Goal: Task Accomplishment & Management: Use online tool/utility

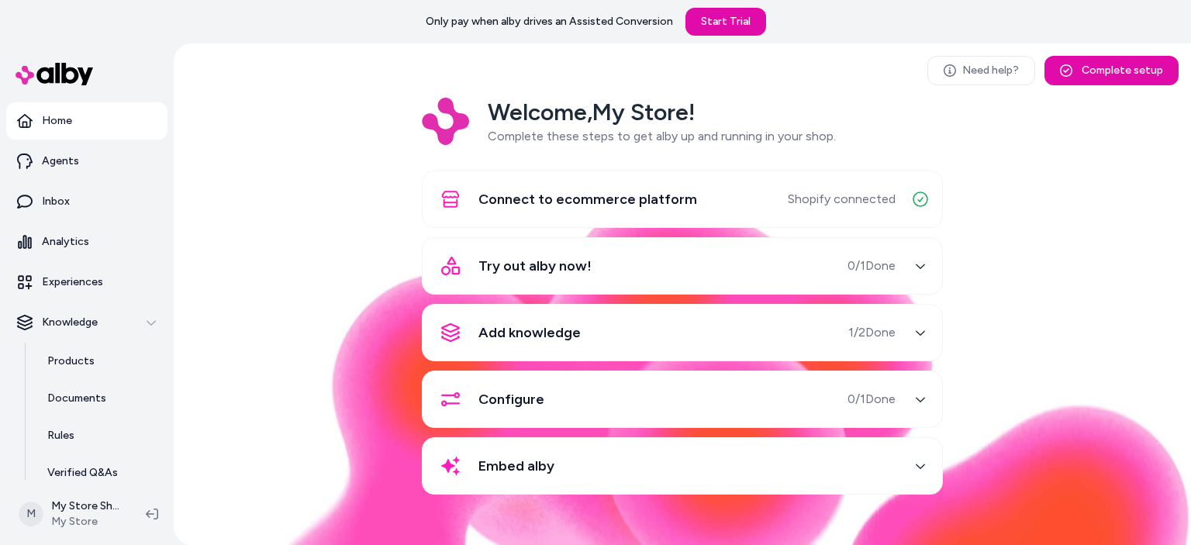
scroll to position [126, 0]
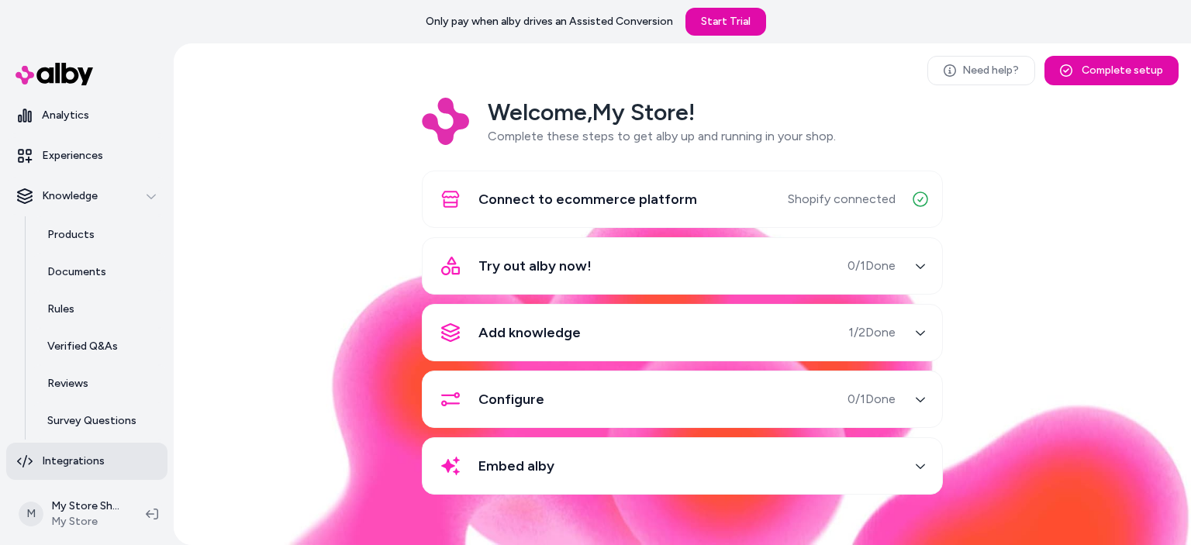
click at [78, 458] on p "Integrations" at bounding box center [73, 462] width 63 height 16
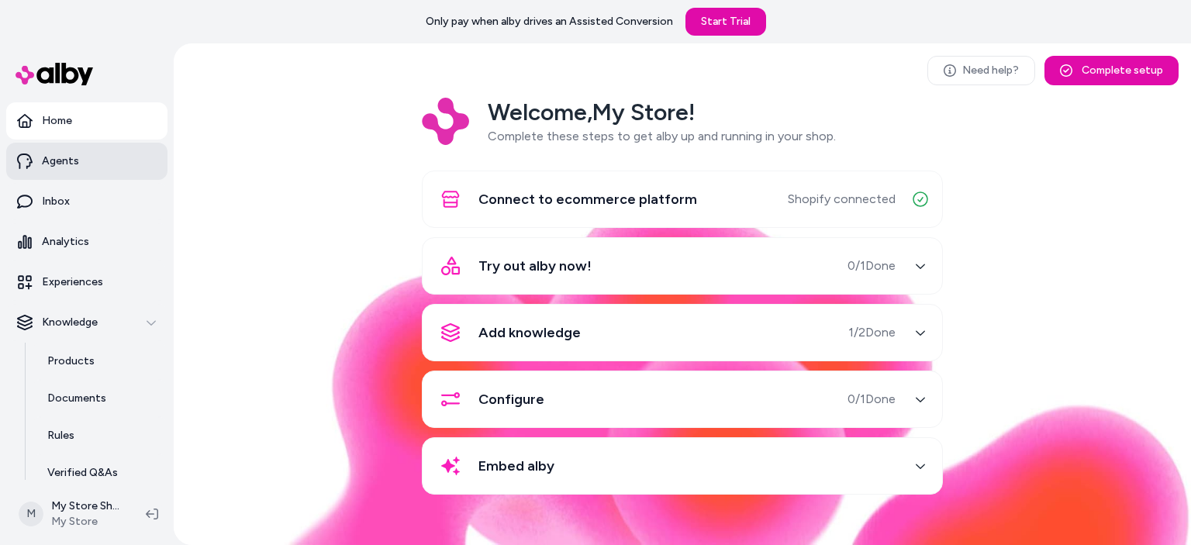
click at [94, 172] on link "Agents" at bounding box center [86, 161] width 161 height 37
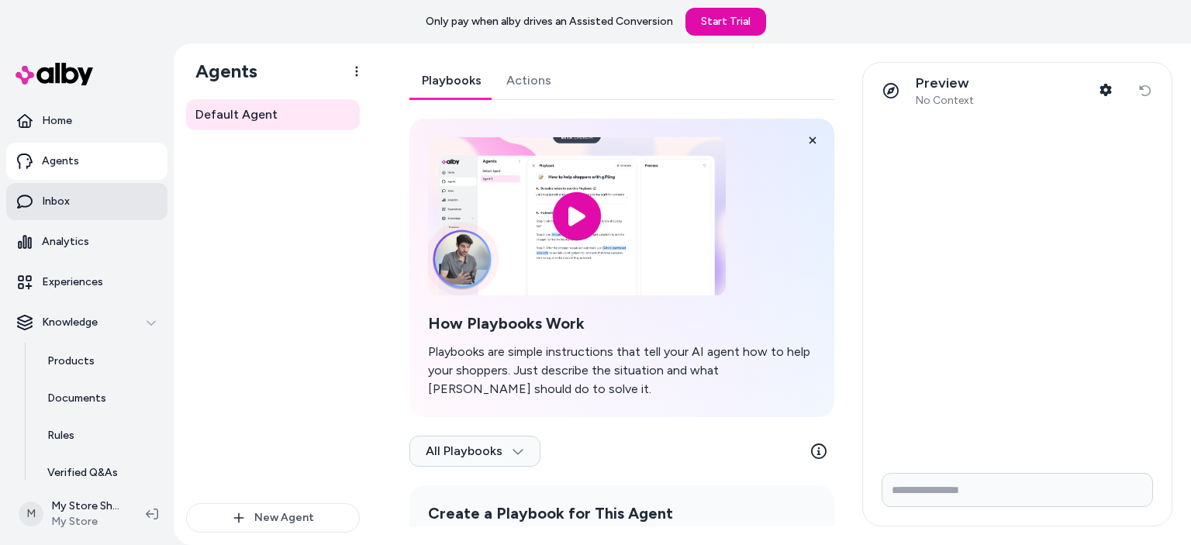
click at [54, 192] on link "Inbox" at bounding box center [86, 201] width 161 height 37
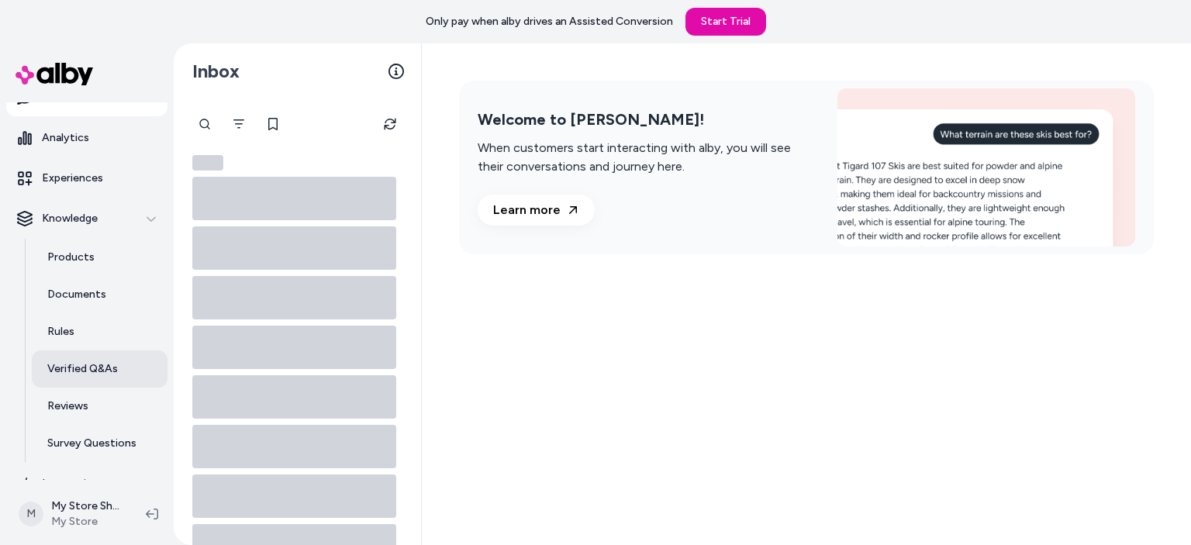
scroll to position [126, 0]
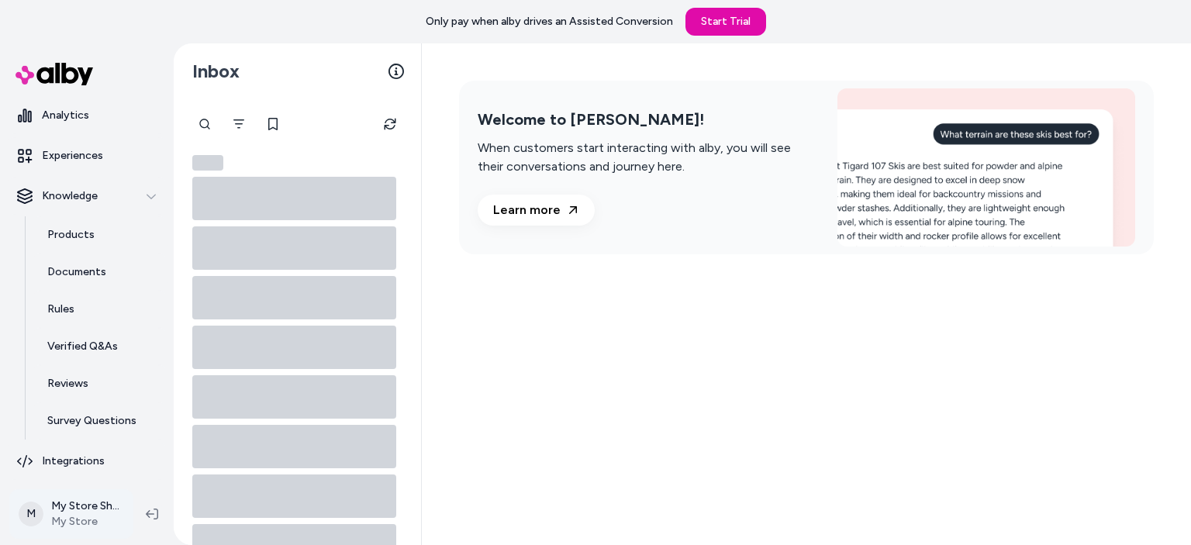
click at [117, 509] on html "Only pay when alby drives an Assisted Conversion Start Trial Home Agents Inbox …" at bounding box center [595, 272] width 1191 height 545
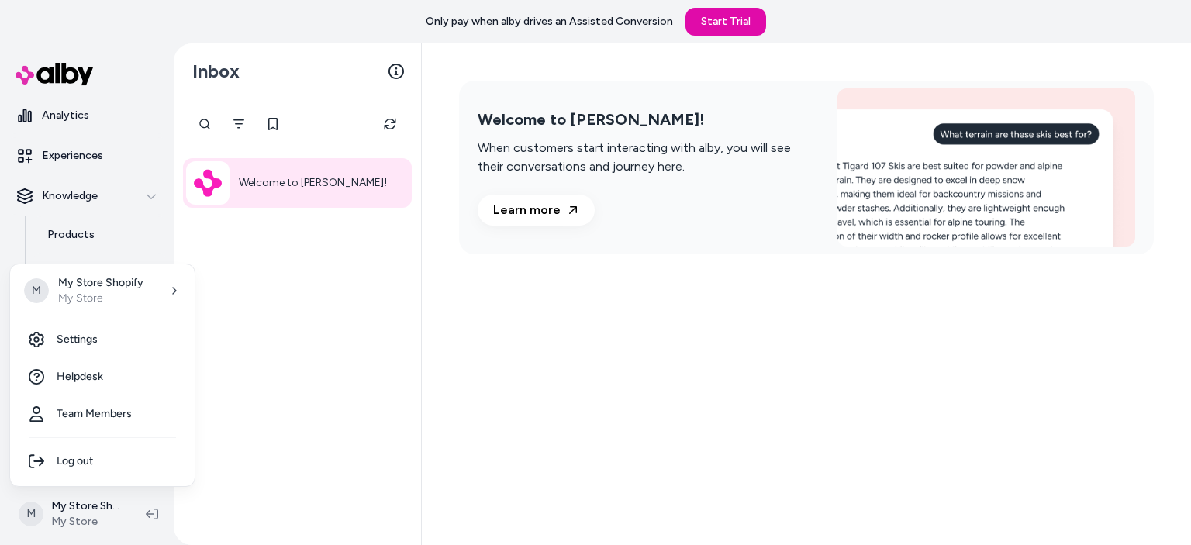
click at [289, 192] on html "Only pay when alby drives an Assisted Conversion Start Trial Home Agents Inbox …" at bounding box center [595, 272] width 1191 height 545
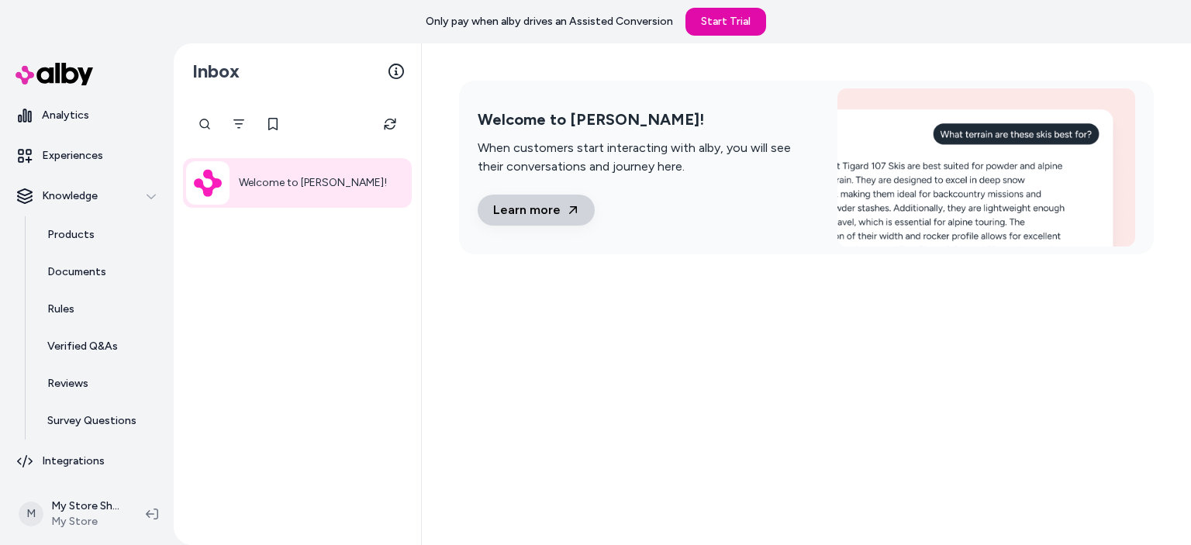
click at [536, 212] on link "Learn more" at bounding box center [536, 210] width 117 height 31
click at [74, 265] on p "Documents" at bounding box center [76, 272] width 59 height 16
click at [83, 267] on p "Documents" at bounding box center [76, 272] width 59 height 16
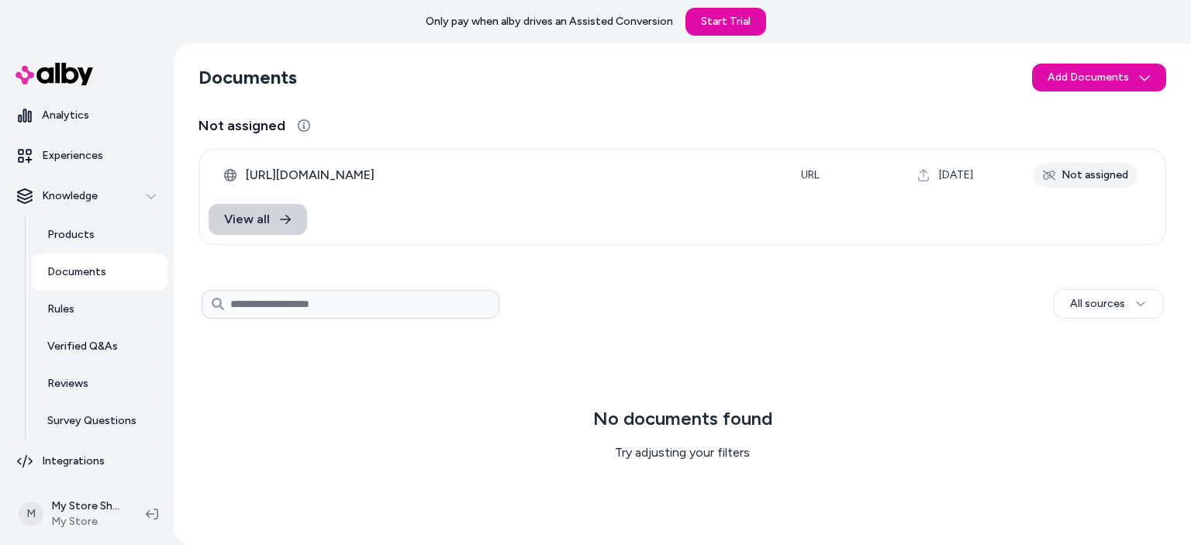
click at [265, 225] on span "View all" at bounding box center [247, 219] width 46 height 19
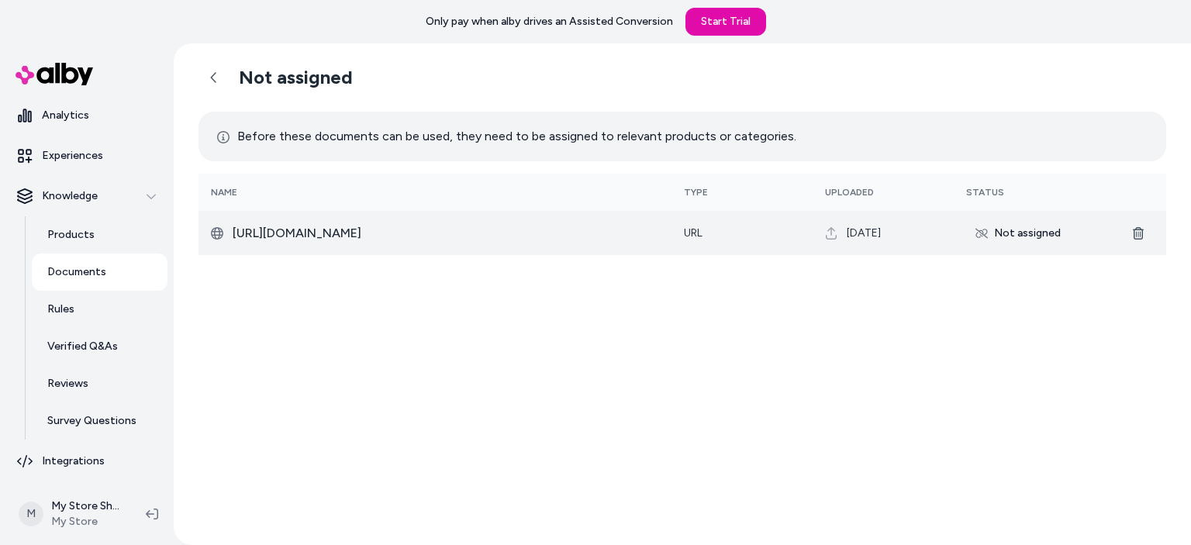
click at [826, 235] on icon at bounding box center [831, 233] width 11 height 12
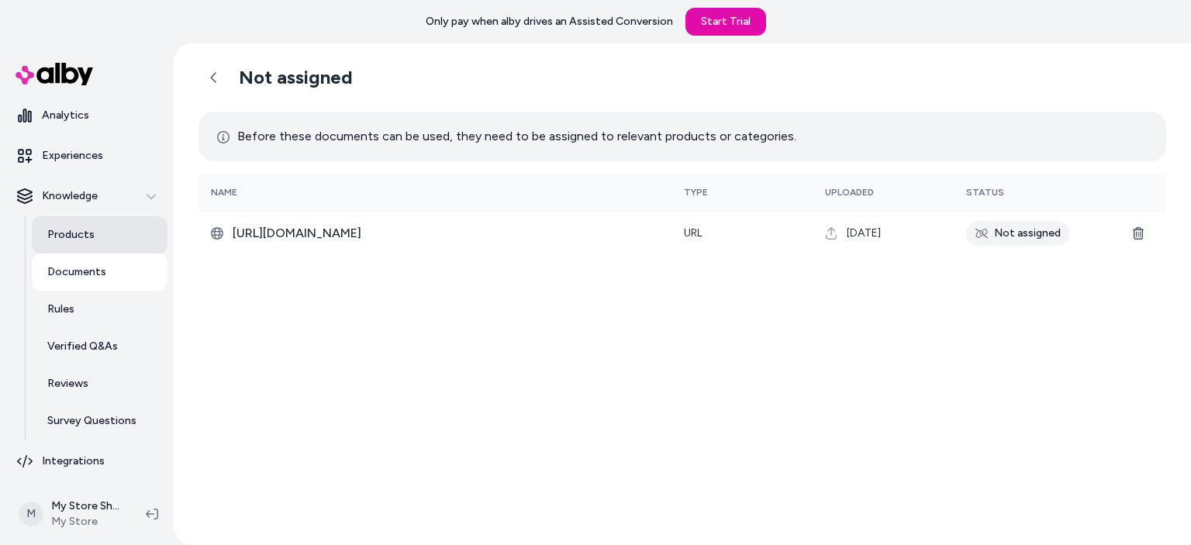
click at [98, 232] on link "Products" at bounding box center [100, 234] width 136 height 37
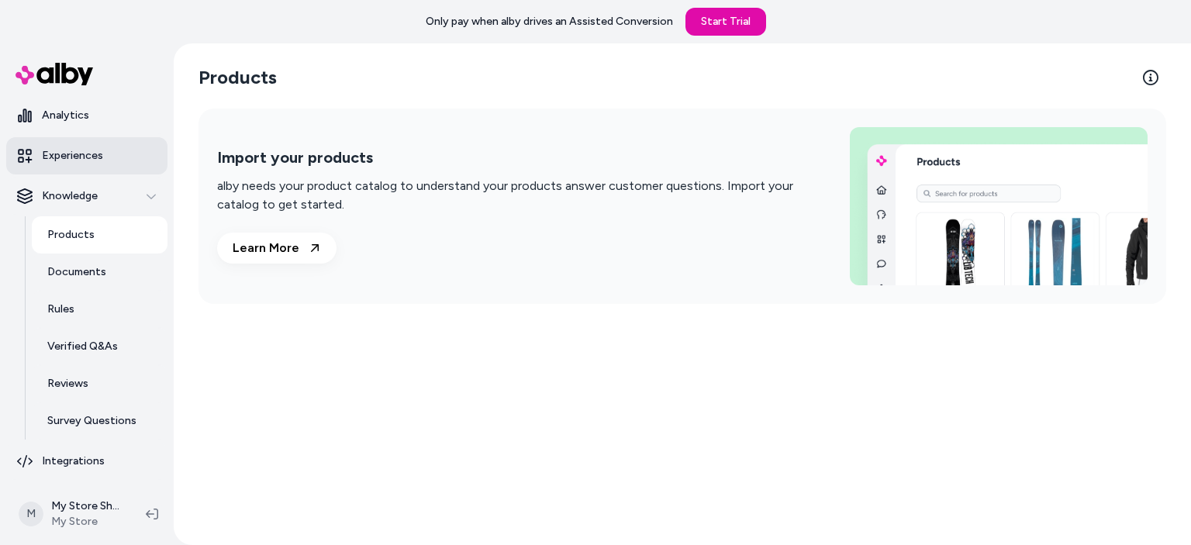
click at [84, 169] on link "Experiences" at bounding box center [86, 155] width 161 height 37
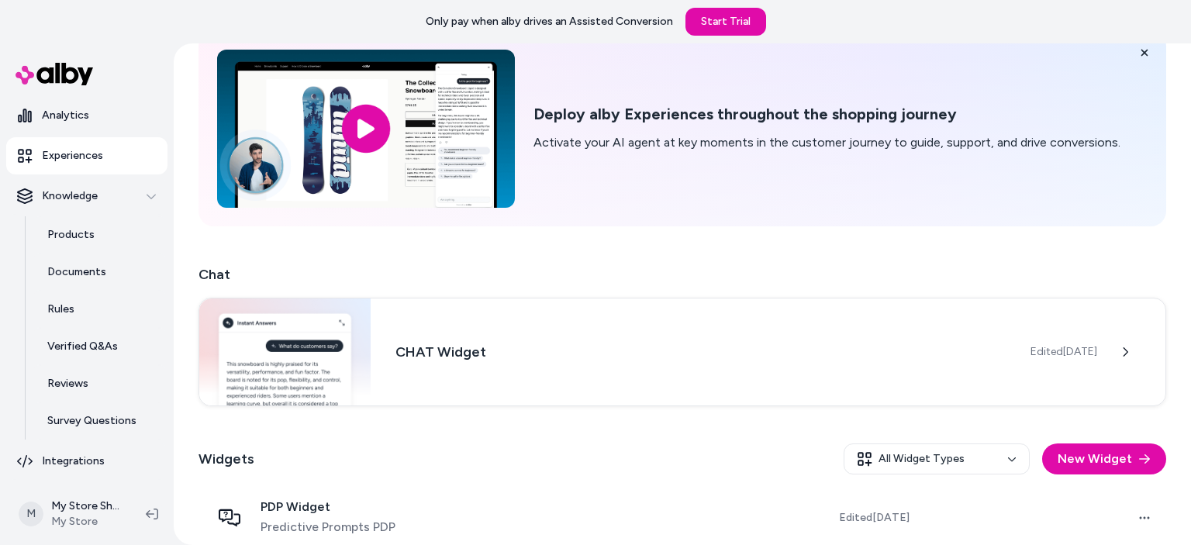
scroll to position [156, 0]
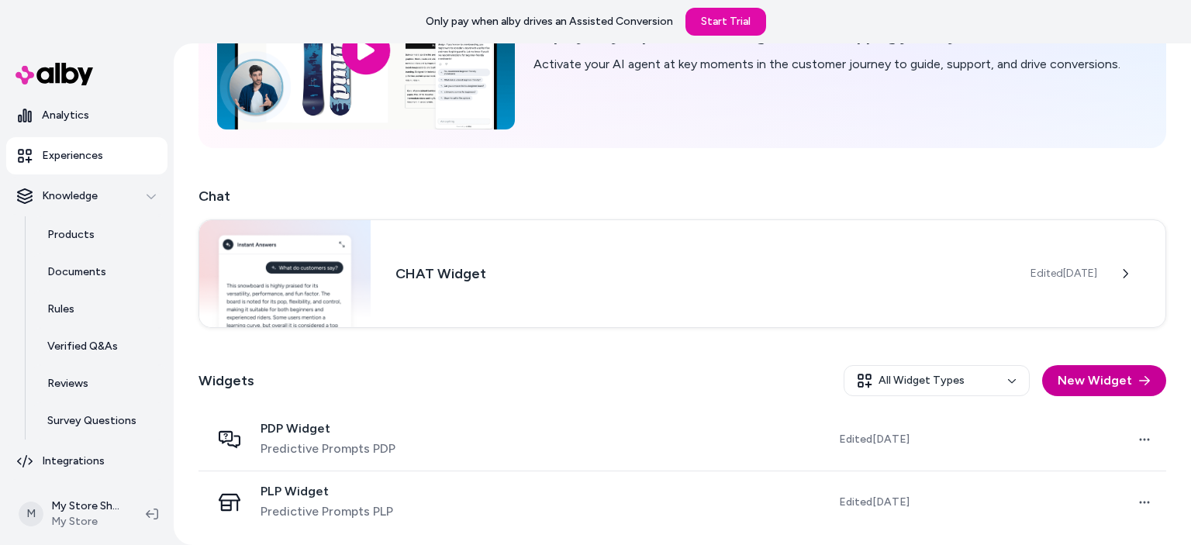
click at [1115, 385] on button "New Widget" at bounding box center [1104, 380] width 124 height 31
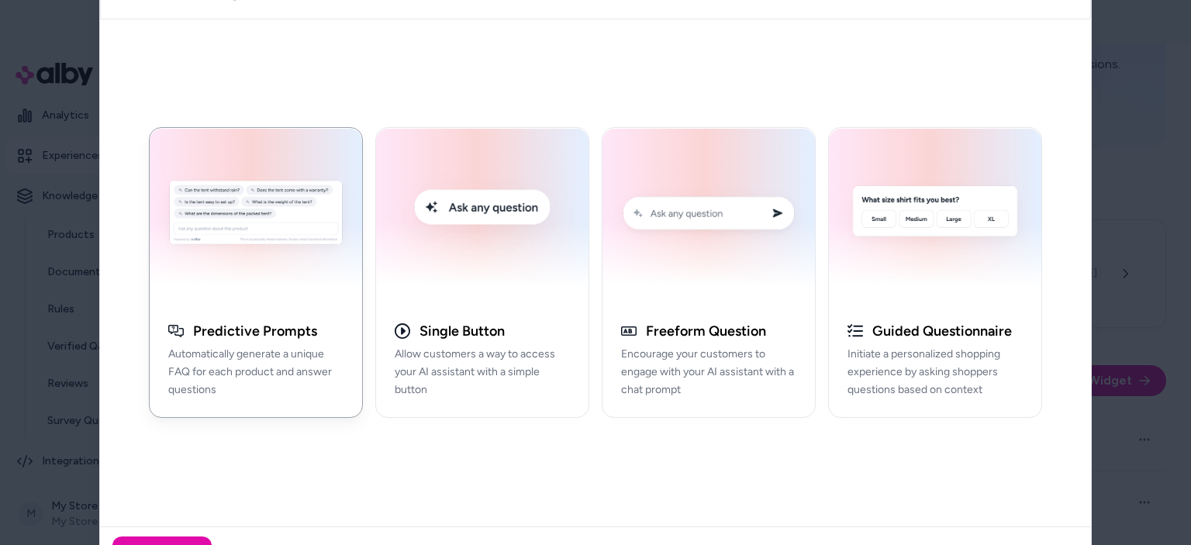
click at [1173, 199] on div at bounding box center [595, 272] width 1191 height 545
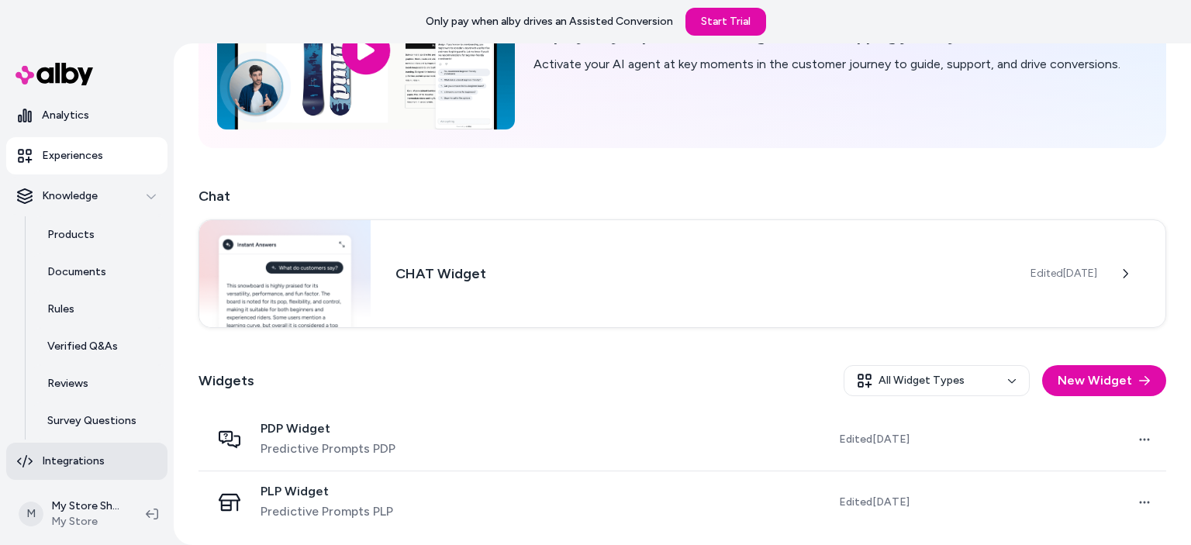
click at [106, 461] on link "Integrations" at bounding box center [86, 461] width 161 height 37
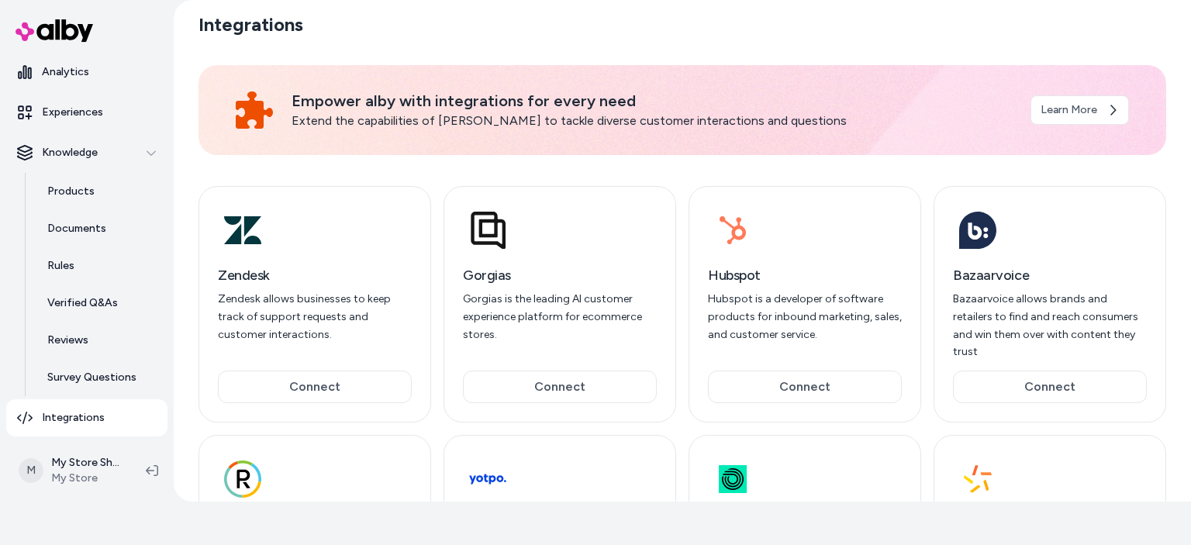
click at [75, 401] on link "Integrations" at bounding box center [86, 417] width 161 height 37
click at [72, 413] on p "Integrations" at bounding box center [73, 418] width 63 height 16
click at [79, 426] on link "Integrations" at bounding box center [86, 417] width 161 height 37
click at [43, 407] on link "Integrations" at bounding box center [86, 417] width 161 height 37
click at [64, 416] on p "Integrations" at bounding box center [73, 418] width 63 height 16
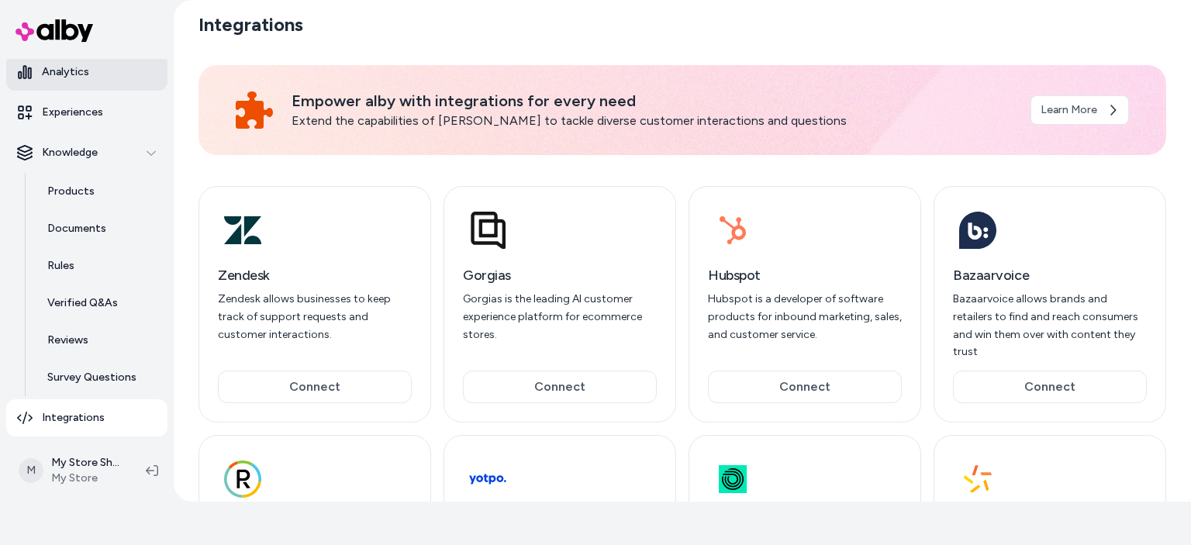
click at [84, 77] on p "Analytics" at bounding box center [65, 72] width 47 height 16
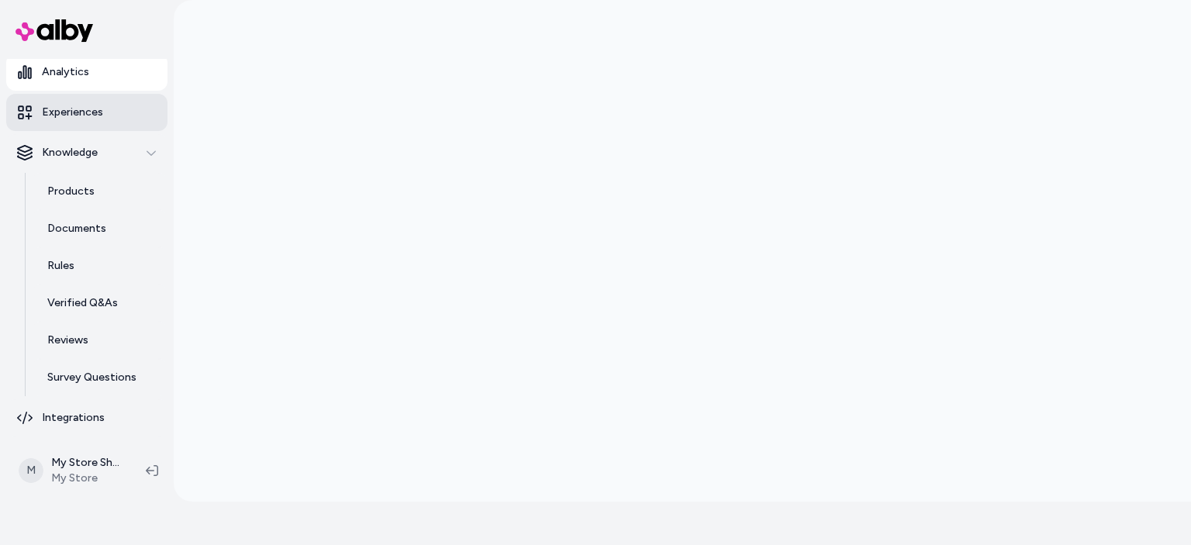
click at [50, 109] on p "Experiences" at bounding box center [72, 113] width 61 height 16
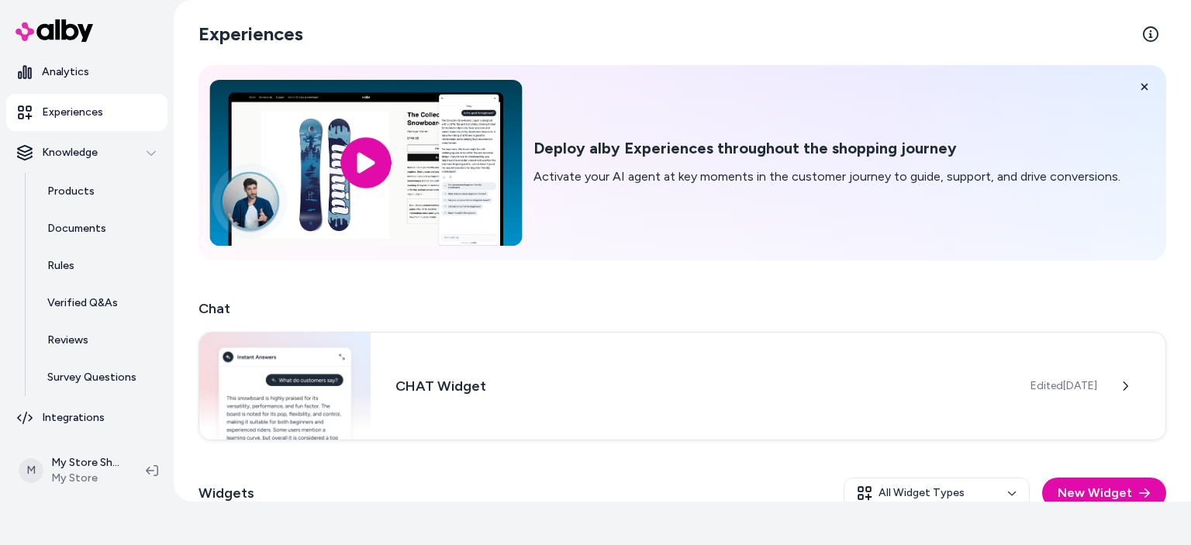
click at [375, 168] on input "image" at bounding box center [365, 163] width 313 height 166
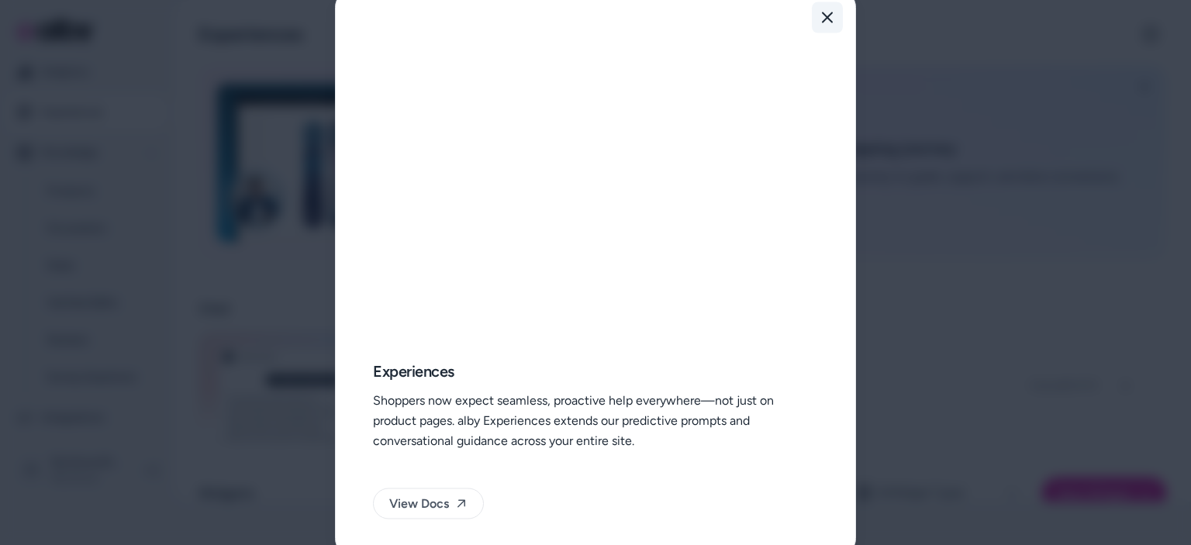
click at [830, 9] on button "Close" at bounding box center [827, 17] width 31 height 31
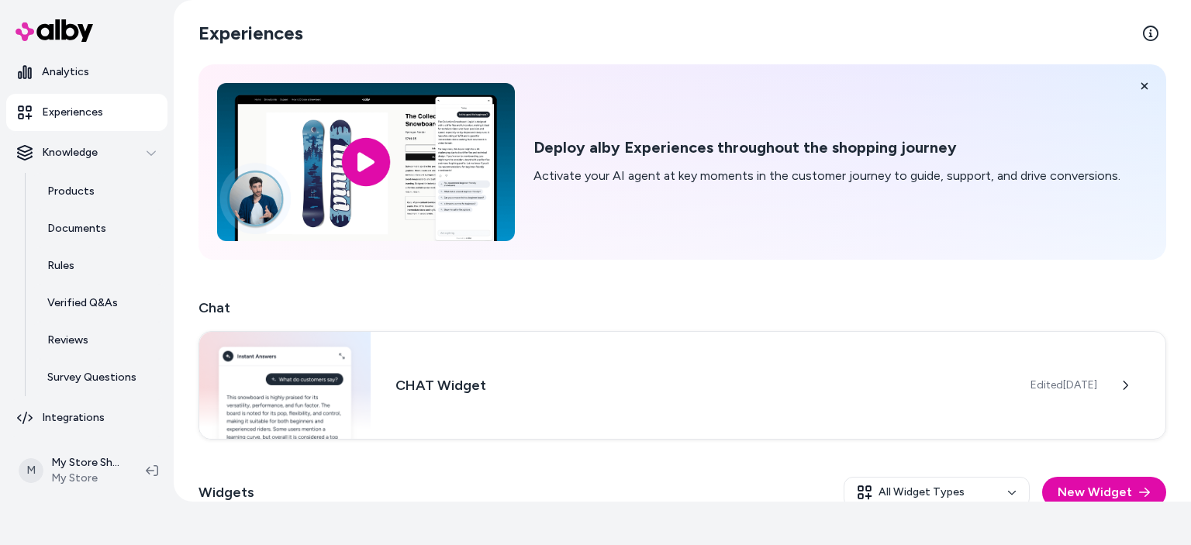
scroll to position [156, 0]
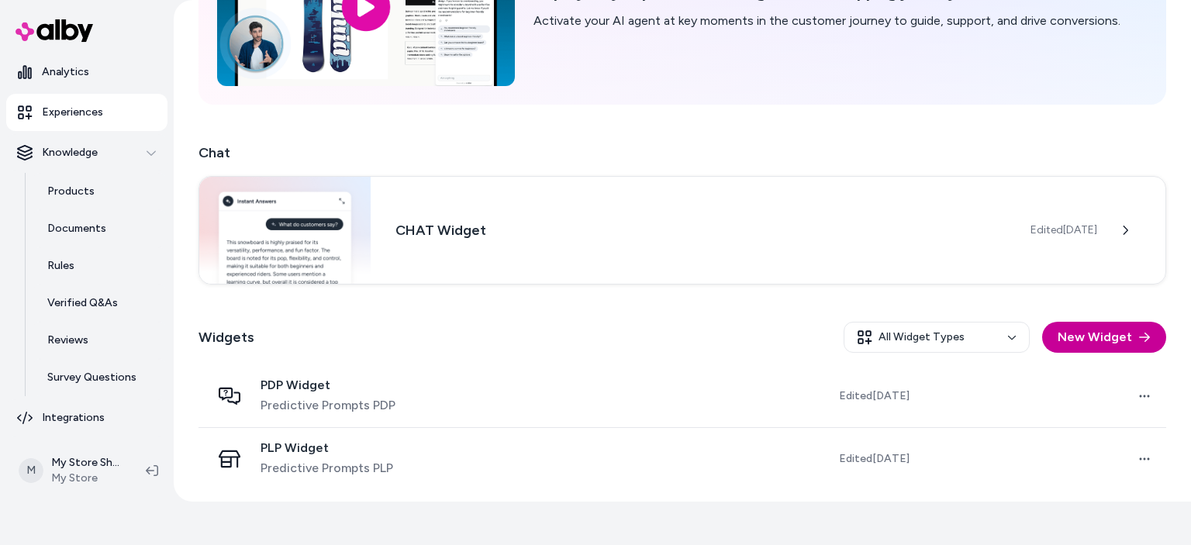
click at [1142, 326] on button "New Widget" at bounding box center [1104, 337] width 124 height 31
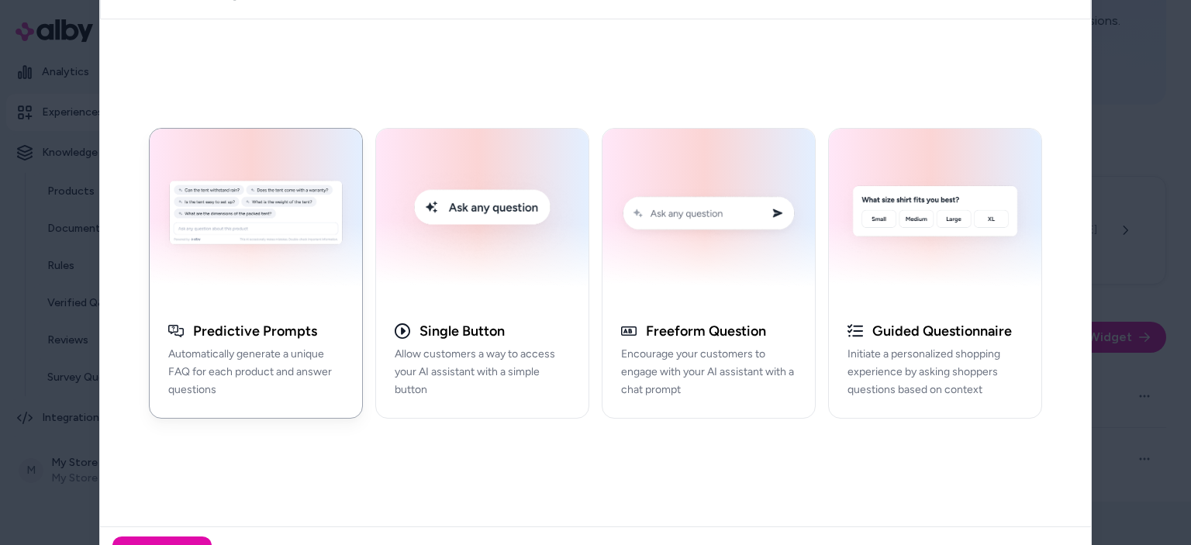
click at [1132, 114] on div at bounding box center [595, 272] width 1191 height 545
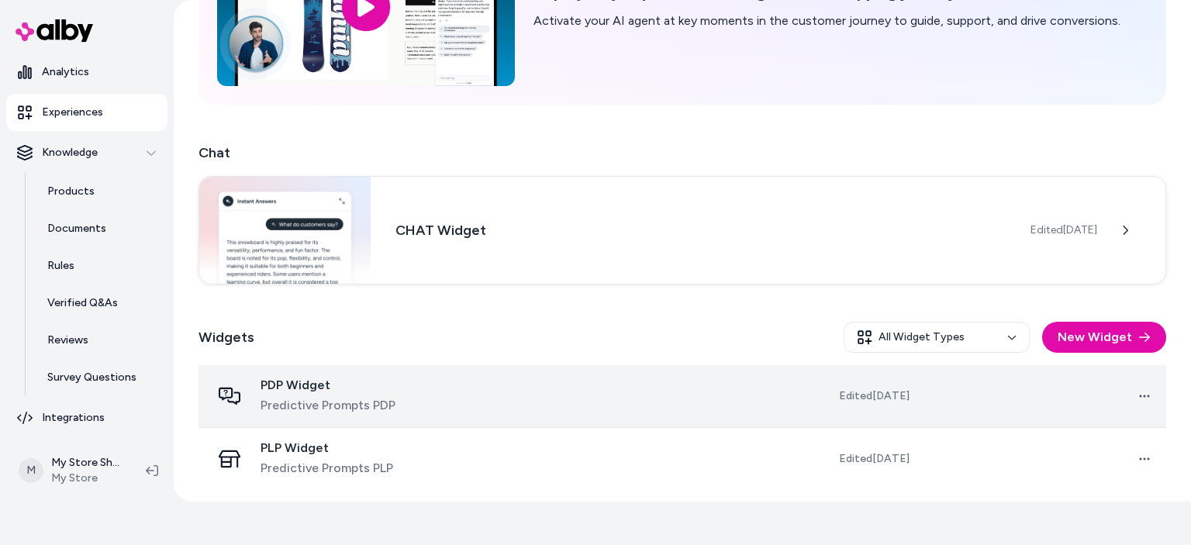
click at [291, 389] on span "PDP Widget" at bounding box center [328, 386] width 135 height 16
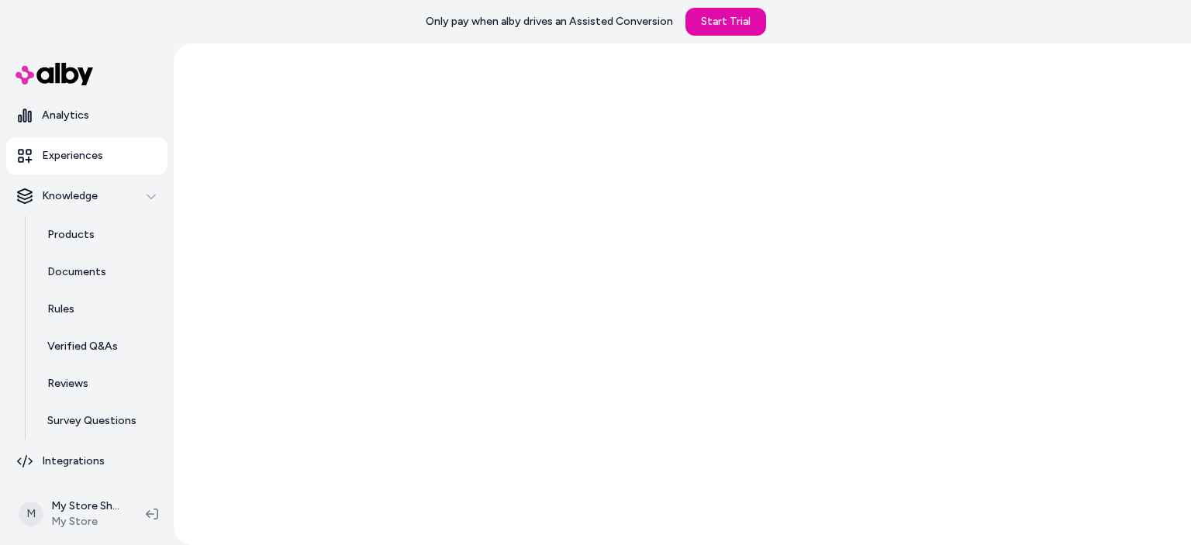
click at [1148, 391] on div at bounding box center [682, 294] width 1017 height 502
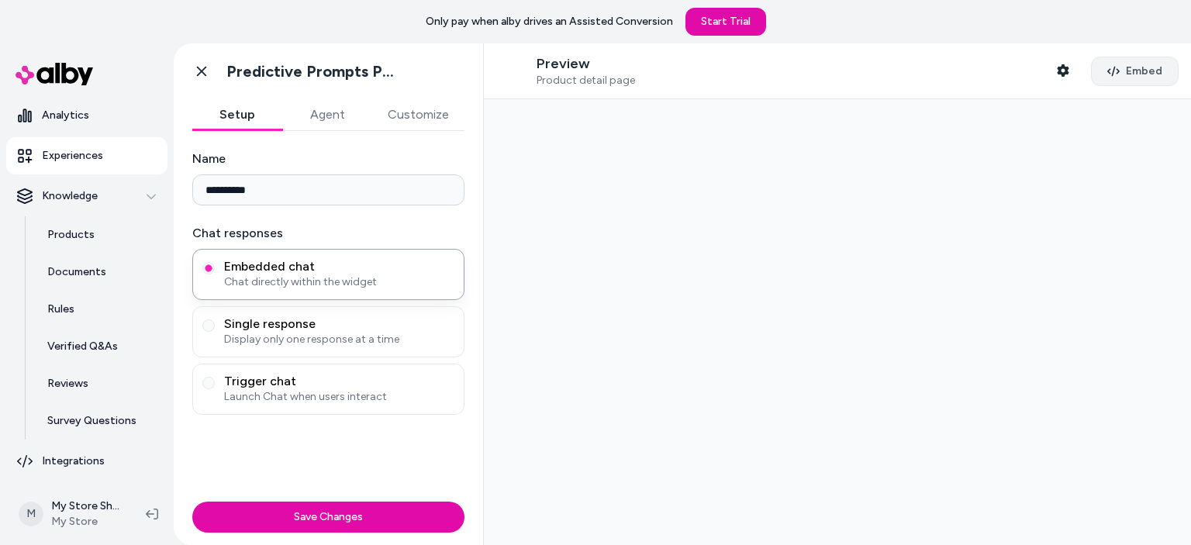
click at [1149, 72] on span "Embed" at bounding box center [1144, 72] width 36 height 16
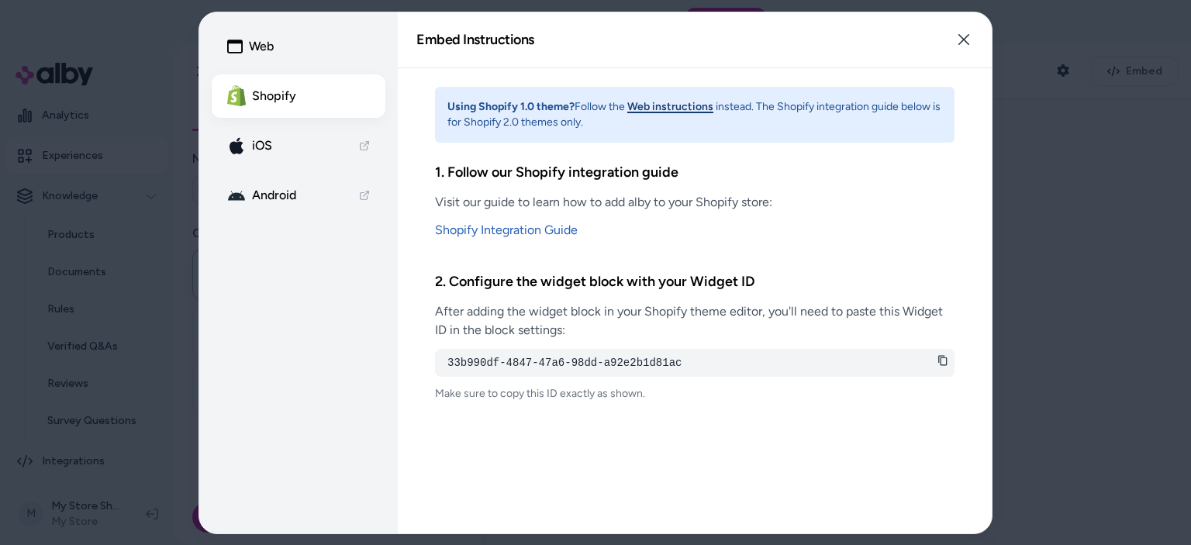
click at [290, 48] on button "Web" at bounding box center [299, 46] width 174 height 43
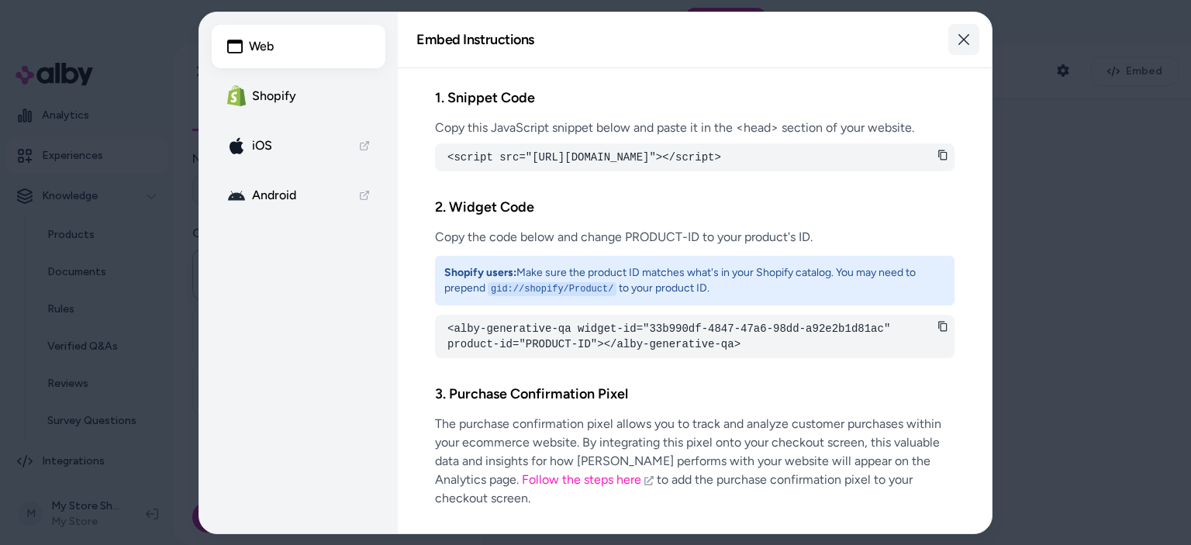
click at [974, 42] on button "Close" at bounding box center [963, 39] width 31 height 31
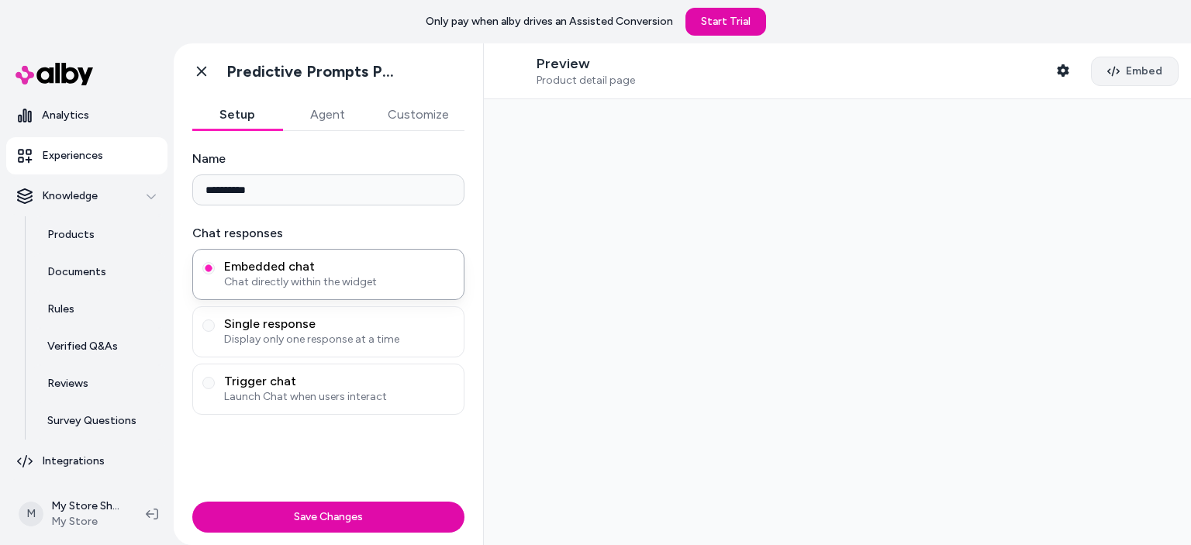
click at [1145, 78] on span "Embed" at bounding box center [1144, 72] width 36 height 16
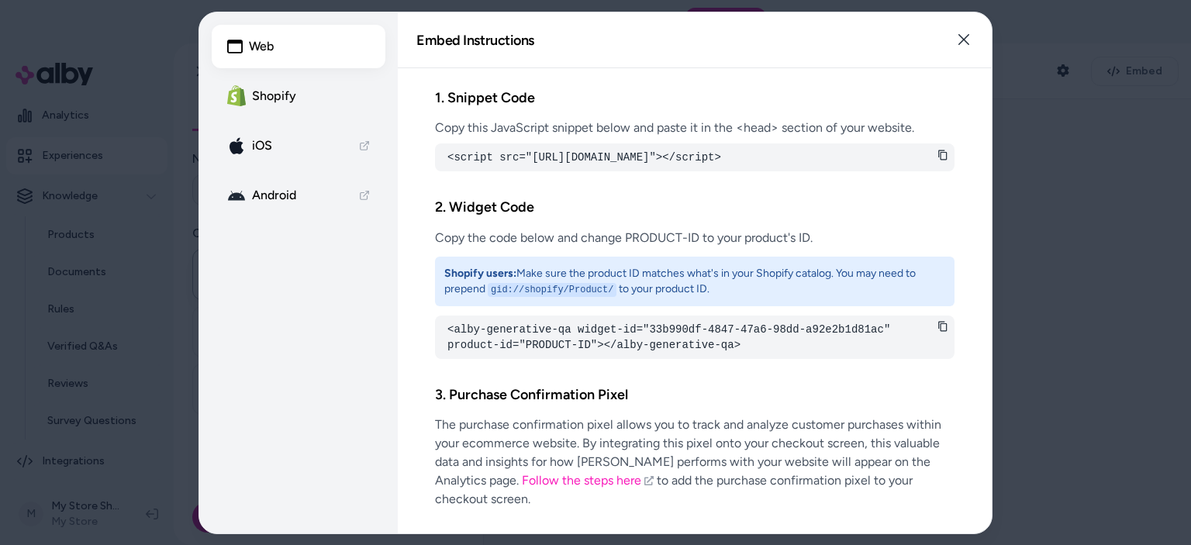
scroll to position [2, 0]
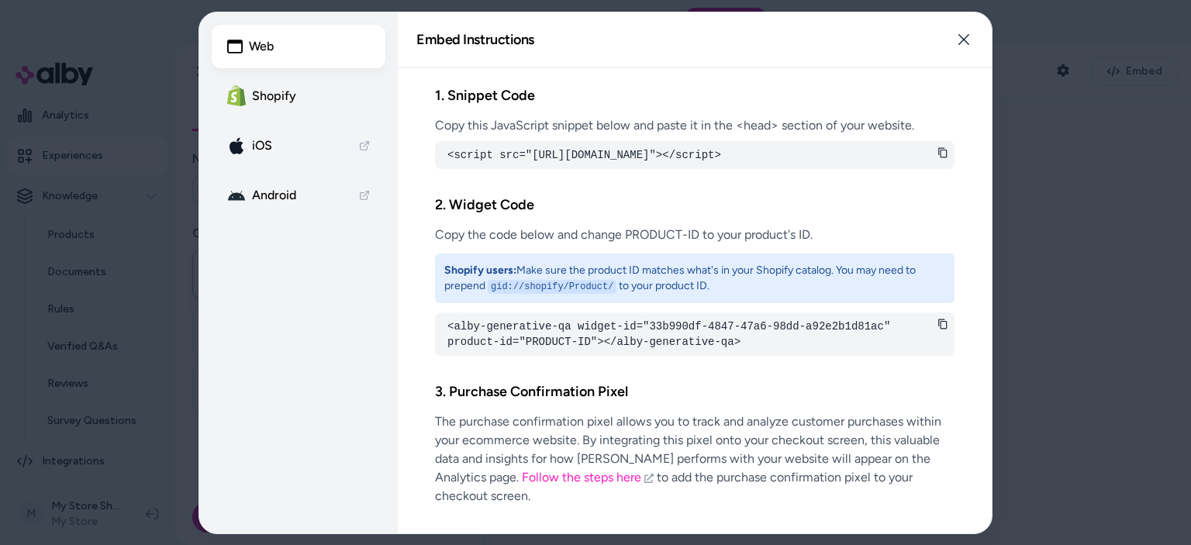
click at [279, 147] on link "iOS" at bounding box center [299, 145] width 174 height 43
click at [953, 36] on button "Close" at bounding box center [963, 39] width 31 height 31
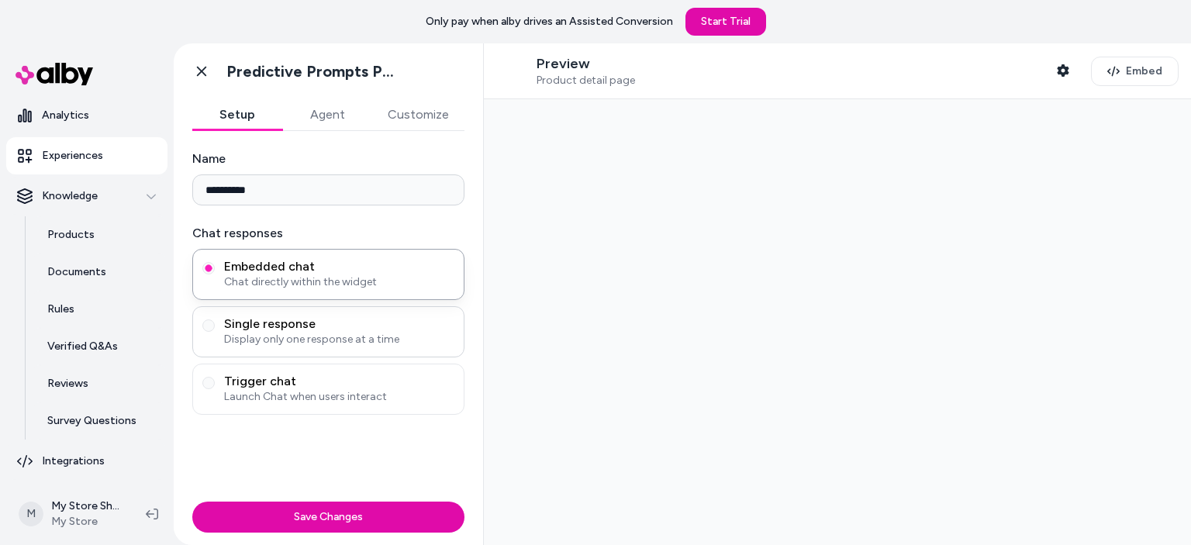
click at [234, 333] on span "Display only one response at a time" at bounding box center [339, 340] width 230 height 16
click at [215, 332] on button "Single response Display only one response at a time" at bounding box center [208, 325] width 12 height 12
click at [264, 278] on span "Chat directly within the widget" at bounding box center [339, 283] width 230 height 16
click at [215, 275] on button "Embedded chat Chat directly within the widget" at bounding box center [208, 268] width 12 height 12
click at [329, 118] on button "Agent" at bounding box center [327, 114] width 90 height 31
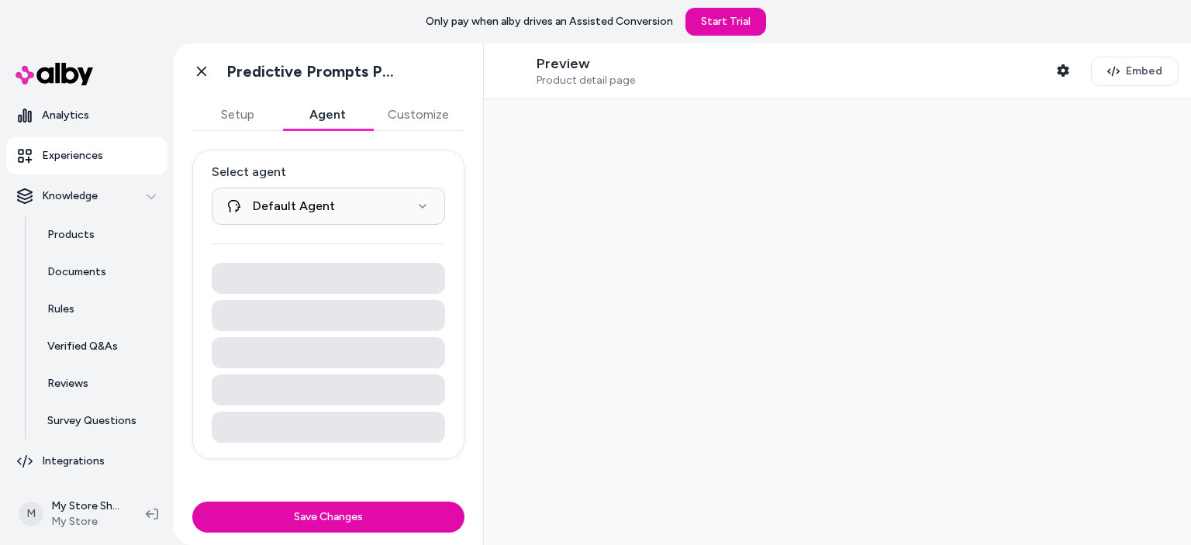
click at [250, 112] on button "Setup" at bounding box center [237, 114] width 90 height 31
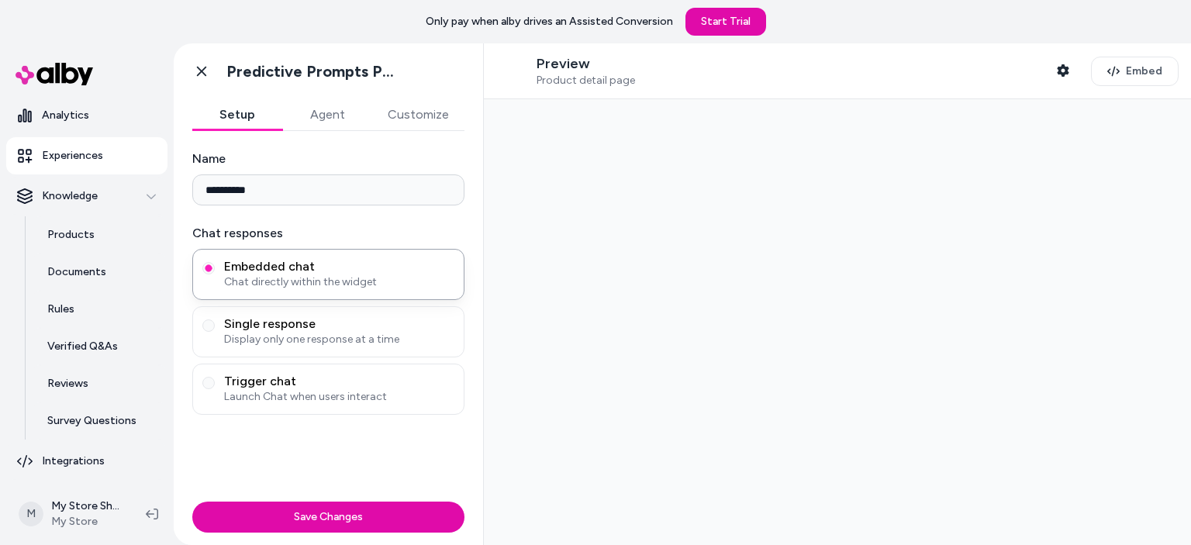
click at [337, 196] on input "**********" at bounding box center [328, 189] width 272 height 31
click at [819, 294] on div at bounding box center [837, 322] width 707 height 446
click at [1059, 69] on icon "button" at bounding box center [1063, 70] width 12 height 12
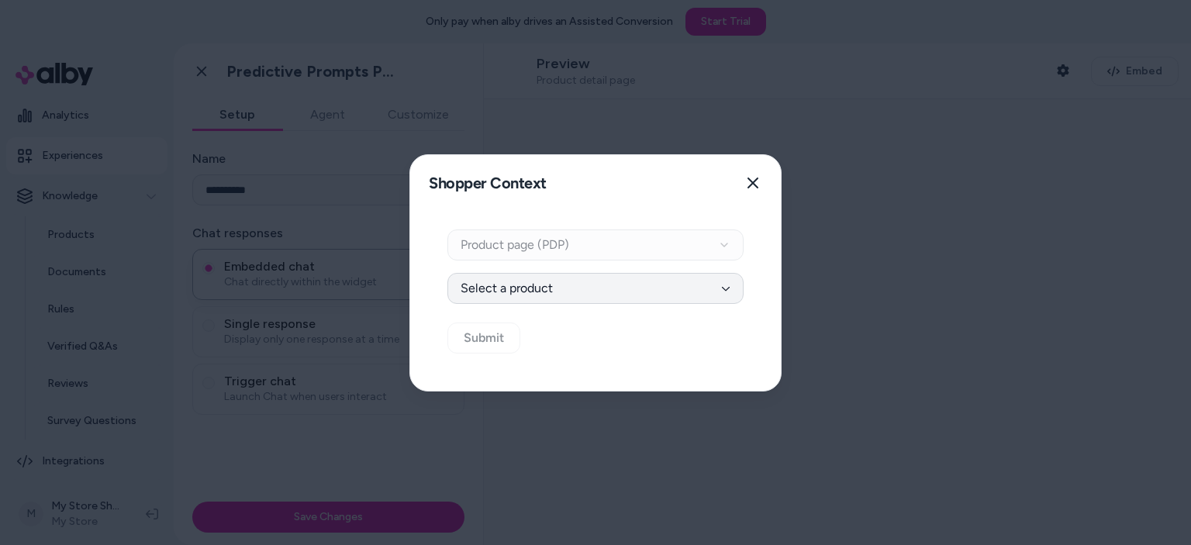
click at [630, 285] on button "Select a product" at bounding box center [595, 288] width 296 height 31
click at [621, 296] on button "Select a product" at bounding box center [595, 288] width 296 height 31
click at [689, 232] on div "Context Type Product page (PDP)" at bounding box center [595, 245] width 296 height 31
click at [762, 184] on button "Close" at bounding box center [752, 183] width 31 height 31
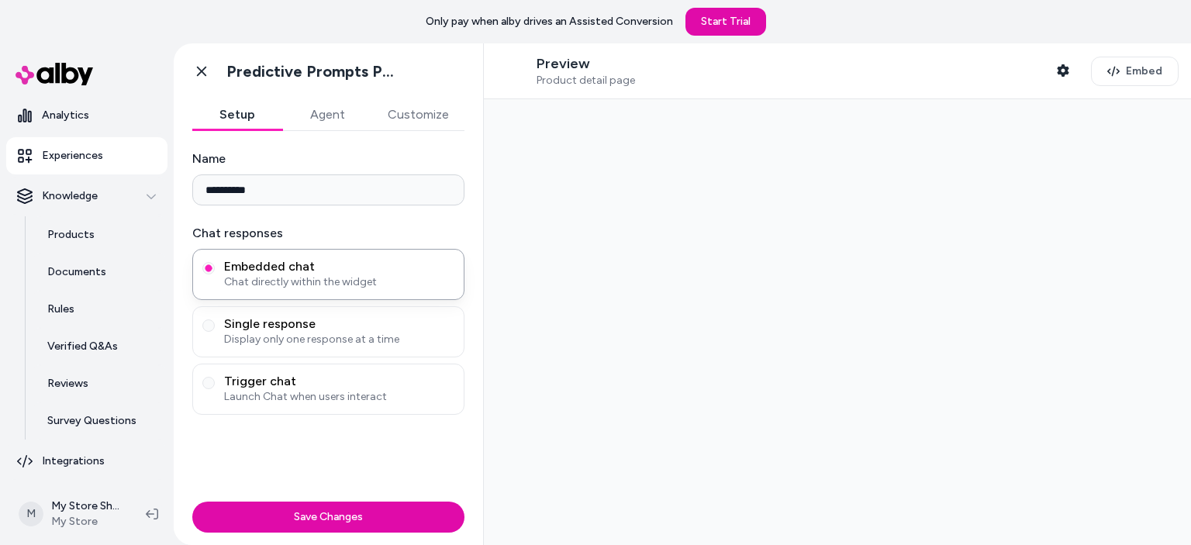
click at [292, 120] on button "Agent" at bounding box center [327, 114] width 90 height 31
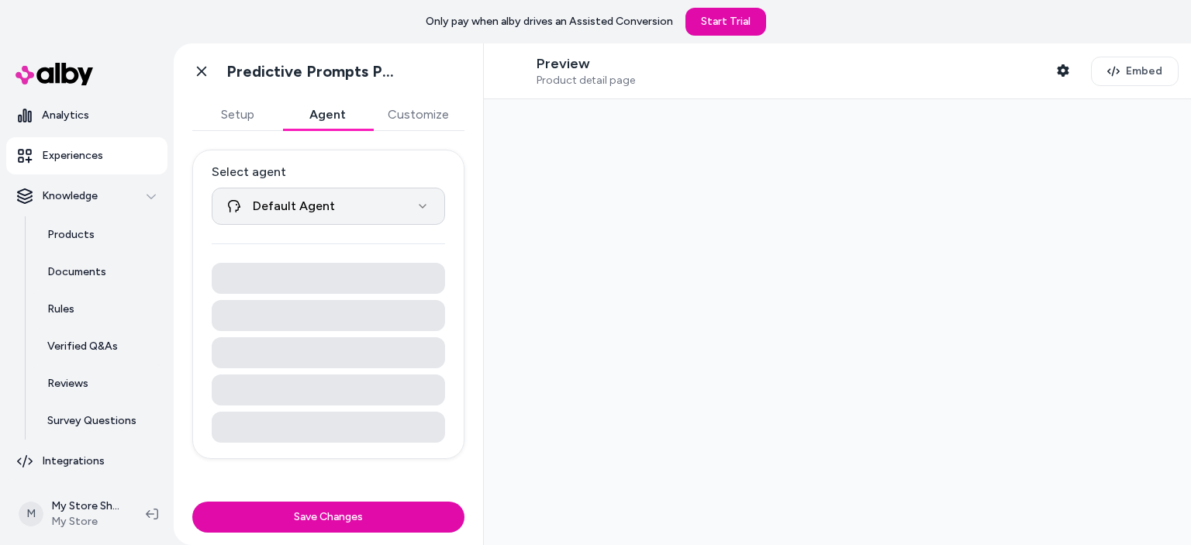
click at [333, 207] on html "**********" at bounding box center [595, 272] width 1191 height 545
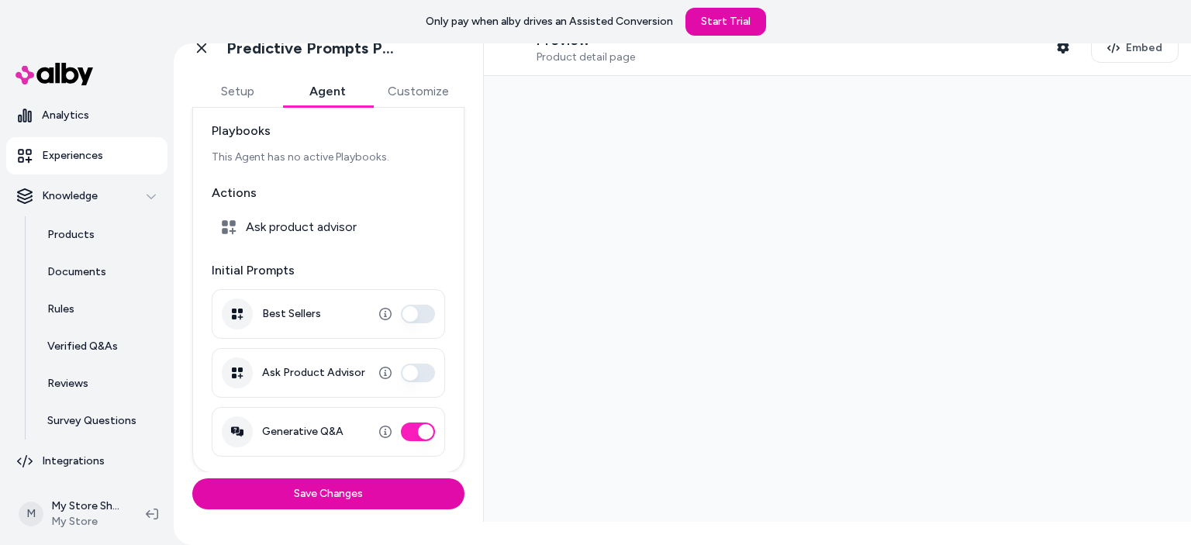
scroll to position [36, 0]
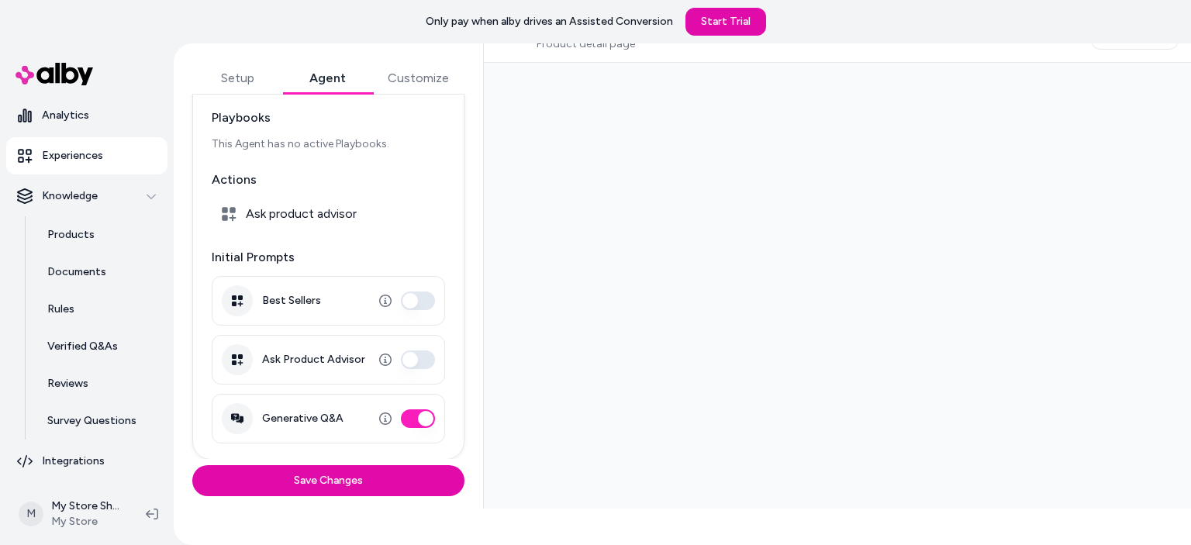
click at [409, 297] on button "Best Sellers" at bounding box center [418, 301] width 34 height 19
click at [421, 378] on div "Ask Product Advisor" at bounding box center [328, 360] width 233 height 50
click at [409, 354] on button "Ask Product Advisor" at bounding box center [418, 360] width 34 height 19
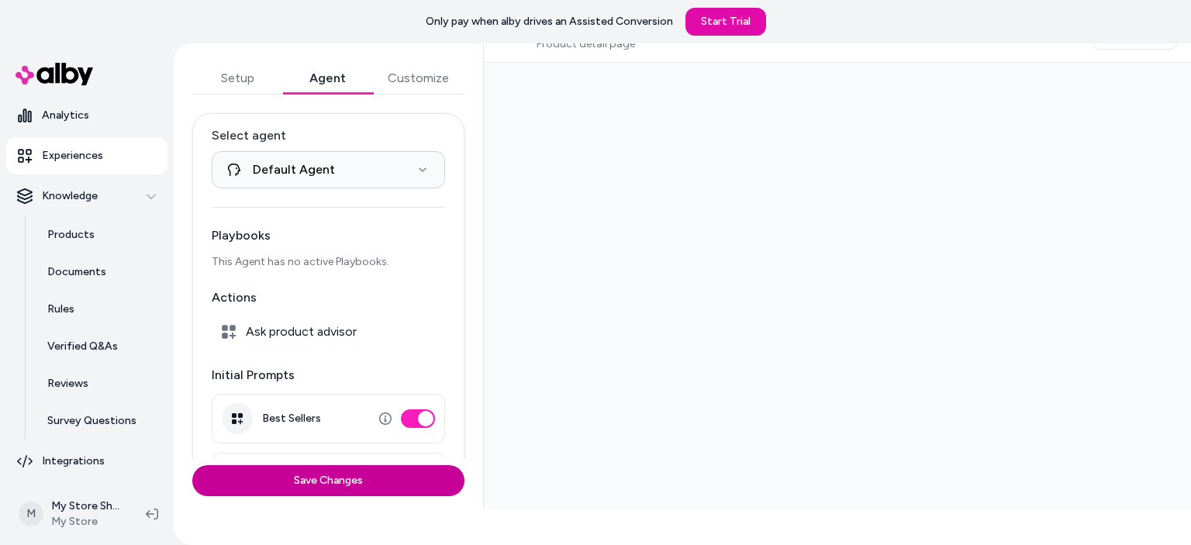
click at [295, 480] on button "Save Changes" at bounding box center [328, 480] width 272 height 31
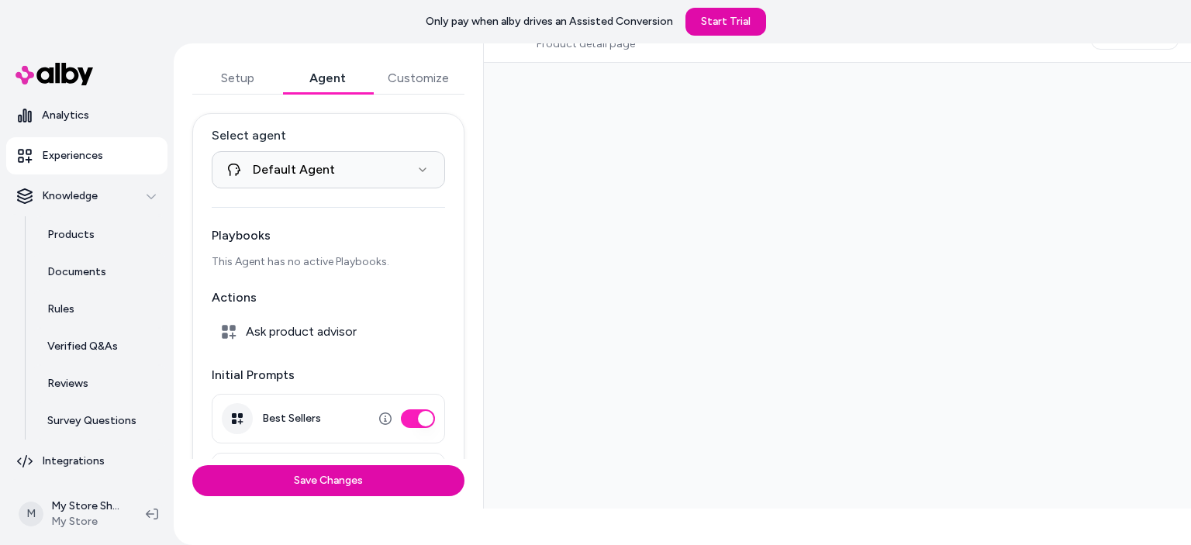
click at [427, 93] on div "**********" at bounding box center [329, 258] width 310 height 502
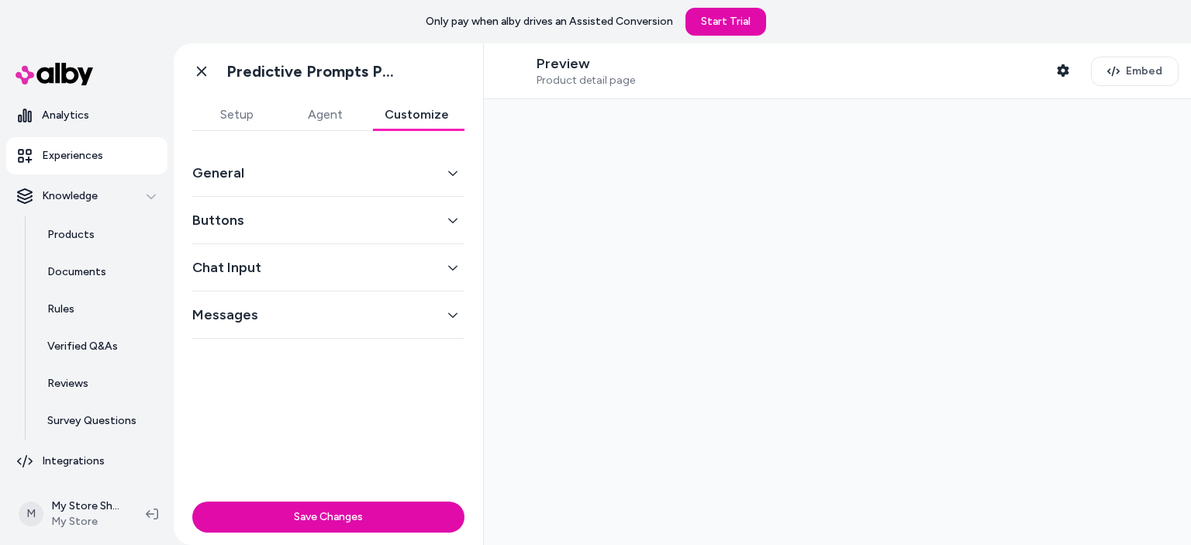
click at [449, 170] on icon "button" at bounding box center [452, 173] width 11 height 11
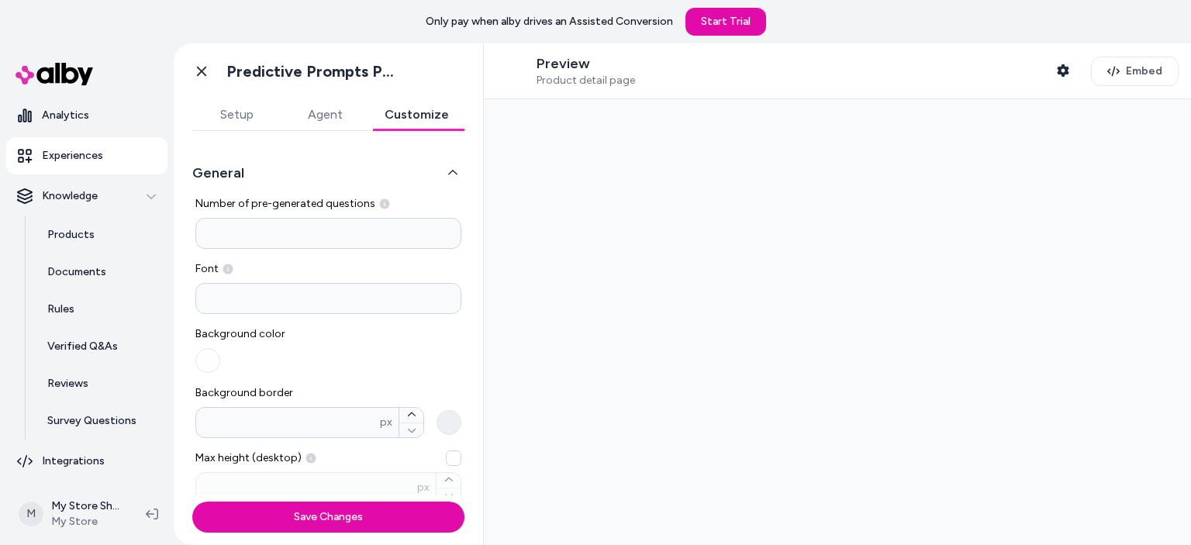
click at [302, 241] on input "*" at bounding box center [328, 233] width 266 height 31
click at [589, 55] on p "Preview" at bounding box center [586, 64] width 98 height 18
click at [587, 80] on span "Product detail page" at bounding box center [586, 81] width 98 height 14
click at [301, 225] on input "*" at bounding box center [328, 233] width 266 height 31
click at [328, 303] on input at bounding box center [328, 298] width 266 height 31
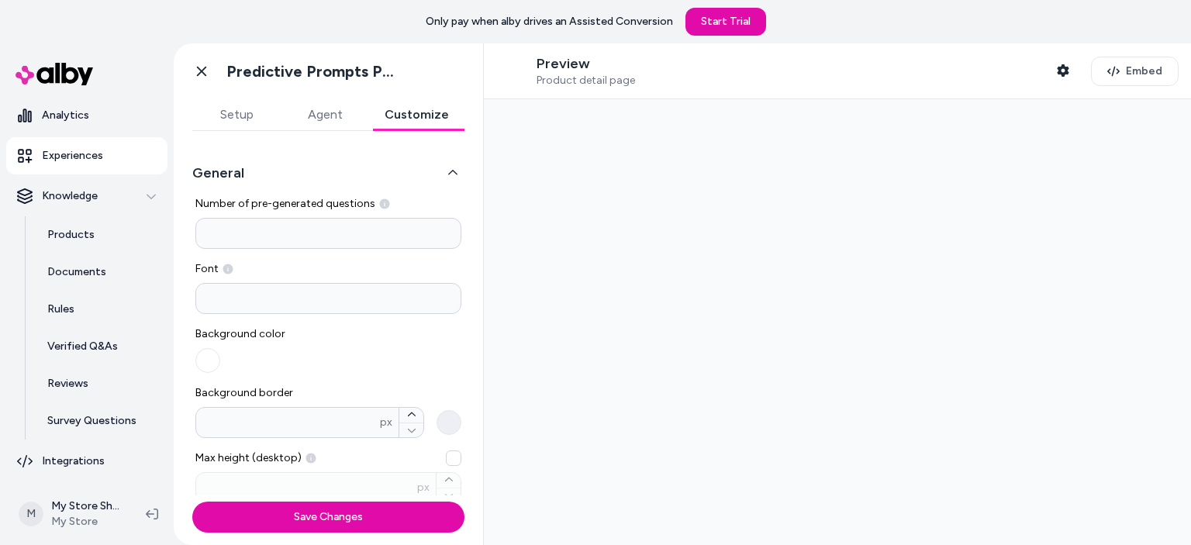
click at [226, 108] on button "Setup" at bounding box center [236, 114] width 88 height 31
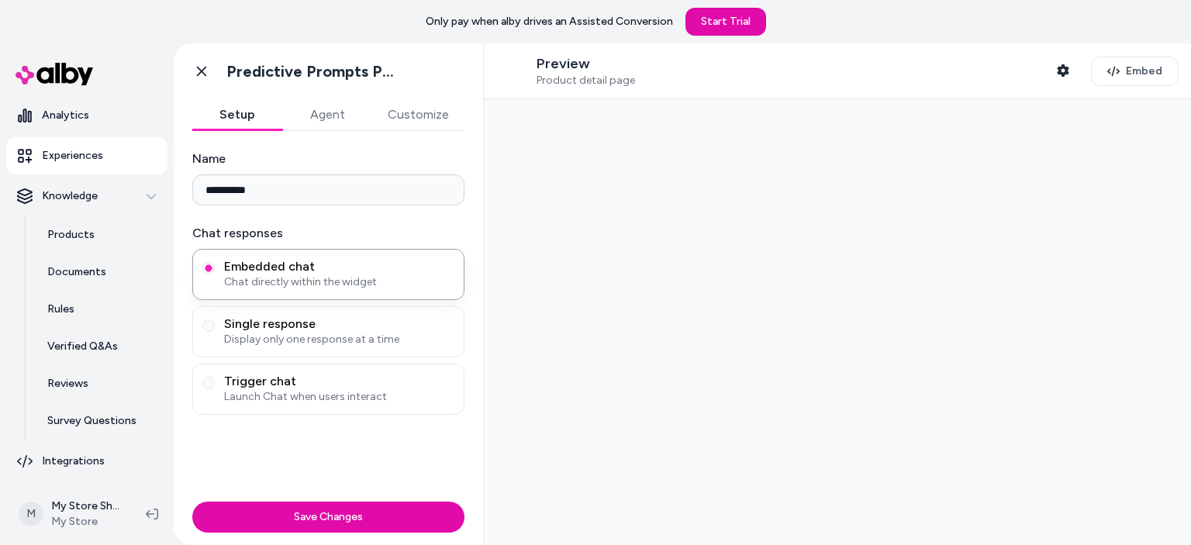
click at [319, 113] on button "Agent" at bounding box center [327, 114] width 90 height 31
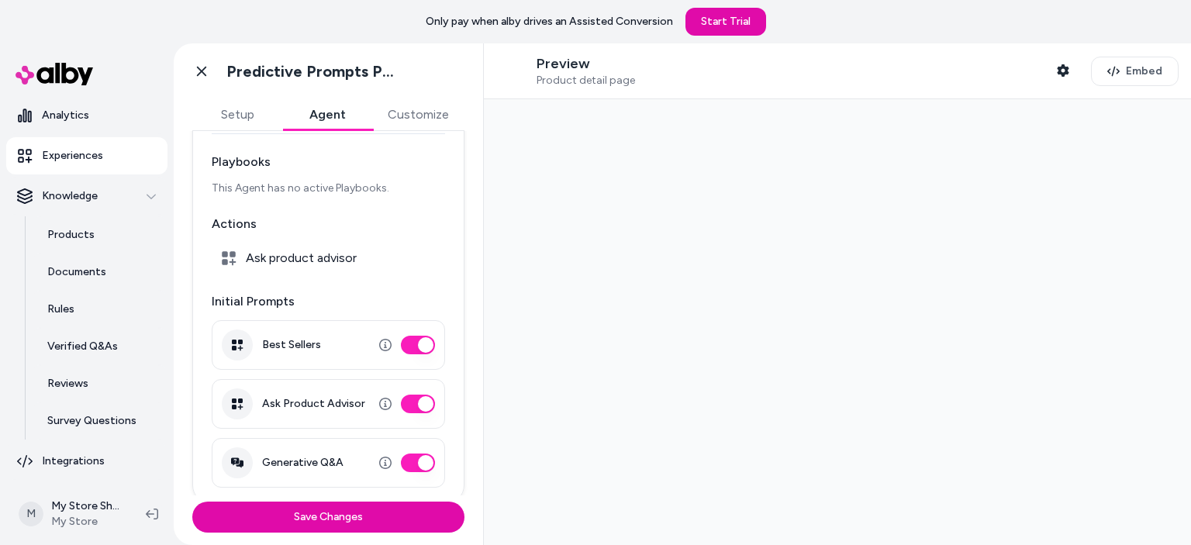
scroll to position [118, 0]
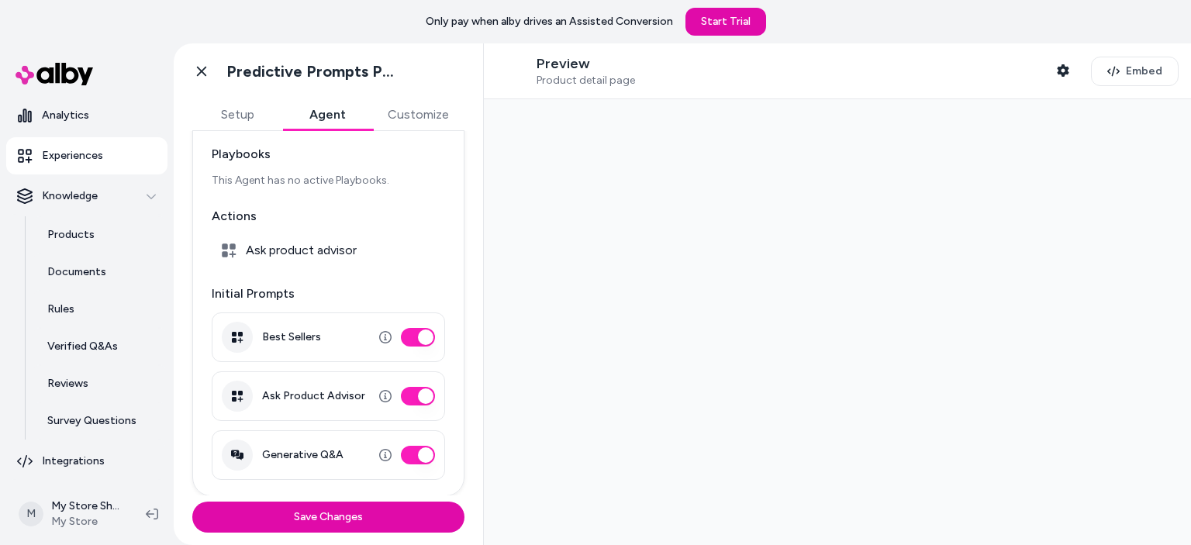
click at [313, 254] on span "Ask product advisor" at bounding box center [301, 251] width 111 height 16
drag, startPoint x: 313, startPoint y: 254, endPoint x: 226, endPoint y: 251, distance: 87.7
click at [309, 254] on span "Ask product advisor" at bounding box center [301, 251] width 111 height 16
click at [238, 244] on div "Ask product advisor" at bounding box center [328, 250] width 233 height 31
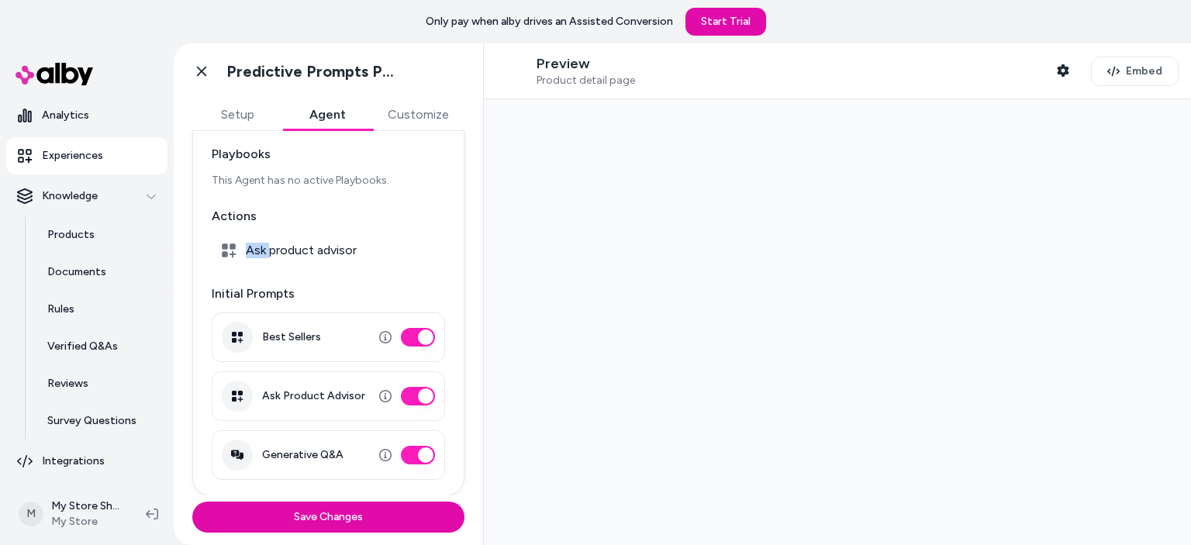
click at [238, 244] on div "Ask product advisor" at bounding box center [328, 250] width 233 height 31
click at [233, 248] on icon at bounding box center [229, 250] width 14 height 14
click at [230, 244] on icon at bounding box center [229, 250] width 14 height 14
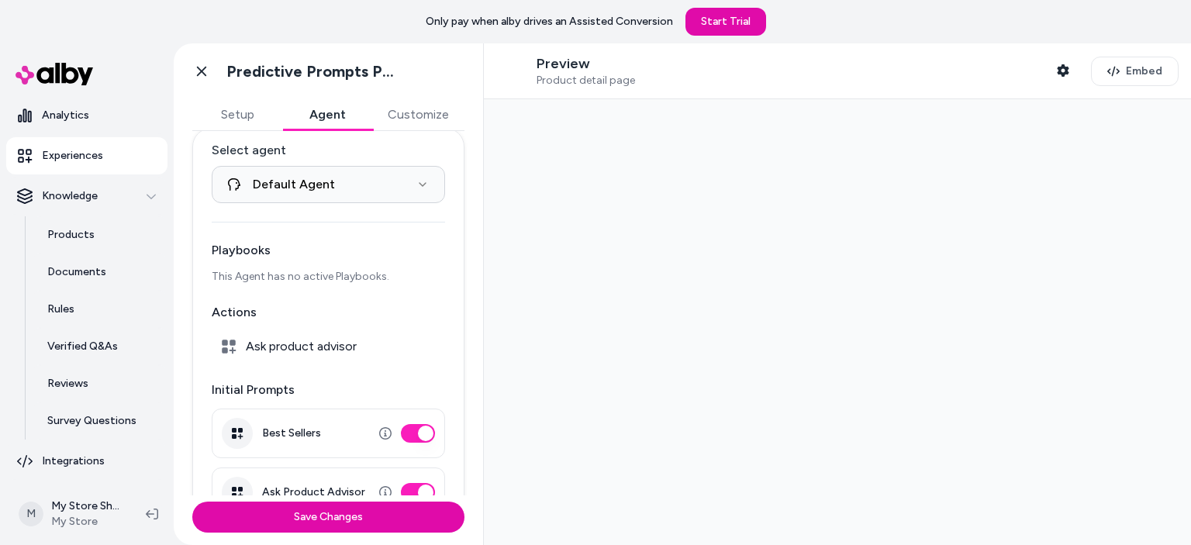
scroll to position [0, 0]
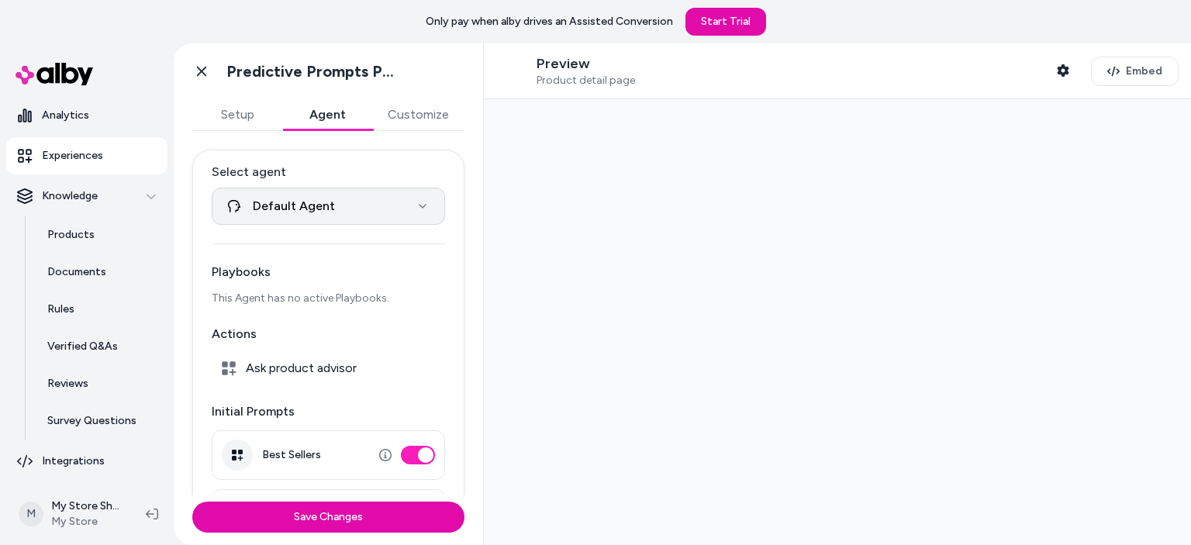
click at [355, 204] on html "**********" at bounding box center [595, 272] width 1191 height 545
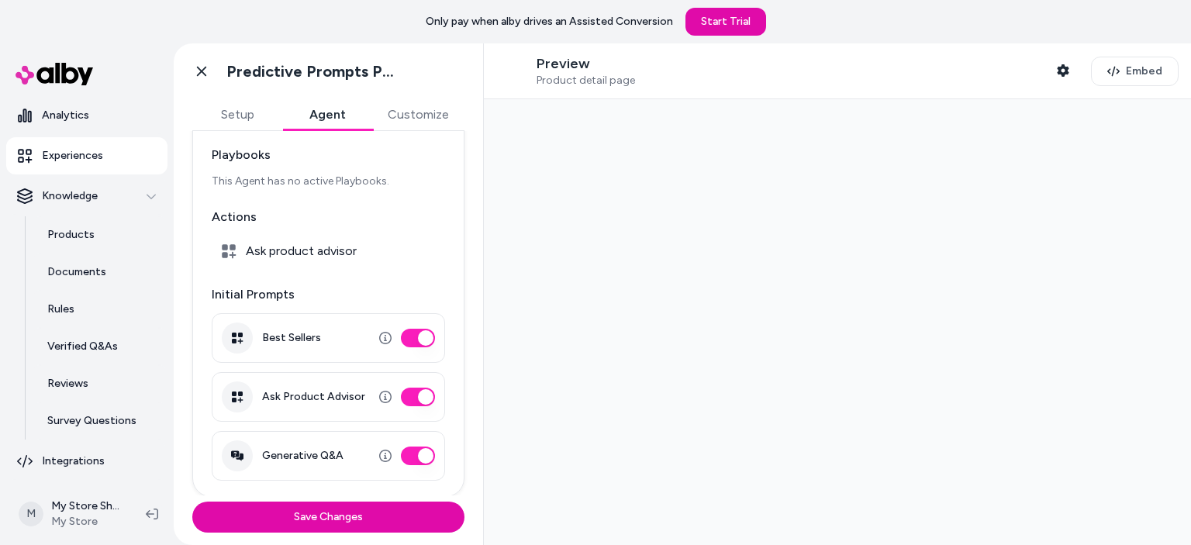
scroll to position [118, 0]
click at [243, 116] on button "Setup" at bounding box center [237, 114] width 90 height 31
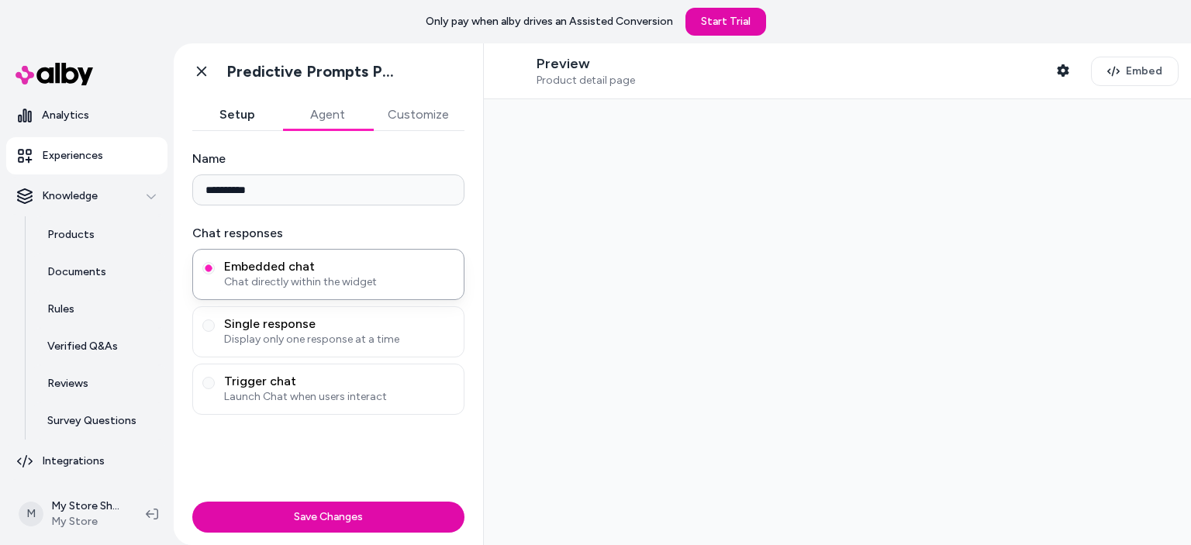
scroll to position [0, 0]
click at [288, 207] on div "**********" at bounding box center [328, 282] width 272 height 265
click at [299, 188] on input "**********" at bounding box center [328, 189] width 272 height 31
click at [334, 109] on button "Agent" at bounding box center [327, 114] width 90 height 31
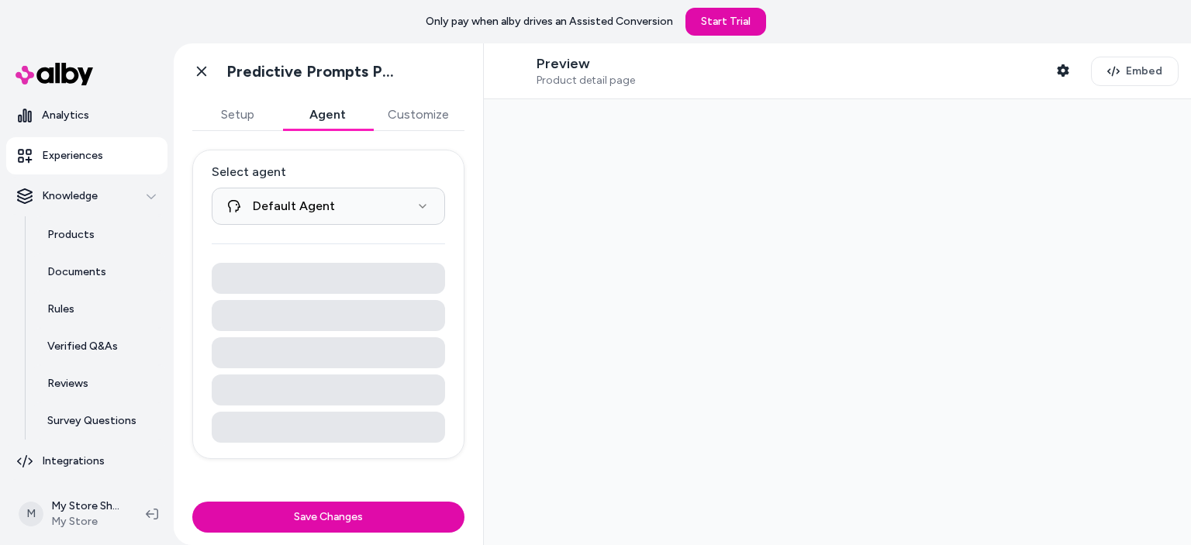
click at [418, 204] on html "**********" at bounding box center [595, 272] width 1191 height 545
click at [419, 202] on html "**********" at bounding box center [595, 272] width 1191 height 545
click at [413, 119] on button "Customize" at bounding box center [418, 114] width 92 height 31
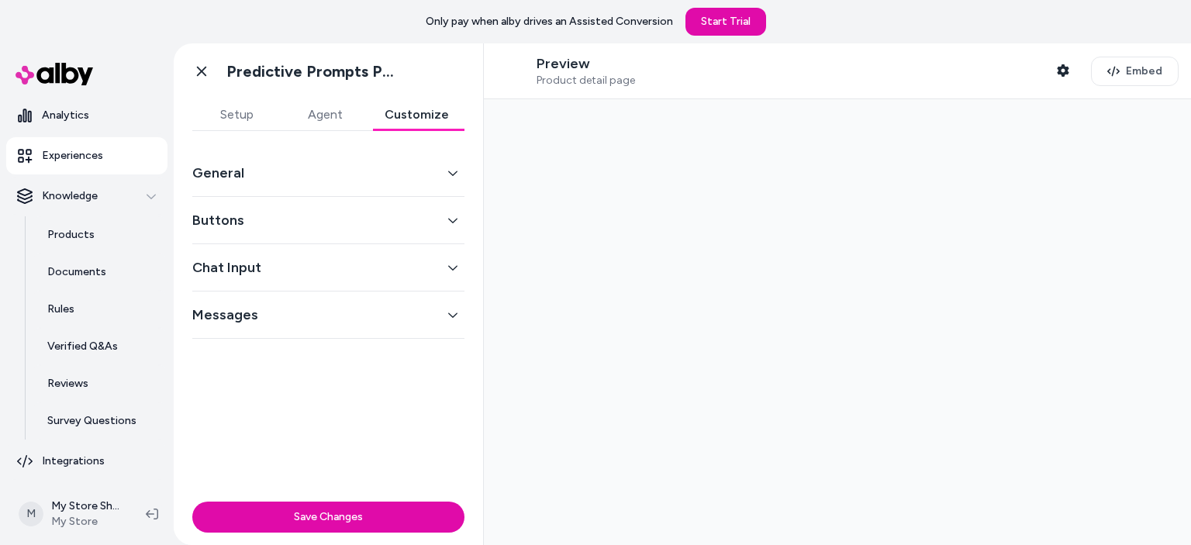
click at [412, 161] on div "General" at bounding box center [328, 173] width 272 height 47
click at [416, 176] on button "General" at bounding box center [328, 173] width 272 height 22
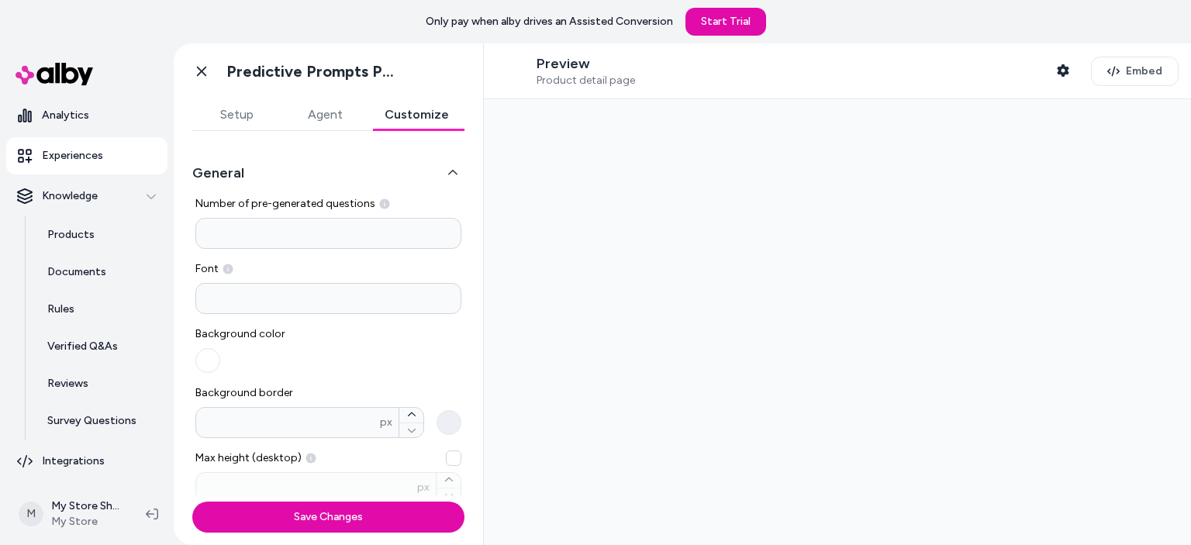
click at [450, 171] on icon "button" at bounding box center [452, 173] width 11 height 11
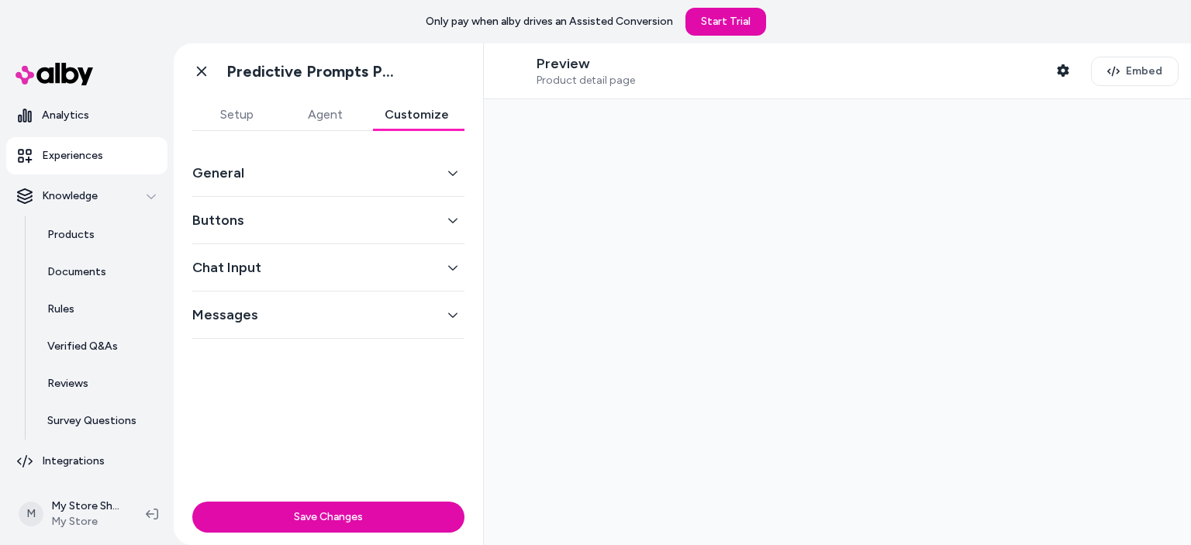
click at [459, 219] on button "Buttons" at bounding box center [328, 220] width 272 height 22
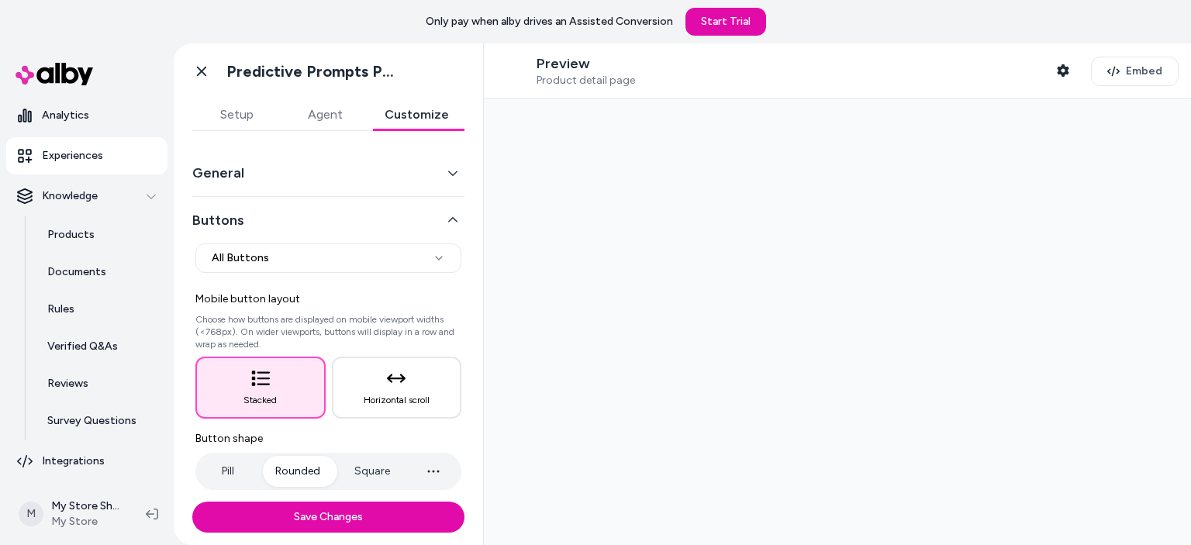
click at [448, 219] on icon "button" at bounding box center [452, 219] width 9 height 5
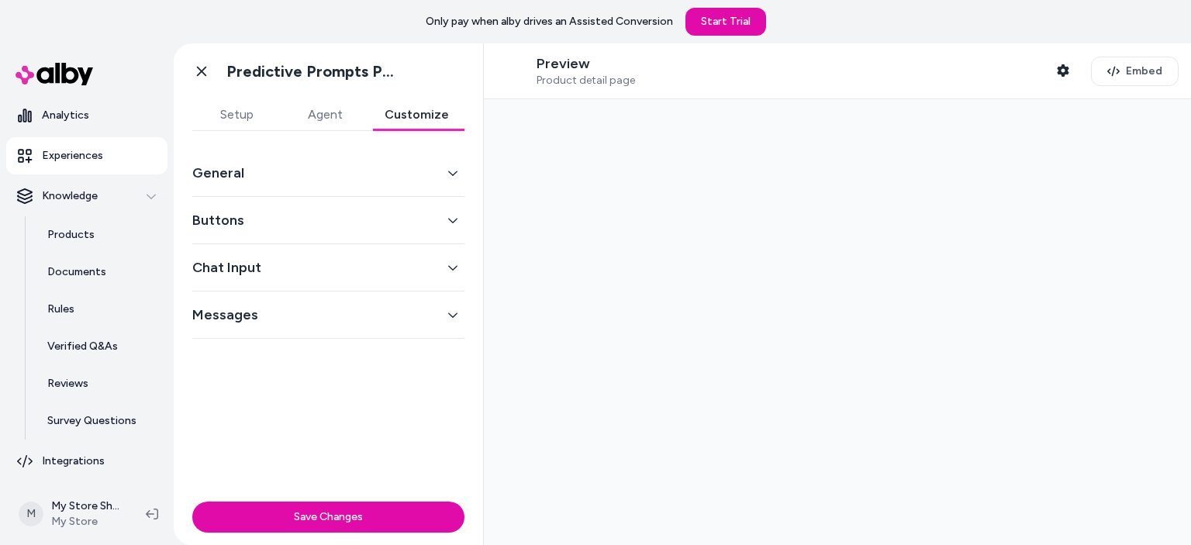
click at [447, 261] on button "Chat Input" at bounding box center [328, 268] width 272 height 22
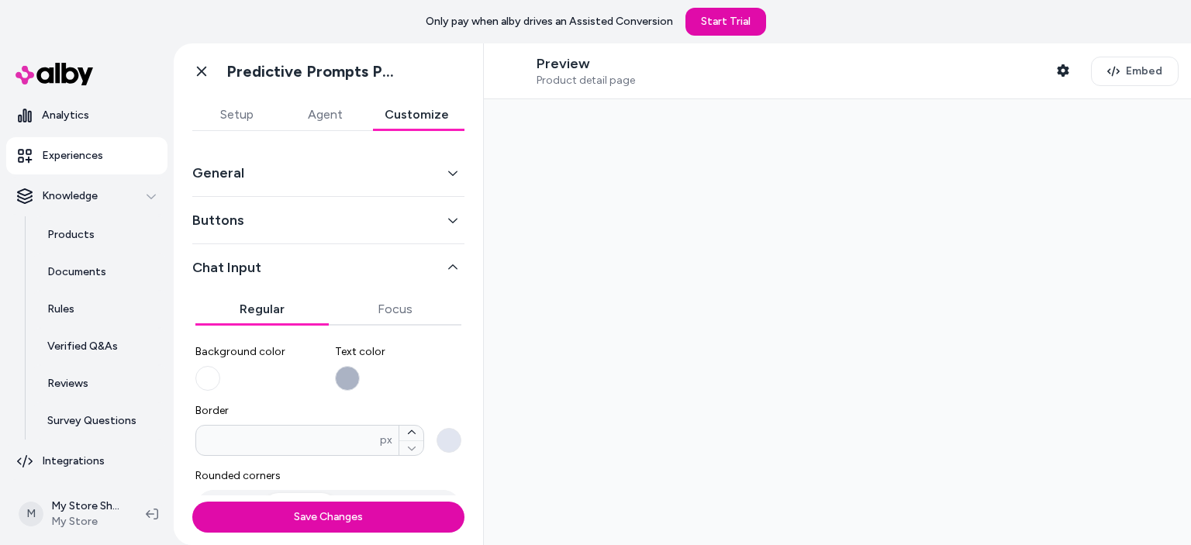
click at [440, 277] on button "Chat Input" at bounding box center [328, 268] width 272 height 22
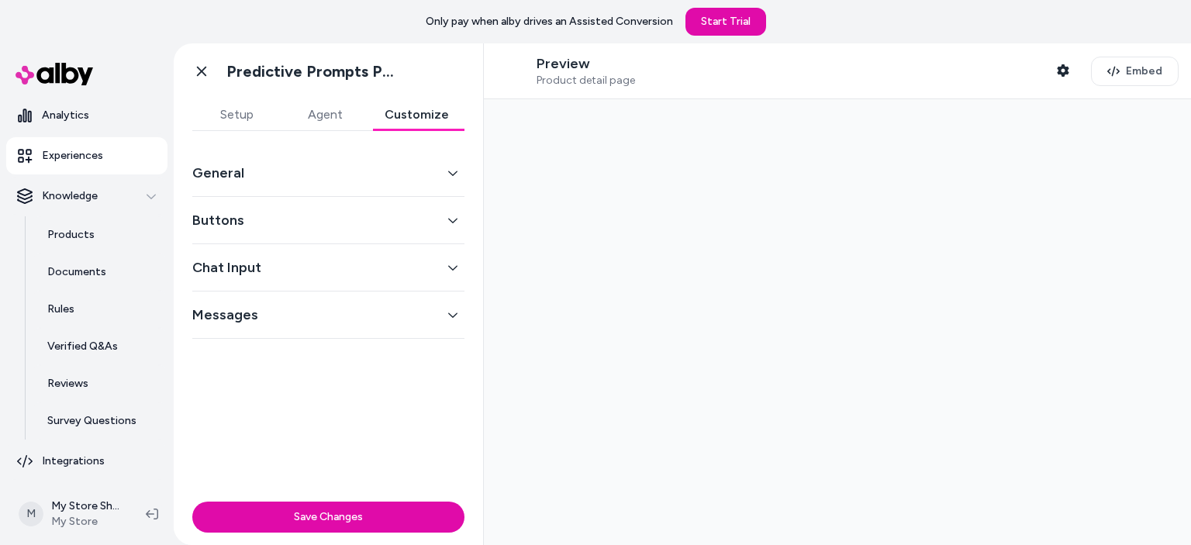
click at [247, 102] on button "Setup" at bounding box center [236, 114] width 88 height 31
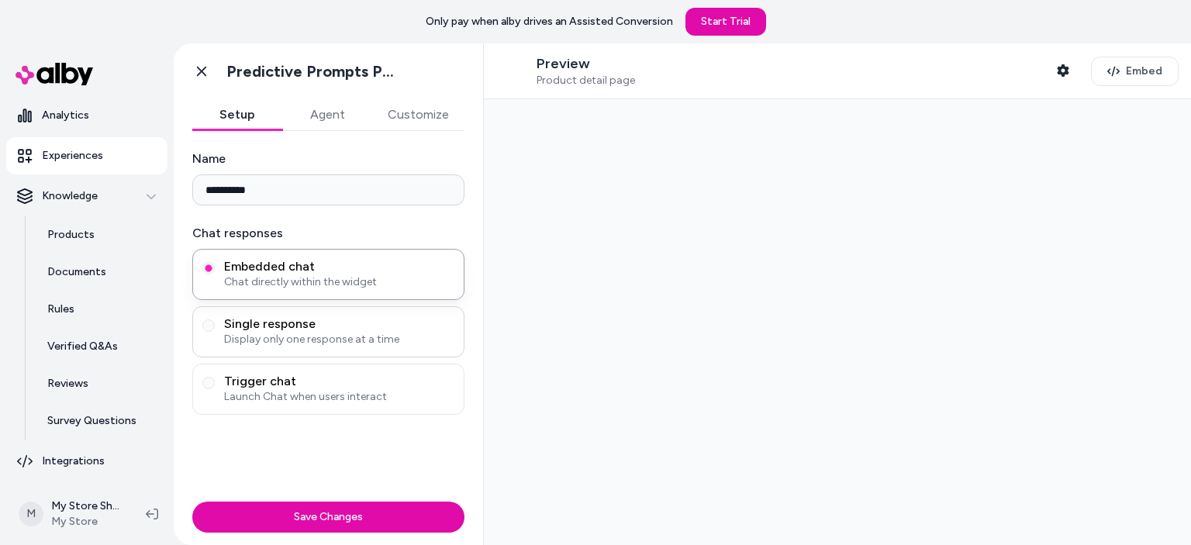
click at [294, 337] on span "Display only one response at a time" at bounding box center [339, 340] width 230 height 16
click at [215, 332] on button "Single response Display only one response at a time" at bounding box center [208, 325] width 12 height 12
click at [312, 265] on span "Embedded chat" at bounding box center [339, 267] width 230 height 16
click at [215, 265] on button "Embedded chat Chat directly within the widget" at bounding box center [208, 268] width 12 height 12
click at [280, 381] on span "Trigger chat" at bounding box center [339, 382] width 230 height 16
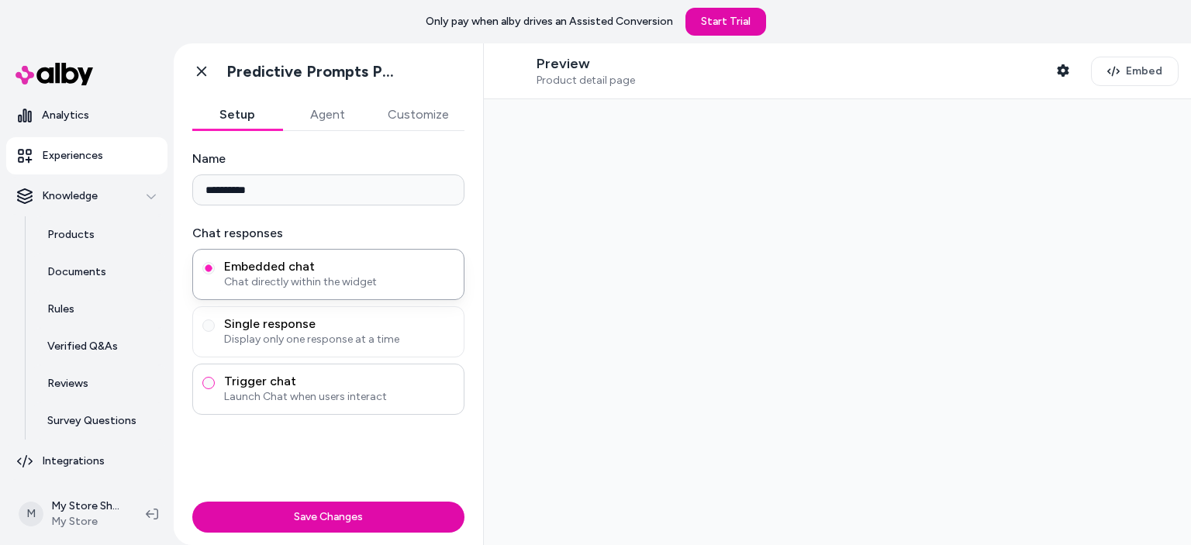
click at [215, 381] on button "Trigger chat Launch Chat when users interact" at bounding box center [208, 383] width 12 height 12
click at [277, 303] on div "Embedded chat Chat directly within the widget Single response Display only one …" at bounding box center [328, 353] width 272 height 209
click at [268, 326] on span "Single response" at bounding box center [339, 324] width 230 height 16
click at [215, 326] on button "Single response Display only one response at a time" at bounding box center [208, 325] width 12 height 12
click at [275, 254] on div "Embedded chat Chat directly within the widget" at bounding box center [328, 274] width 272 height 51
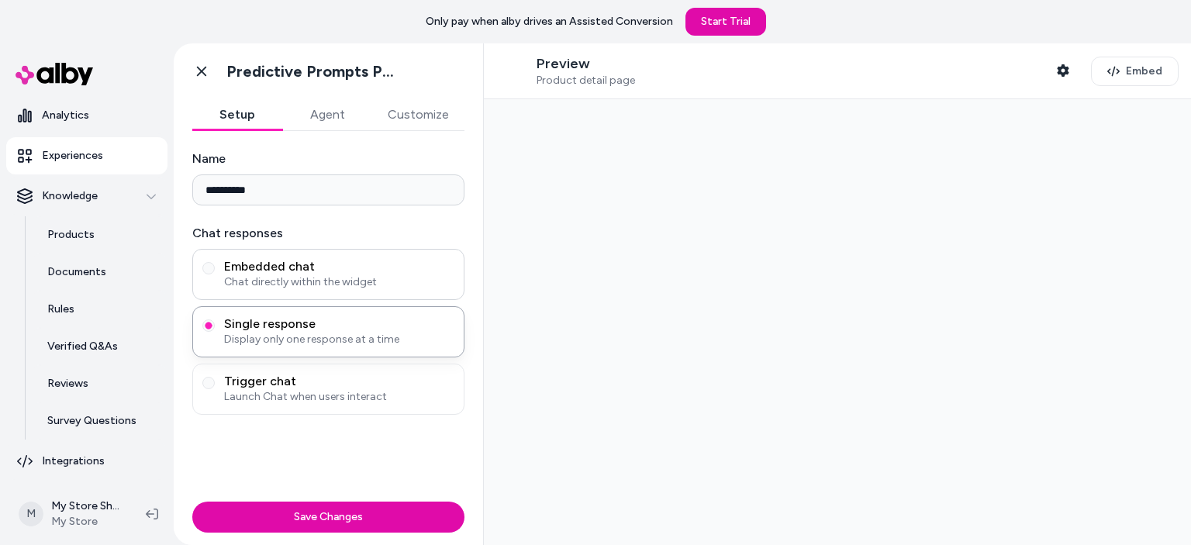
click at [261, 271] on span "Embedded chat" at bounding box center [339, 267] width 230 height 16
click at [215, 271] on button "Embedded chat Chat directly within the widget" at bounding box center [208, 268] width 12 height 12
click at [1059, 76] on icon "button" at bounding box center [1063, 70] width 12 height 12
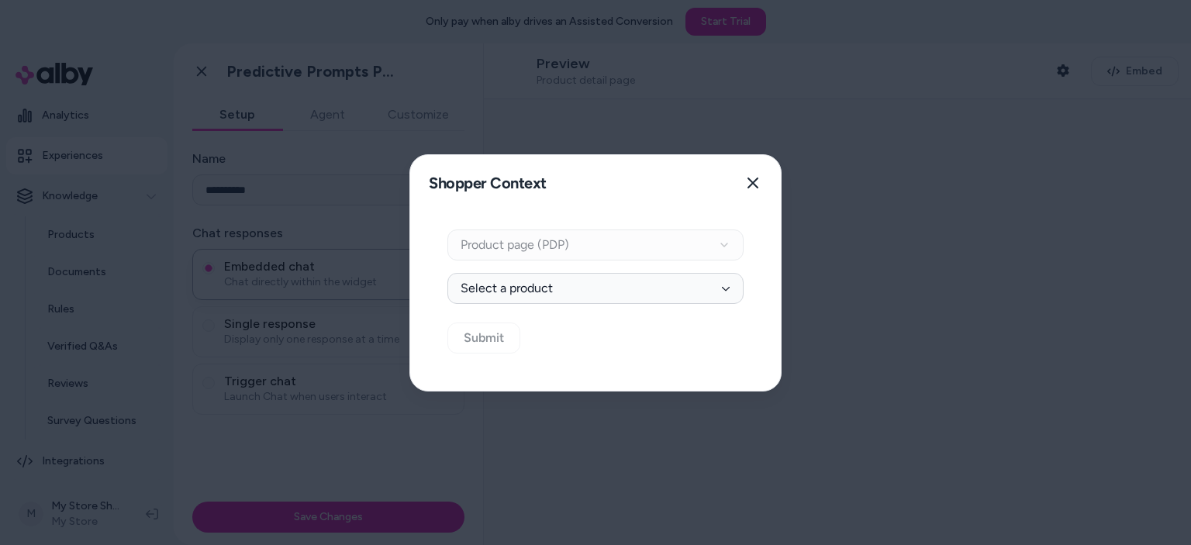
click at [546, 250] on div "Context Type Product page (PDP)" at bounding box center [595, 245] width 296 height 31
click at [552, 295] on button "Select a product" at bounding box center [595, 288] width 296 height 31
type input "*"
type input "***"
click at [710, 335] on div "*** Random" at bounding box center [602, 331] width 296 height 34
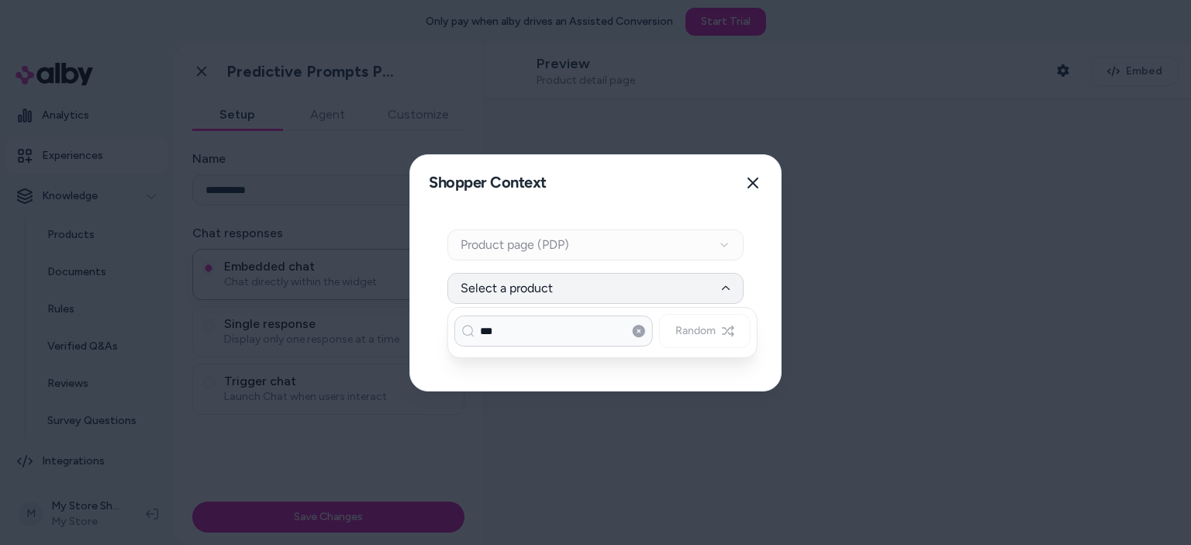
click at [710, 335] on div "*** Random" at bounding box center [602, 331] width 296 height 34
click at [747, 182] on icon "button" at bounding box center [753, 183] width 12 height 12
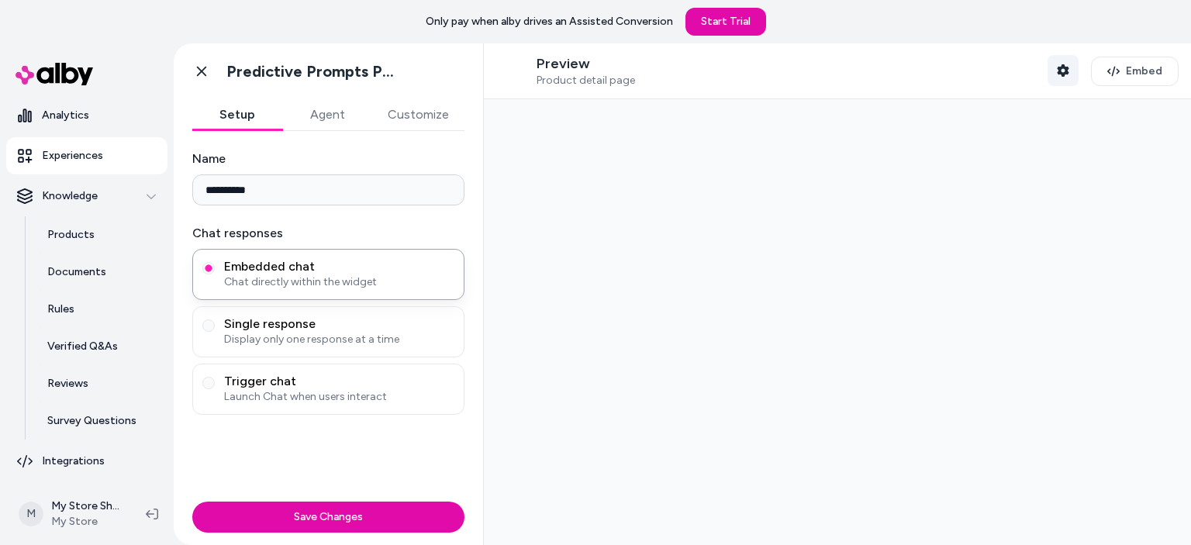
click at [1062, 68] on icon "button" at bounding box center [1063, 70] width 12 height 12
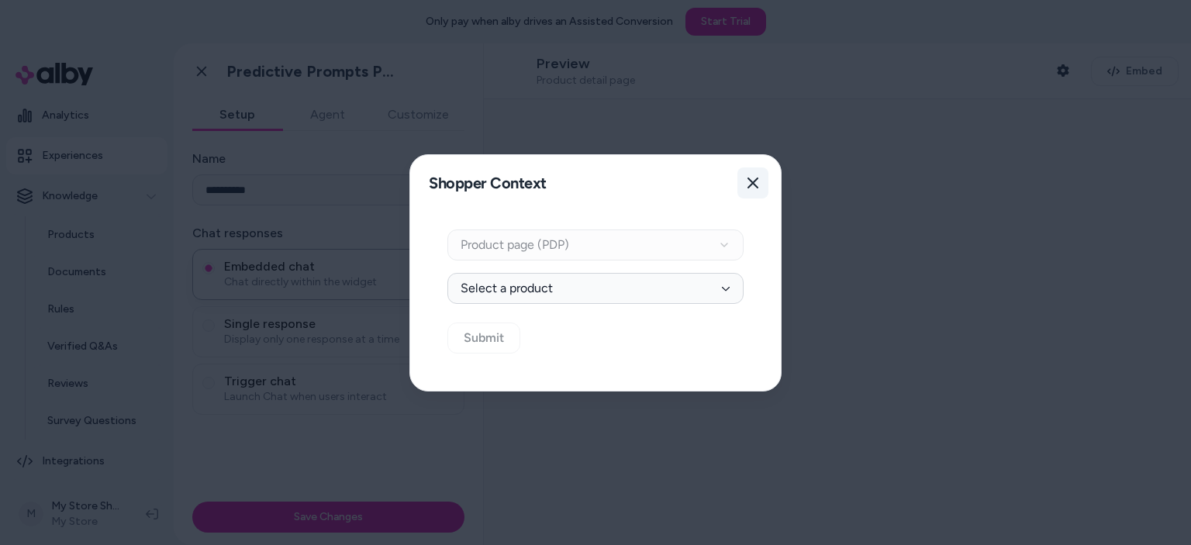
click at [746, 181] on button "Close" at bounding box center [752, 183] width 31 height 31
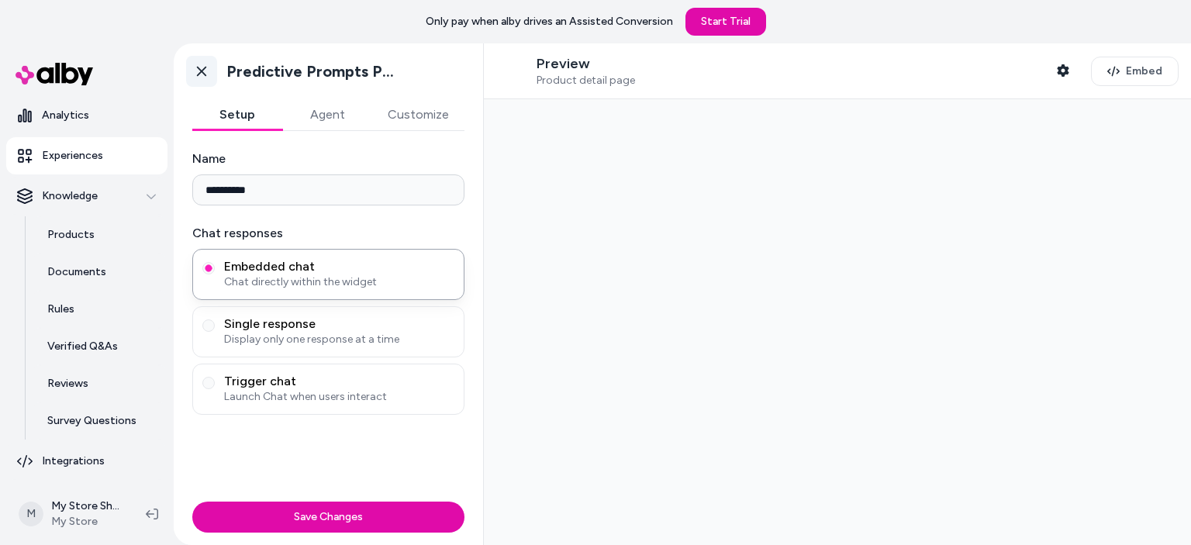
click at [195, 67] on icon at bounding box center [202, 72] width 16 height 16
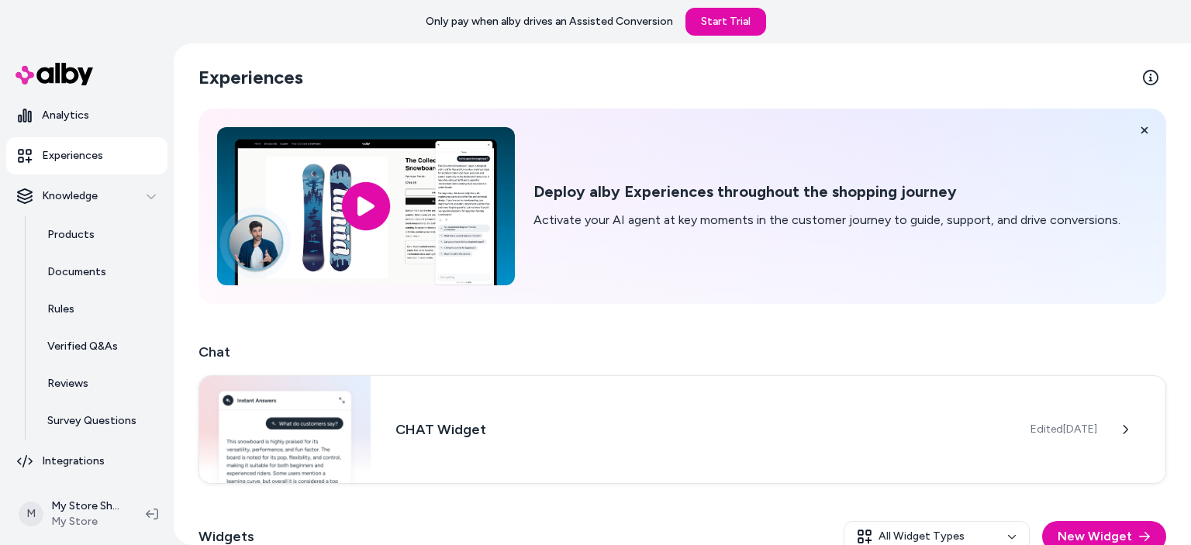
scroll to position [156, 0]
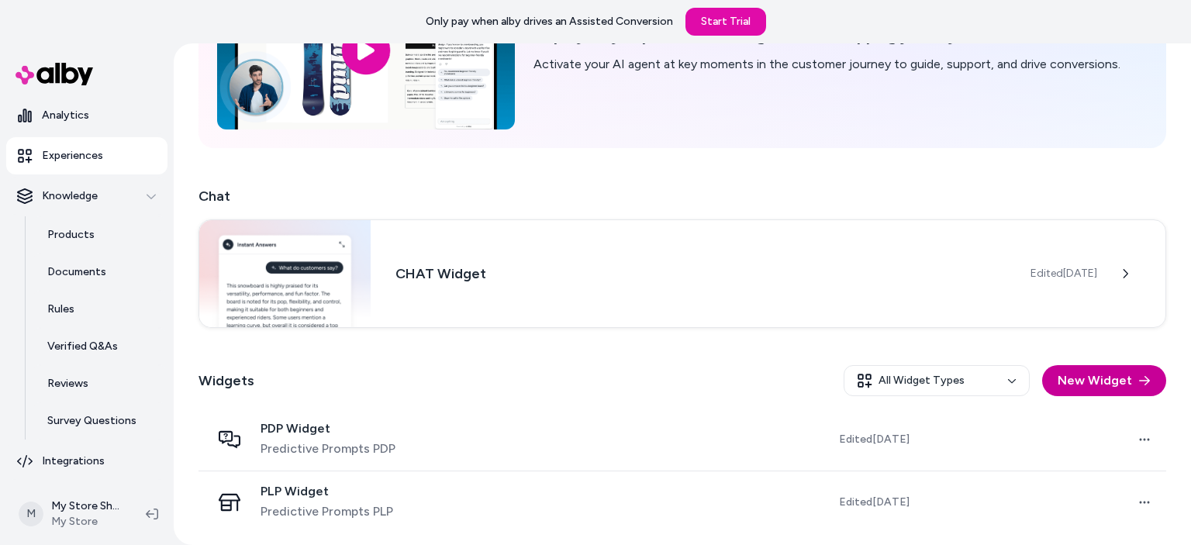
click at [1107, 375] on button "New Widget" at bounding box center [1104, 380] width 124 height 31
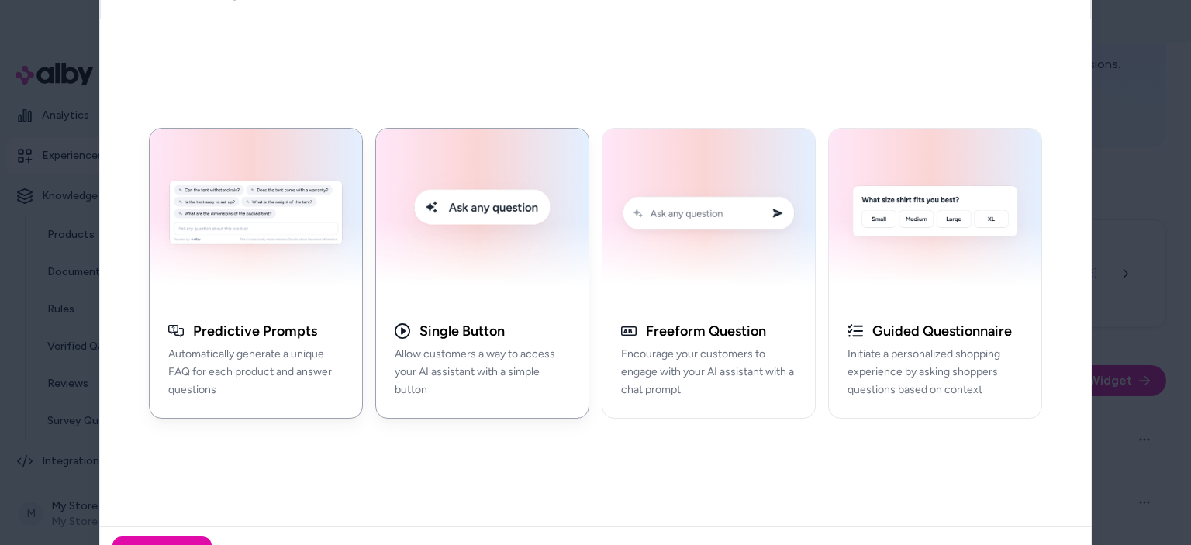
click at [467, 341] on div "Single Button Allow customers a way to access your AI assistant with a simple b…" at bounding box center [482, 367] width 212 height 102
click at [174, 544] on button "Next" at bounding box center [161, 554] width 99 height 37
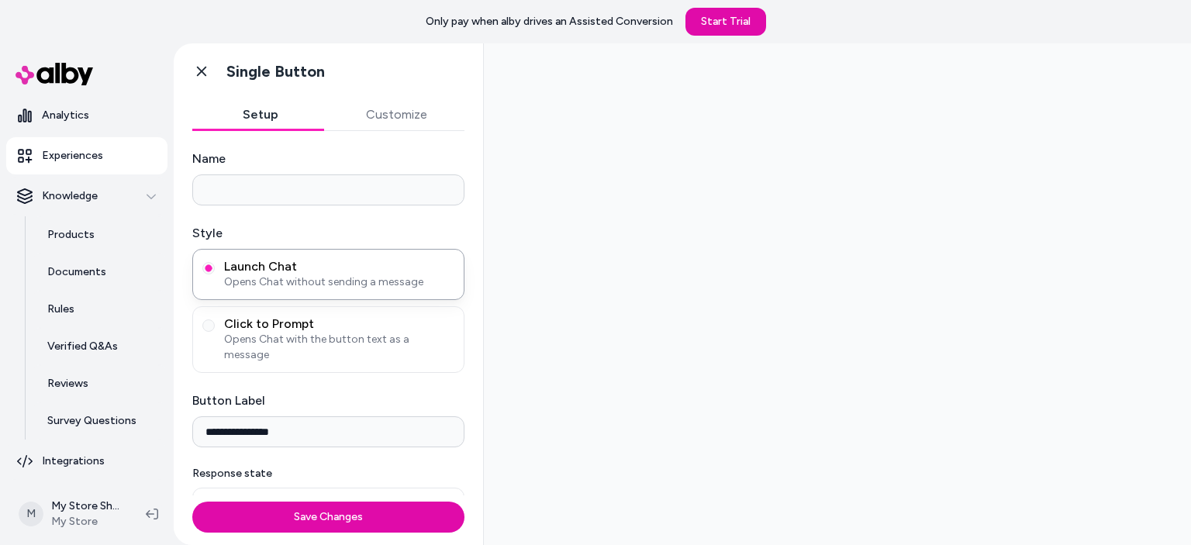
scroll to position [25, 0]
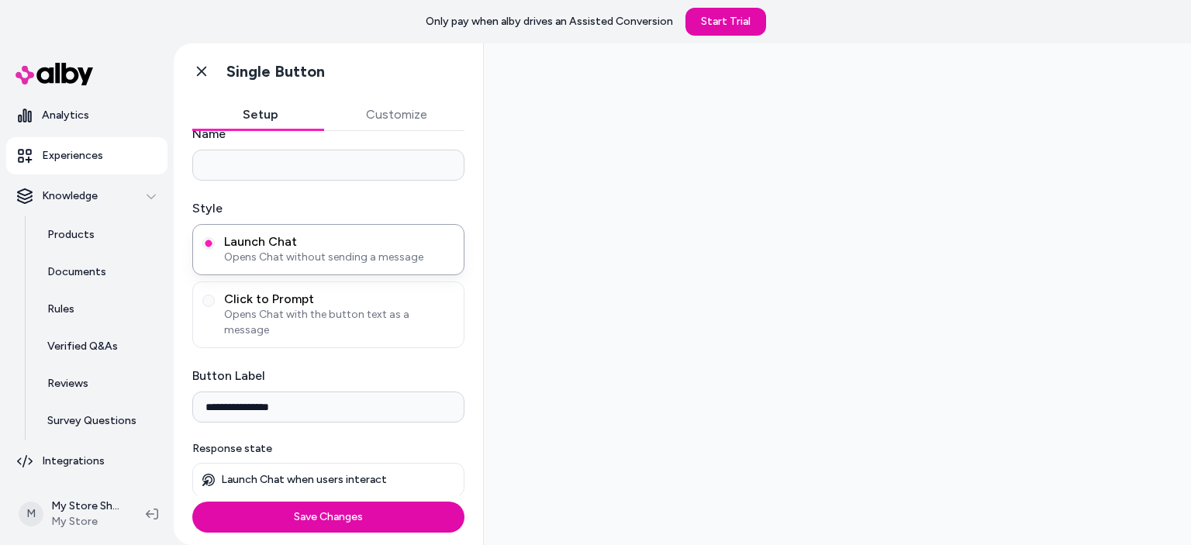
click at [360, 476] on p "Launch Chat when users interact" at bounding box center [304, 480] width 166 height 14
click at [349, 164] on input "Name" at bounding box center [328, 165] width 272 height 31
type input "****"
type button "launch-chat"
click at [282, 316] on span "Opens Chat with the button text as a message" at bounding box center [339, 322] width 230 height 31
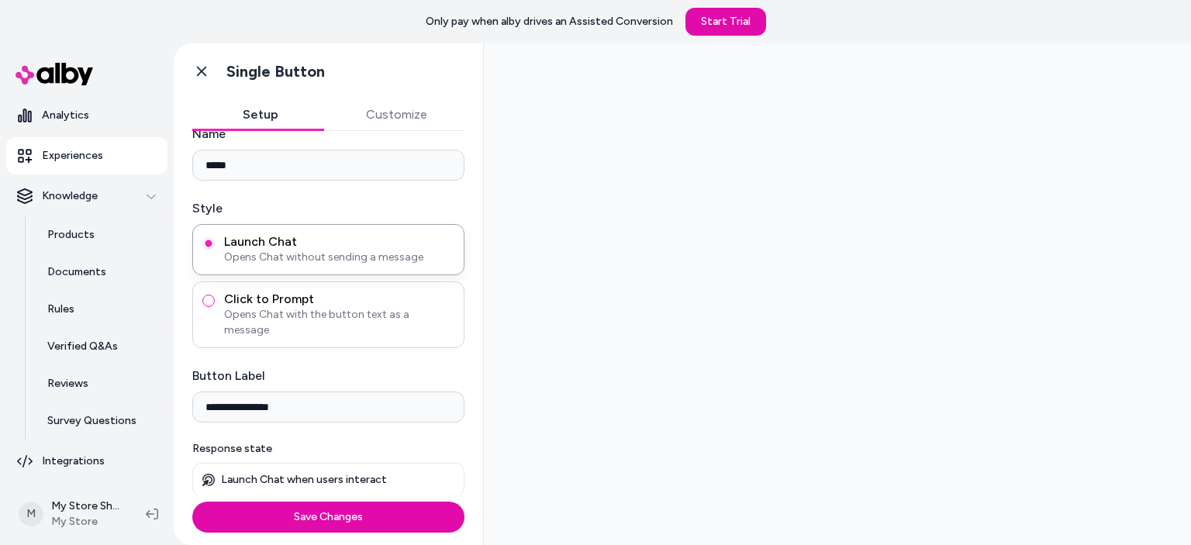
click at [215, 307] on button "Click to Prompt Opens Chat with the button text as a message" at bounding box center [208, 301] width 12 height 12
click at [297, 252] on span "Opens Chat without sending a message" at bounding box center [339, 258] width 230 height 16
click at [215, 250] on button "launch-chat" at bounding box center [208, 243] width 12 height 12
click at [826, 295] on span "Ask any question" at bounding box center [848, 294] width 95 height 15
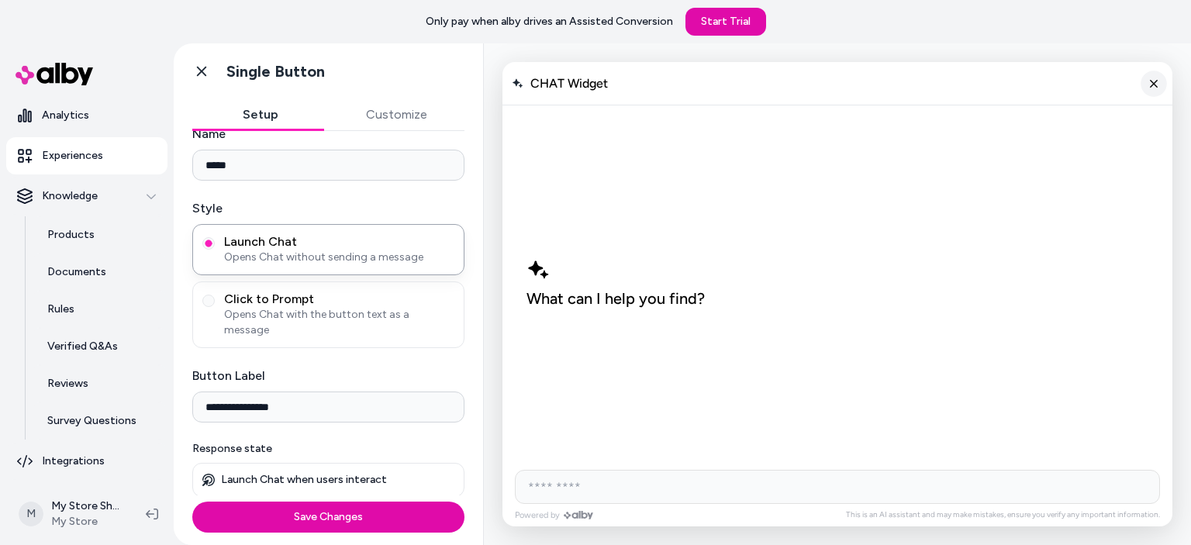
click at [1147, 81] on button "Close chat" at bounding box center [1154, 84] width 26 height 26
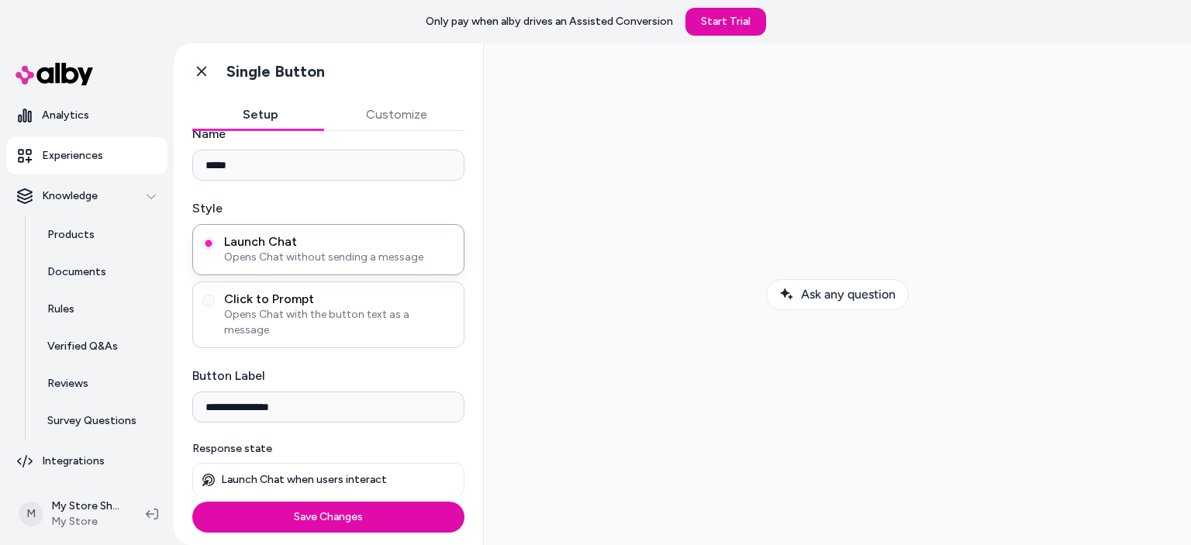
click at [300, 299] on span "Click to Prompt" at bounding box center [339, 300] width 230 height 16
click at [215, 299] on button "Click to Prompt Opens Chat with the button text as a message" at bounding box center [208, 301] width 12 height 12
click at [298, 241] on span "Launch Chat" at bounding box center [339, 242] width 230 height 16
click at [215, 241] on button "launch-chat" at bounding box center [208, 243] width 12 height 12
click at [292, 315] on span "Opens Chat with the button text as a message" at bounding box center [339, 322] width 230 height 31
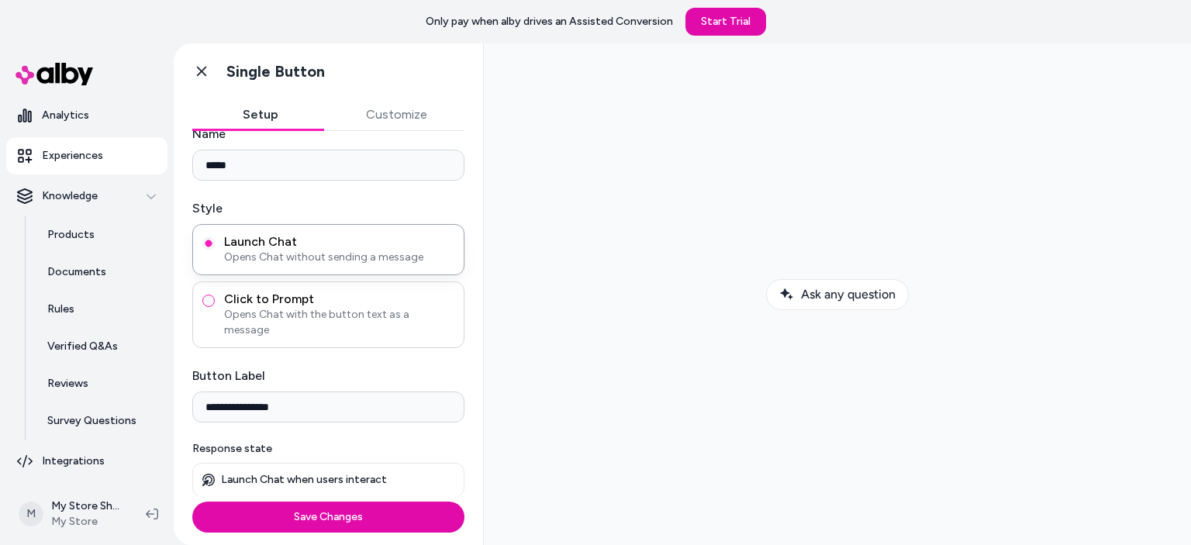
click at [215, 307] on button "Click to Prompt Opens Chat with the button text as a message" at bounding box center [208, 301] width 12 height 12
click at [307, 260] on span "Opens Chat without sending a message" at bounding box center [339, 258] width 230 height 16
click at [215, 250] on button "launch-chat" at bounding box center [208, 243] width 12 height 12
click at [309, 316] on span "Opens Chat with the button text as a message" at bounding box center [339, 322] width 230 height 31
click at [215, 307] on button "Click to Prompt Opens Chat with the button text as a message" at bounding box center [208, 301] width 12 height 12
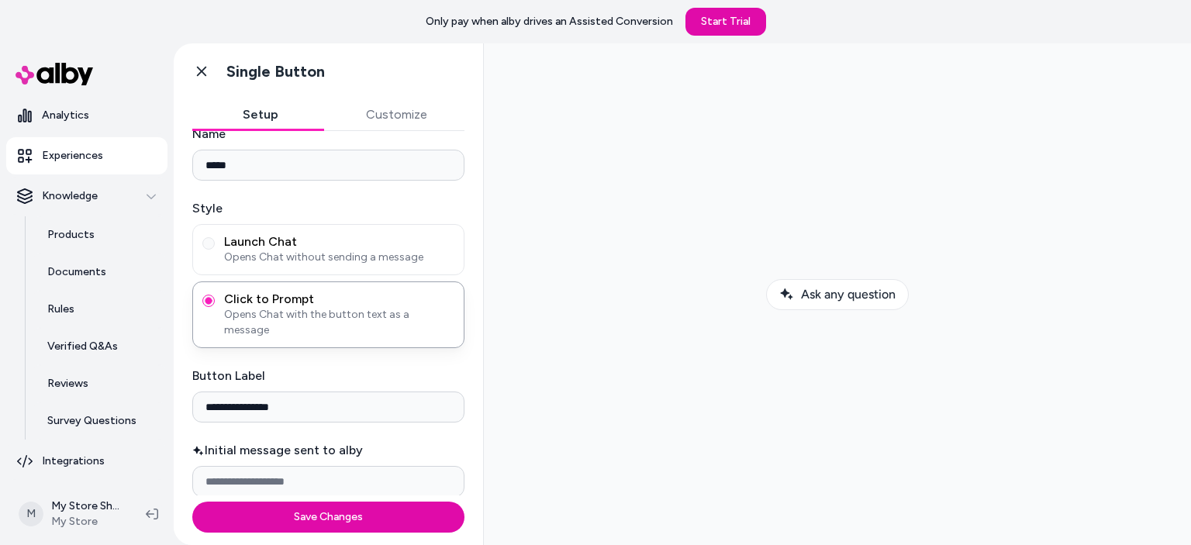
scroll to position [99, 0]
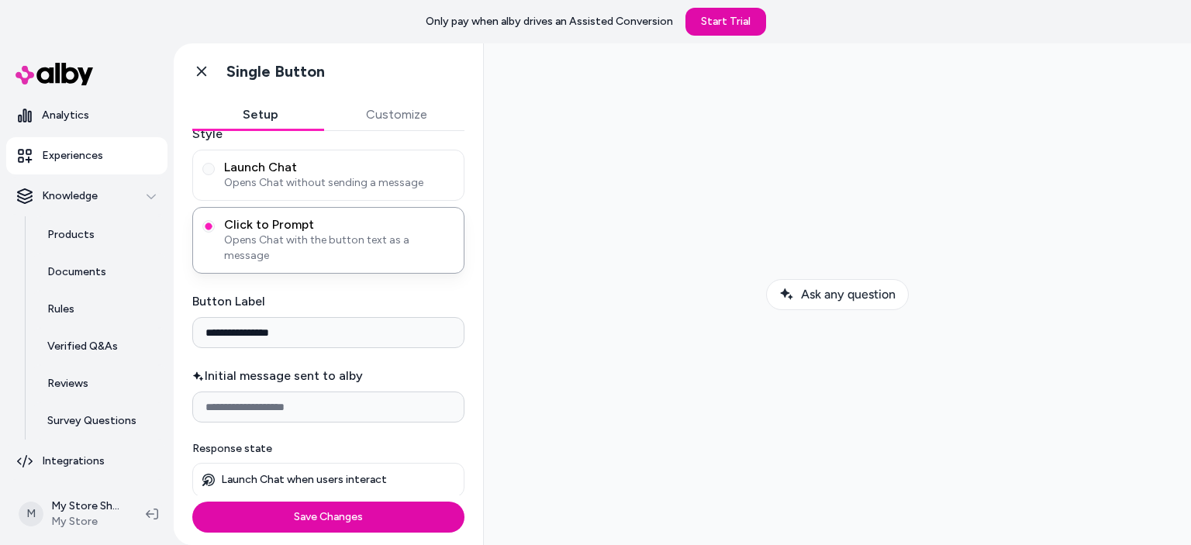
click at [276, 332] on input "**********" at bounding box center [328, 332] width 272 height 31
click at [307, 421] on input "Initial message sent to alby" at bounding box center [328, 407] width 272 height 31
click at [259, 326] on input "**********" at bounding box center [328, 332] width 272 height 31
click at [301, 333] on input "**********" at bounding box center [328, 332] width 272 height 31
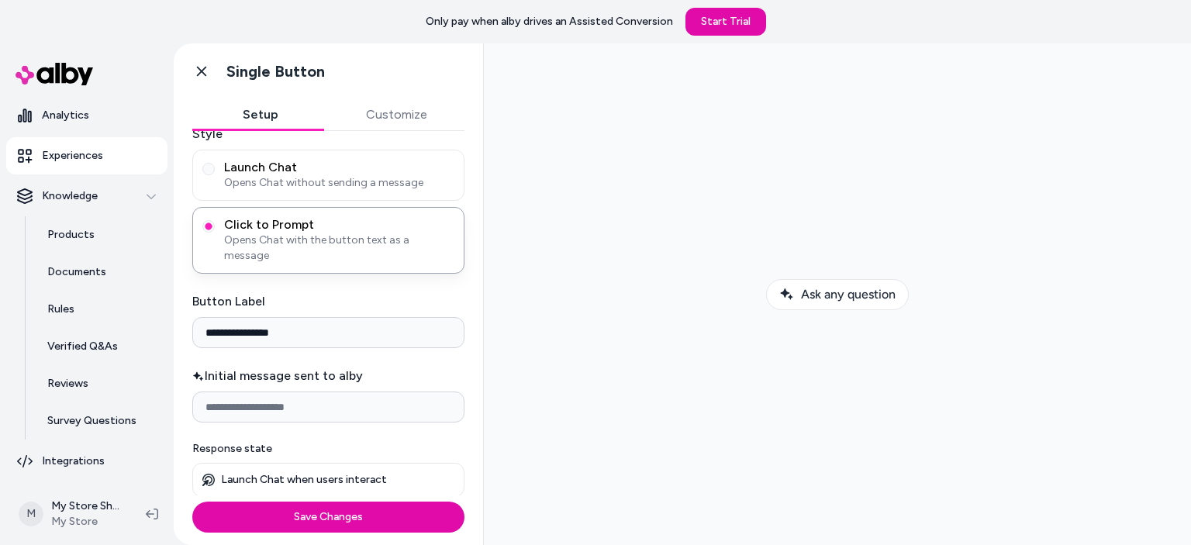
click at [301, 333] on input "**********" at bounding box center [328, 332] width 272 height 31
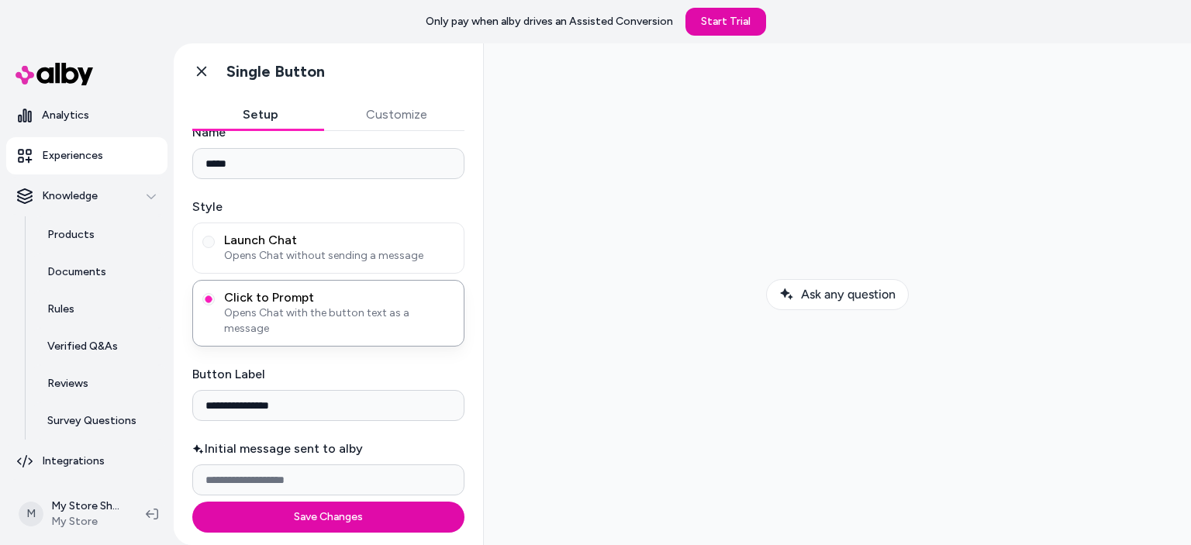
scroll to position [0, 0]
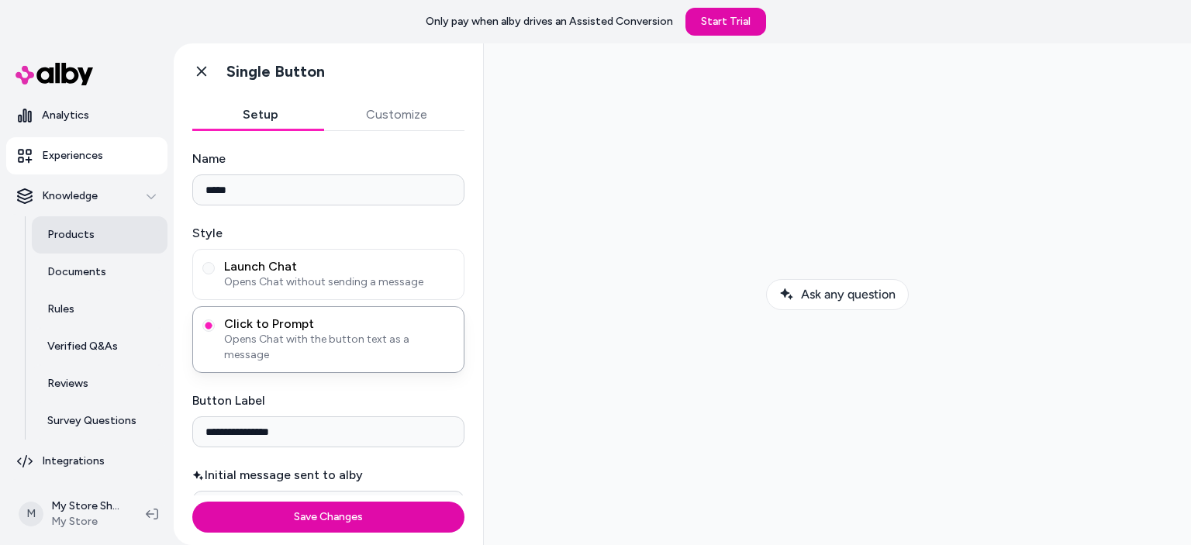
click at [73, 227] on p "Products" at bounding box center [70, 235] width 47 height 16
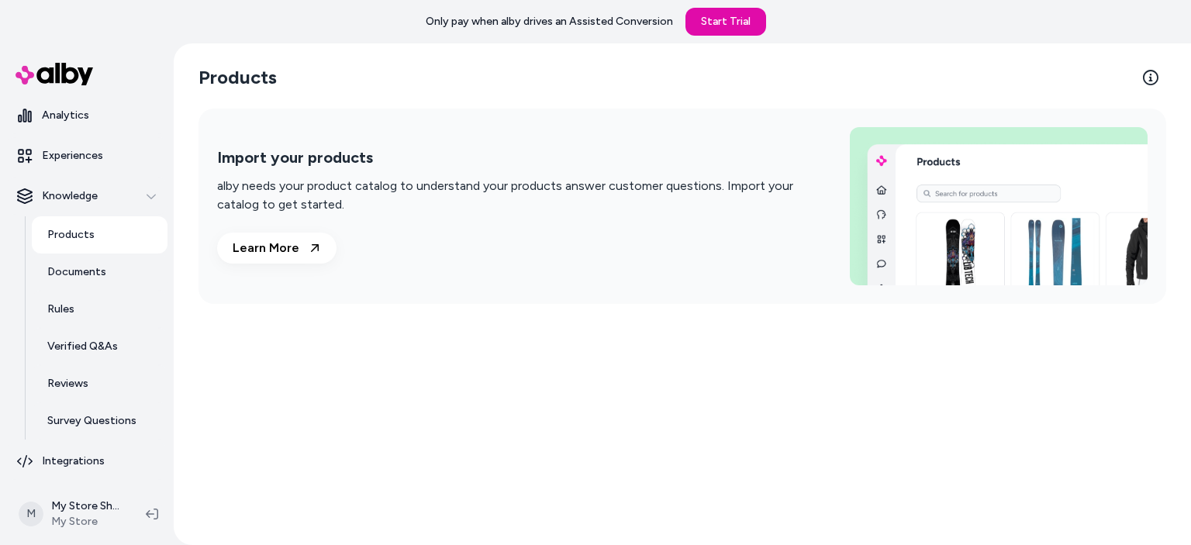
click at [64, 230] on p "Products" at bounding box center [70, 235] width 47 height 16
click at [99, 269] on p "Documents" at bounding box center [76, 272] width 59 height 16
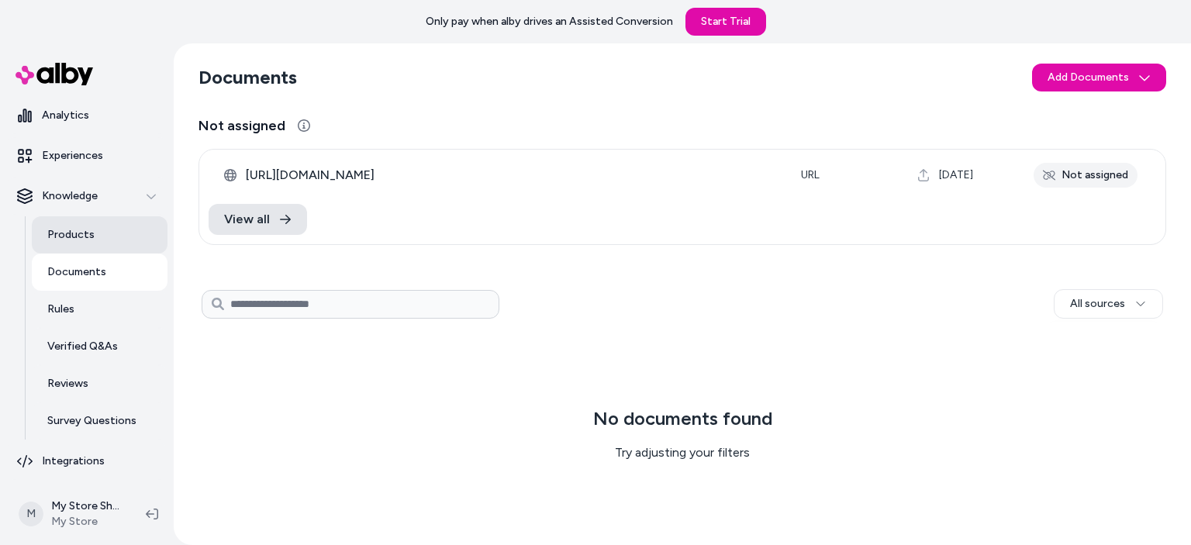
click at [104, 244] on link "Products" at bounding box center [100, 234] width 136 height 37
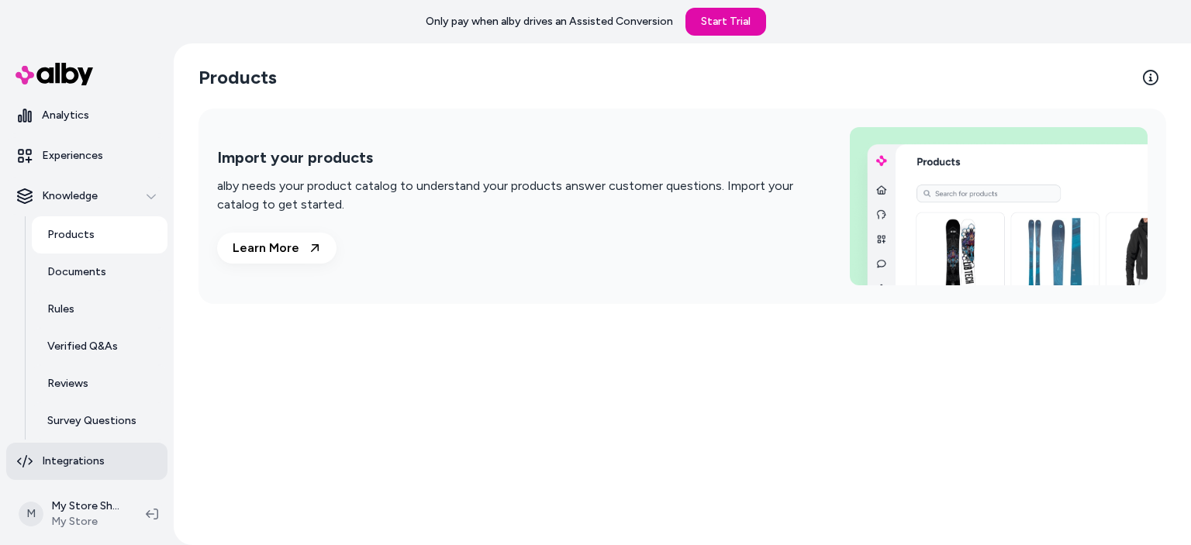
click at [74, 458] on p "Integrations" at bounding box center [73, 462] width 63 height 16
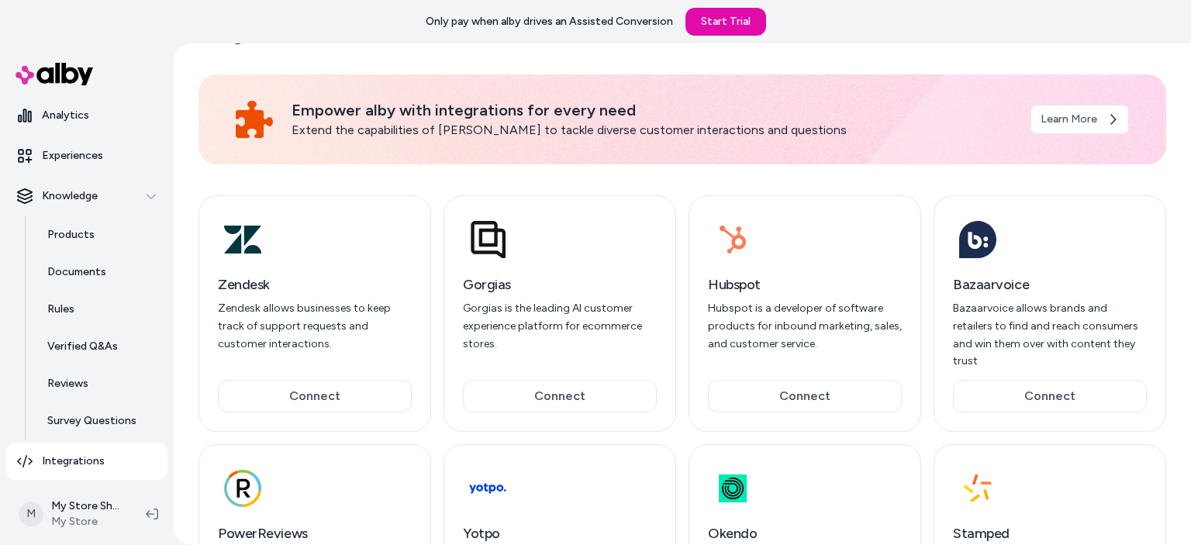
scroll to position [33, 0]
click at [79, 241] on p "Products" at bounding box center [70, 235] width 47 height 16
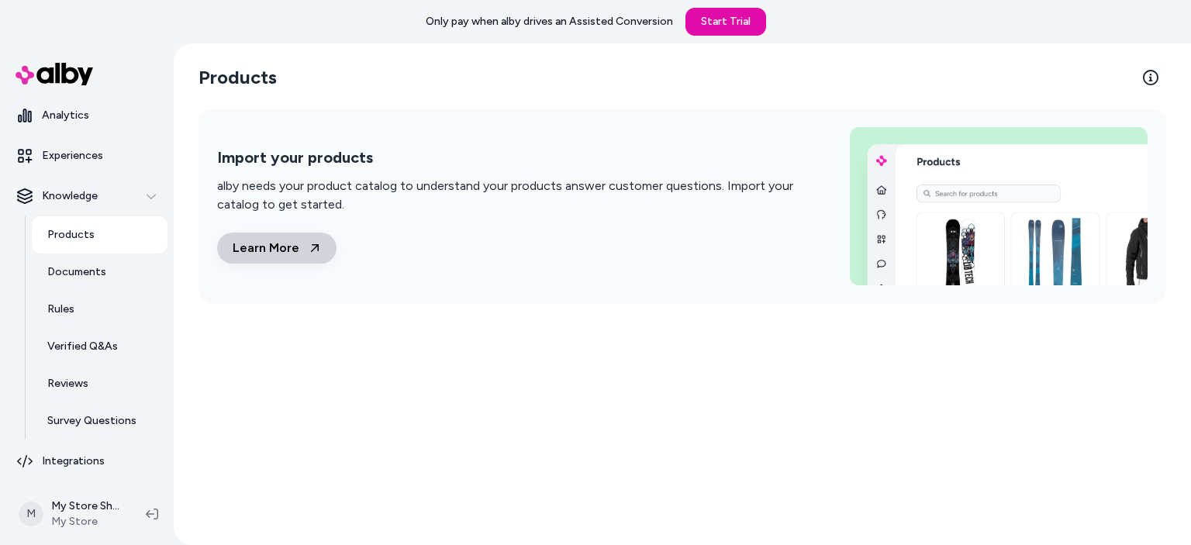
click at [295, 255] on link "Learn More" at bounding box center [276, 248] width 119 height 31
click at [93, 275] on p "Documents" at bounding box center [76, 272] width 59 height 16
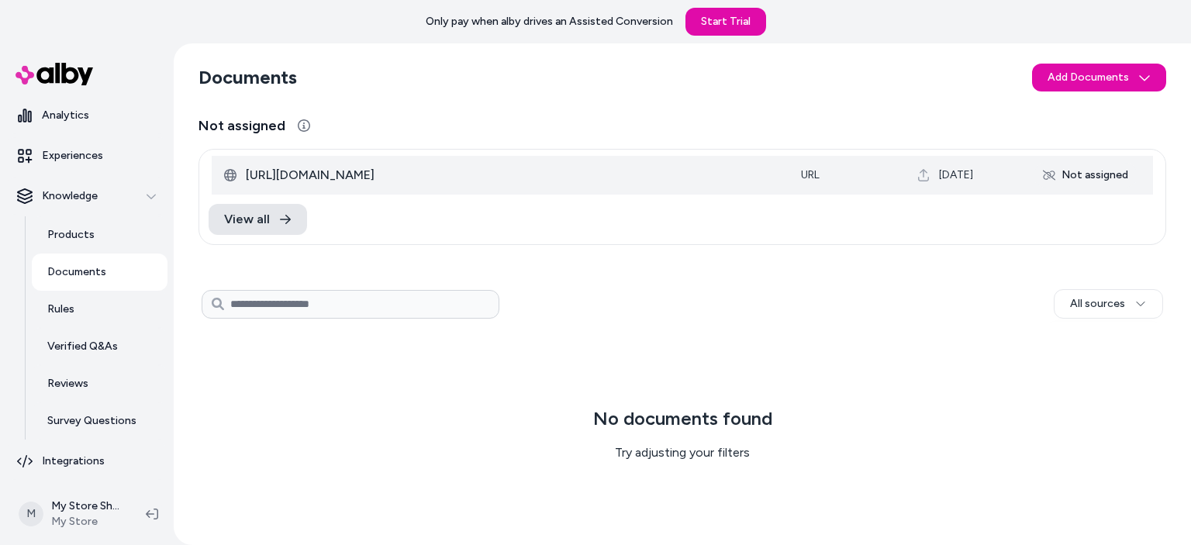
drag, startPoint x: 403, startPoint y: 173, endPoint x: 226, endPoint y: 168, distance: 176.9
click at [226, 168] on div "[URL][DOMAIN_NAME]" at bounding box center [500, 175] width 552 height 19
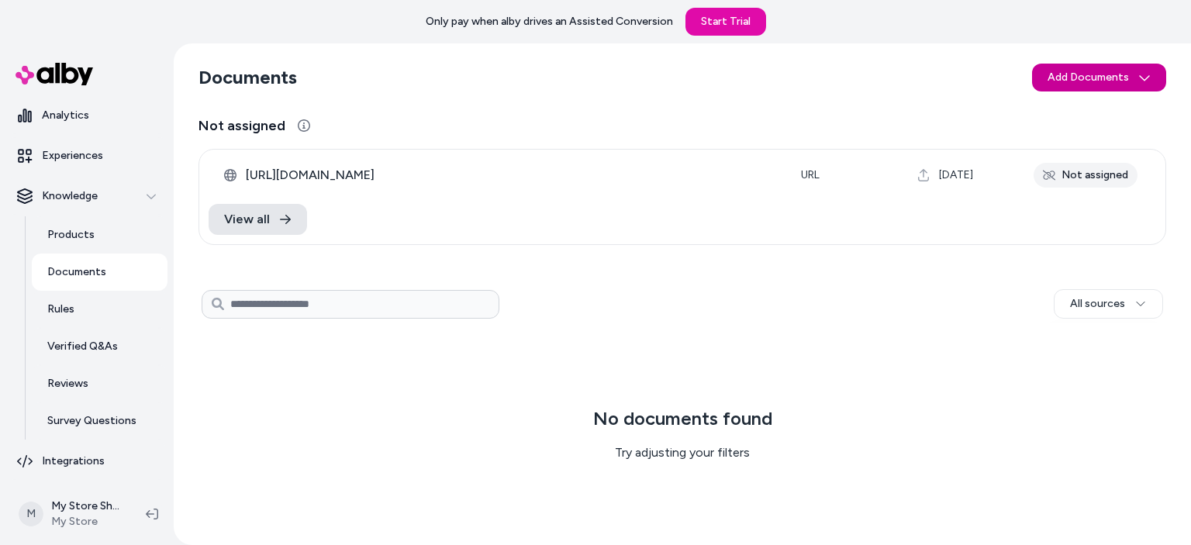
click at [1120, 77] on html "Only pay when alby drives an Assisted Conversion Start Trial Home Agents Inbox …" at bounding box center [595, 272] width 1191 height 545
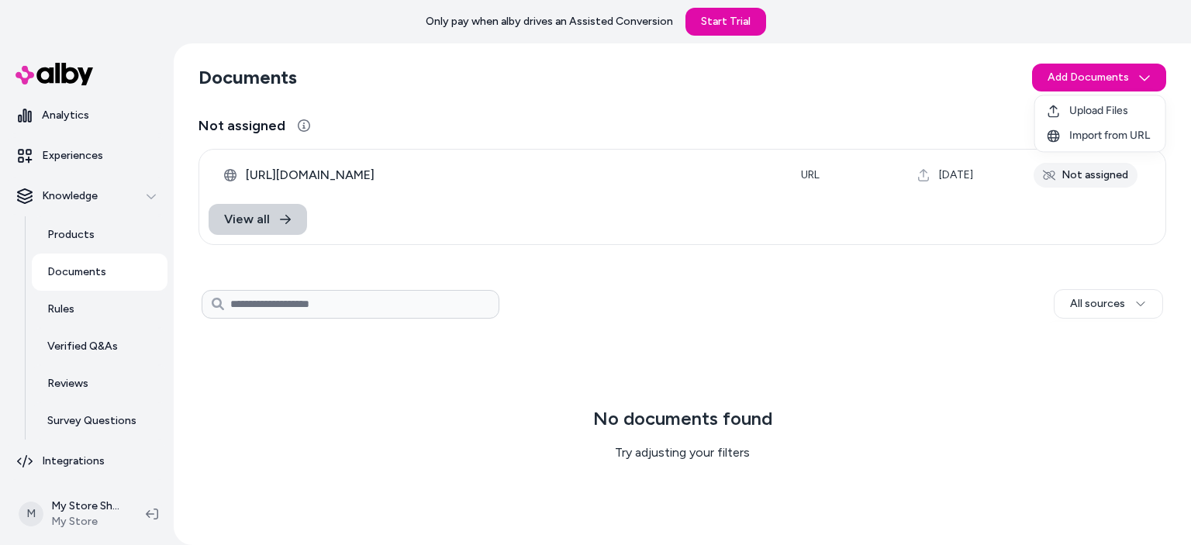
click at [278, 226] on html "Only pay when alby drives an Assisted Conversion Start Trial Home Agents Inbox …" at bounding box center [595, 272] width 1191 height 545
click at [281, 221] on icon at bounding box center [285, 219] width 12 height 12
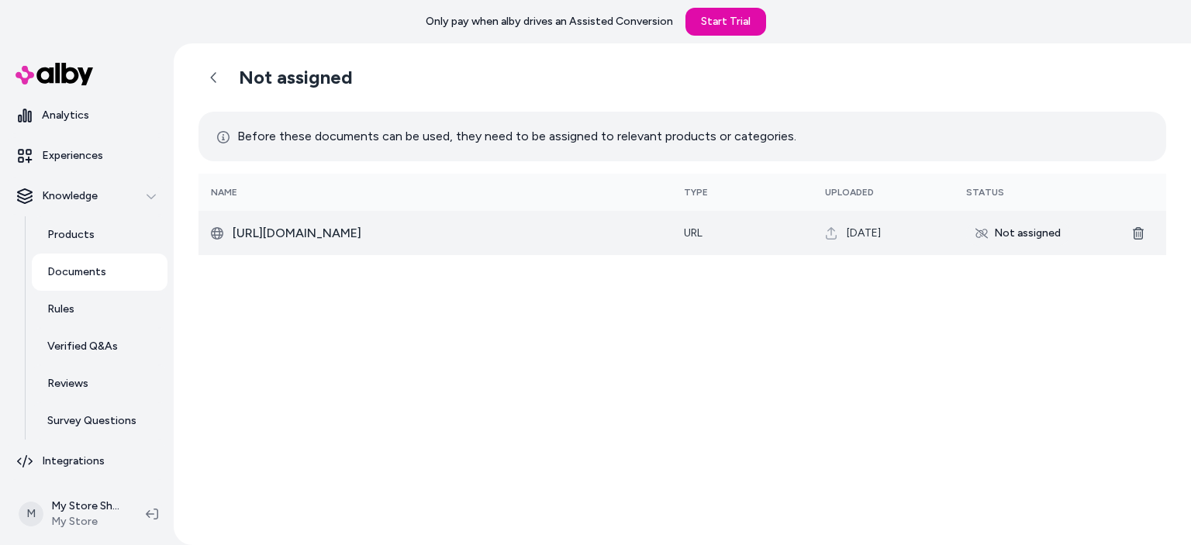
click at [1000, 232] on div "Not assigned" at bounding box center [1018, 233] width 104 height 25
click at [881, 238] on span "[DATE]" at bounding box center [864, 234] width 34 height 16
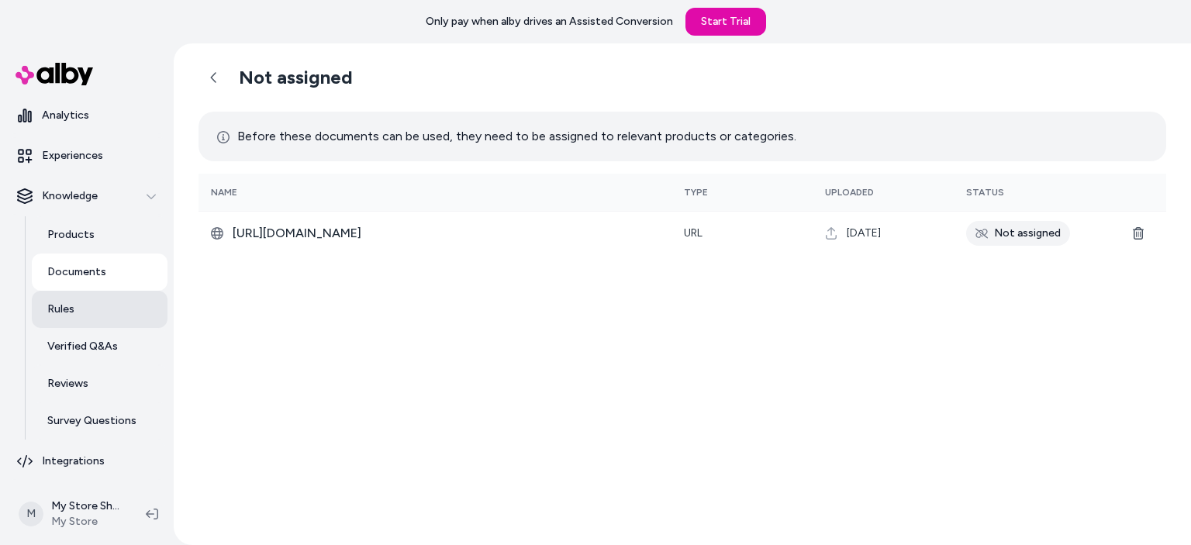
click at [54, 309] on p "Rules" at bounding box center [60, 310] width 27 height 16
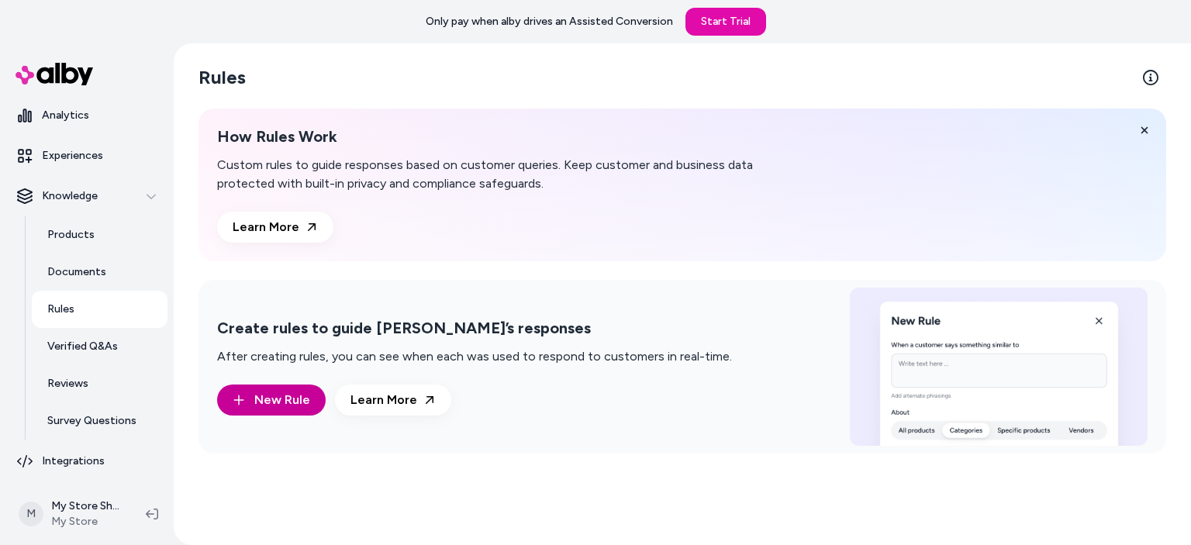
click at [296, 399] on span "New Rule" at bounding box center [282, 400] width 56 height 19
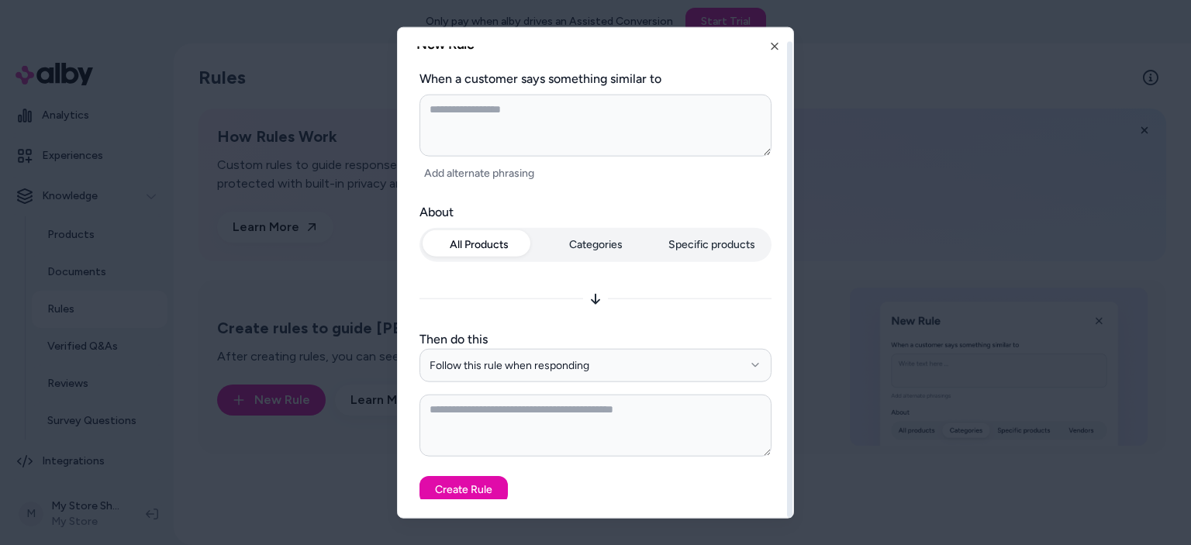
scroll to position [12, 0]
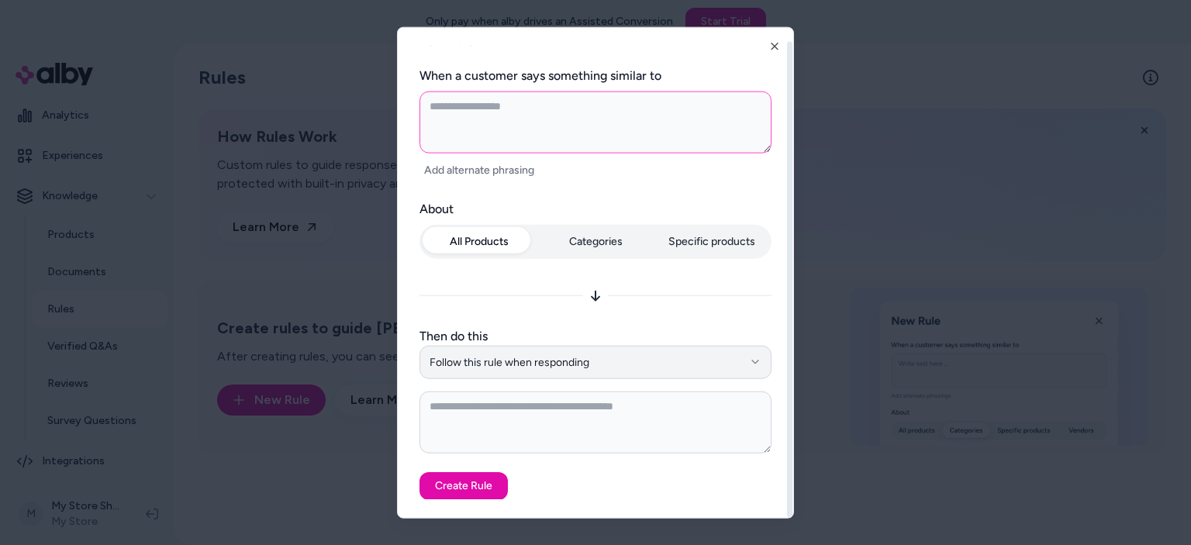
click at [513, 354] on button "Follow this rule when responding" at bounding box center [596, 362] width 352 height 34
click at [526, 134] on textarea at bounding box center [596, 122] width 352 height 62
click at [504, 417] on textarea at bounding box center [596, 423] width 352 height 62
click at [772, 40] on icon "button" at bounding box center [774, 46] width 12 height 12
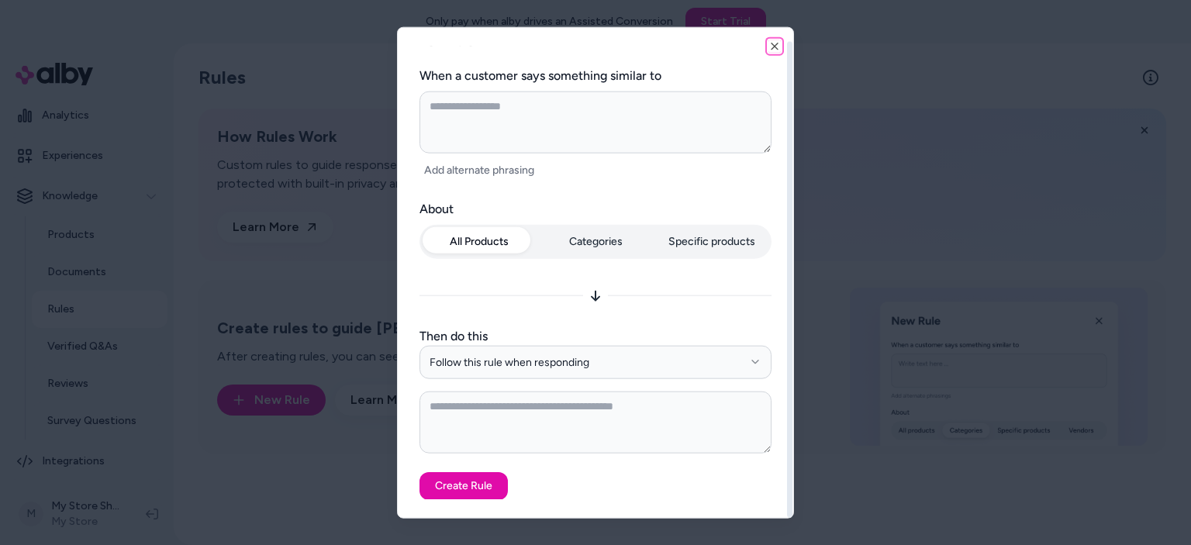
type textarea "*"
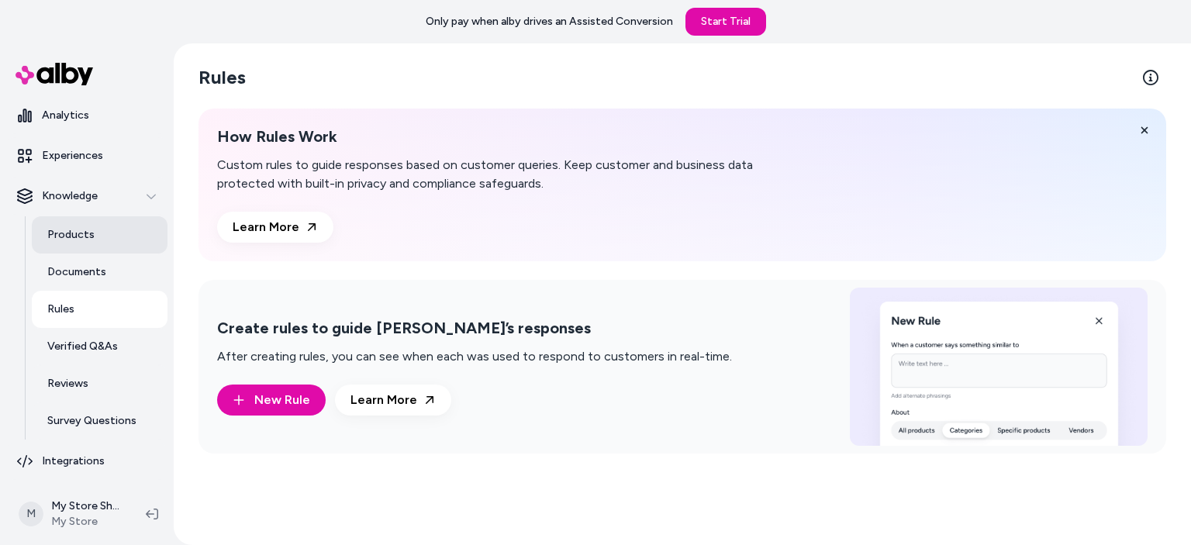
click at [96, 230] on link "Products" at bounding box center [100, 234] width 136 height 37
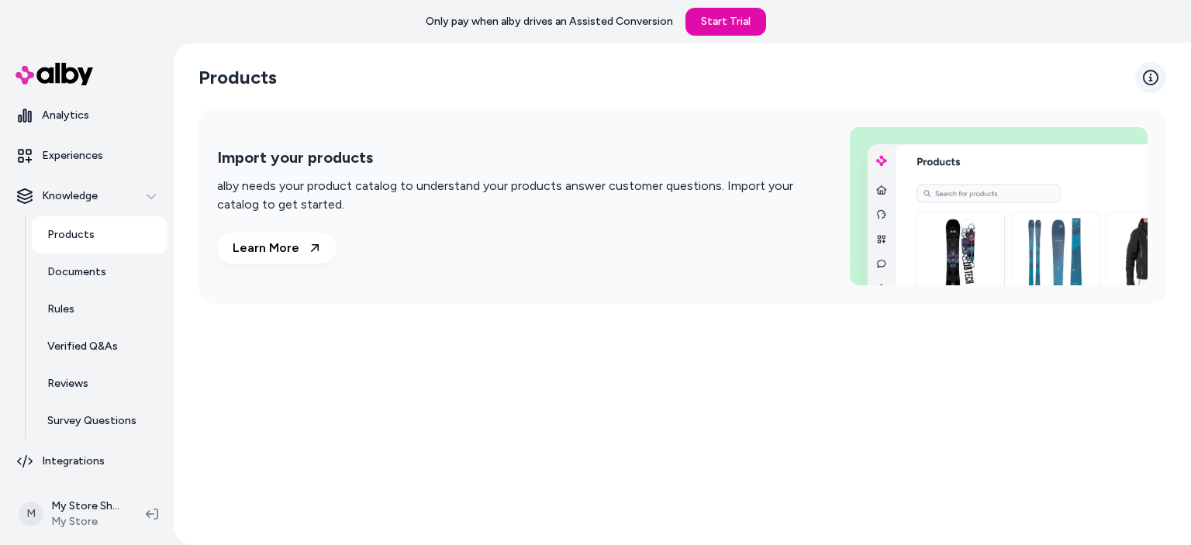
click at [1145, 77] on icon at bounding box center [1151, 78] width 16 height 16
click at [64, 270] on p "Documents" at bounding box center [76, 272] width 59 height 16
click at [101, 280] on link "Documents" at bounding box center [100, 272] width 136 height 37
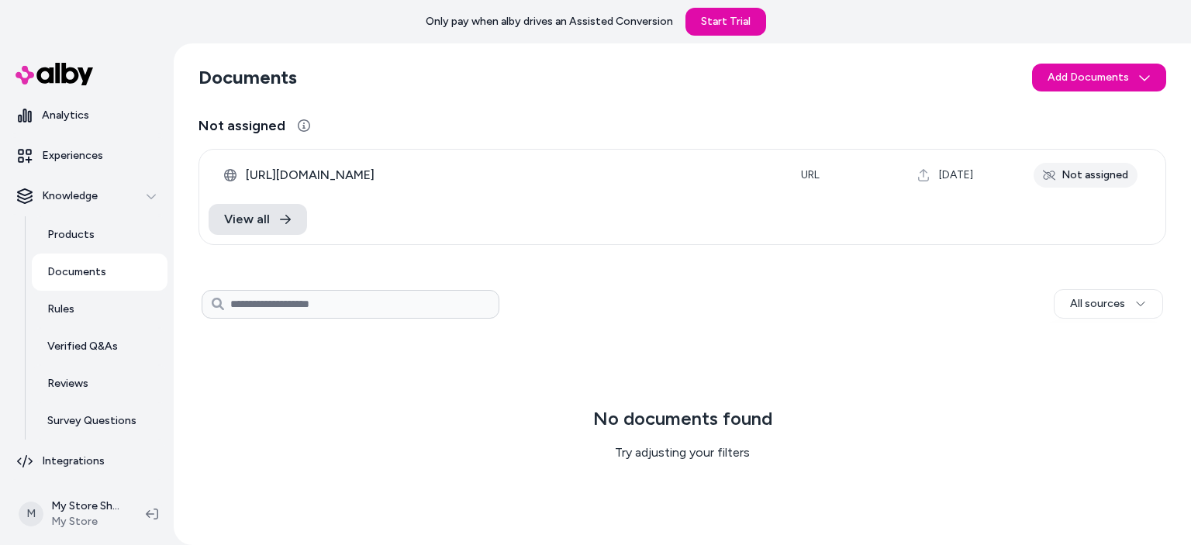
click at [1114, 74] on html "Only pay when [PERSON_NAME] drives an Assisted Conversion Start Trial Home Agen…" at bounding box center [595, 272] width 1191 height 545
click at [78, 306] on html "Only pay when alby drives an Assisted Conversion Start Trial Home Agents Inbox …" at bounding box center [595, 272] width 1191 height 545
click at [101, 318] on link "Rules" at bounding box center [100, 309] width 136 height 37
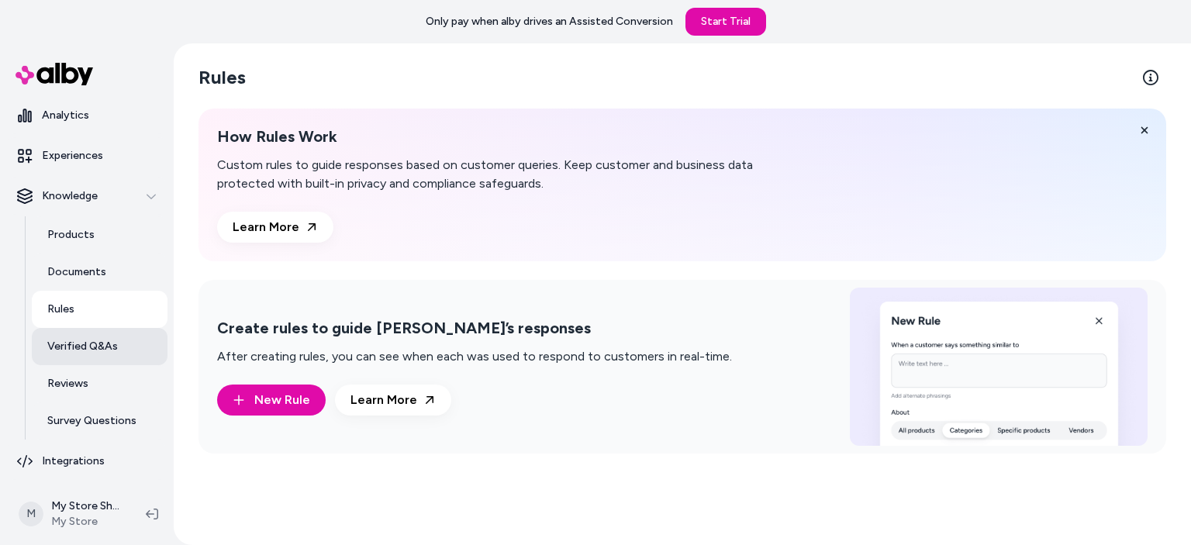
click at [92, 341] on p "Verified Q&As" at bounding box center [82, 347] width 71 height 16
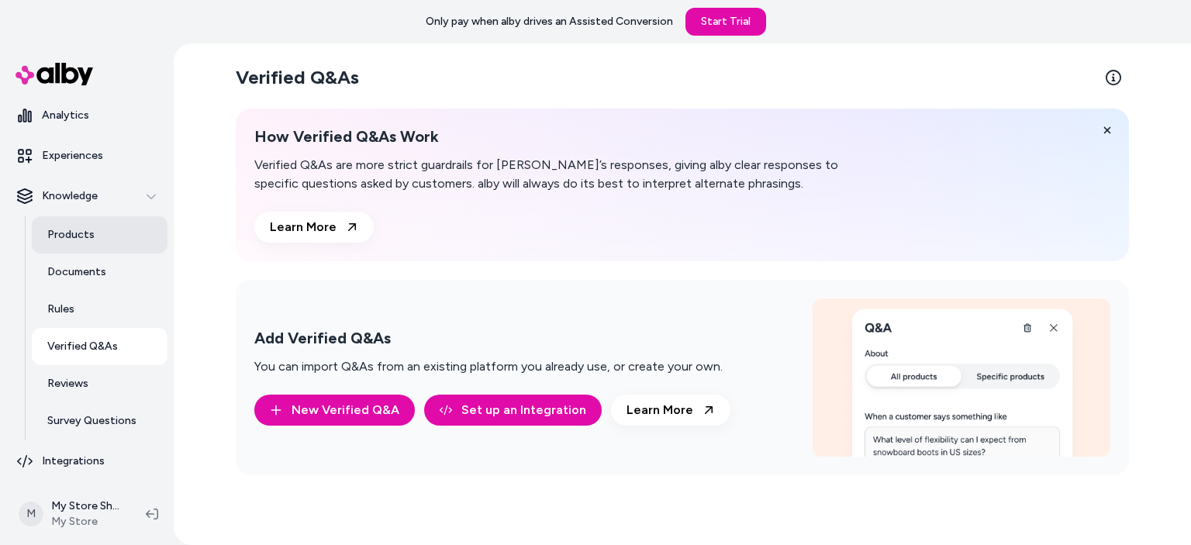
click at [80, 224] on link "Products" at bounding box center [100, 234] width 136 height 37
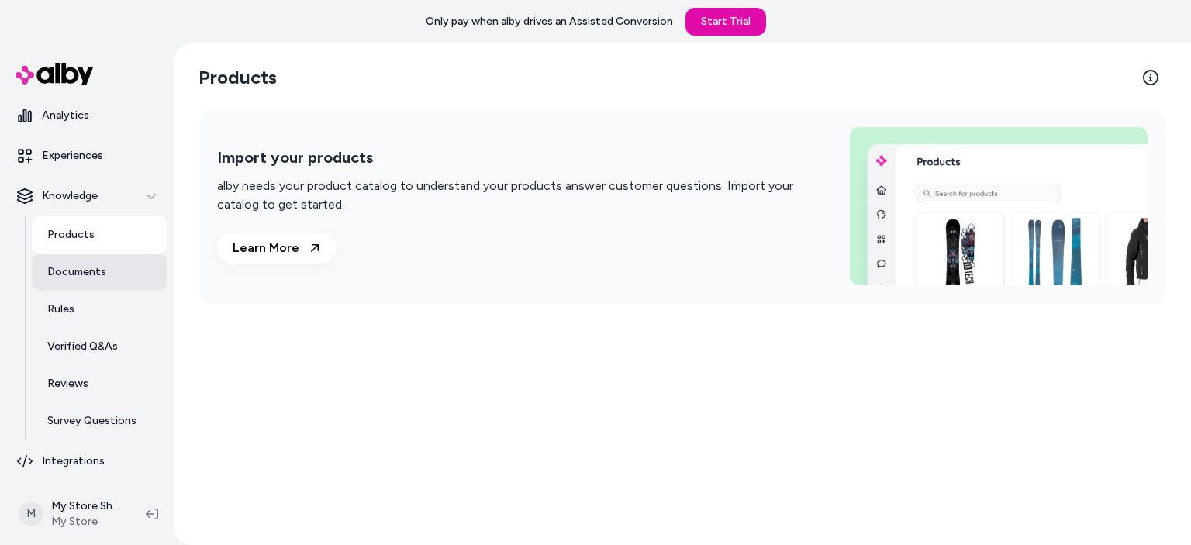
click at [71, 279] on p "Documents" at bounding box center [76, 272] width 59 height 16
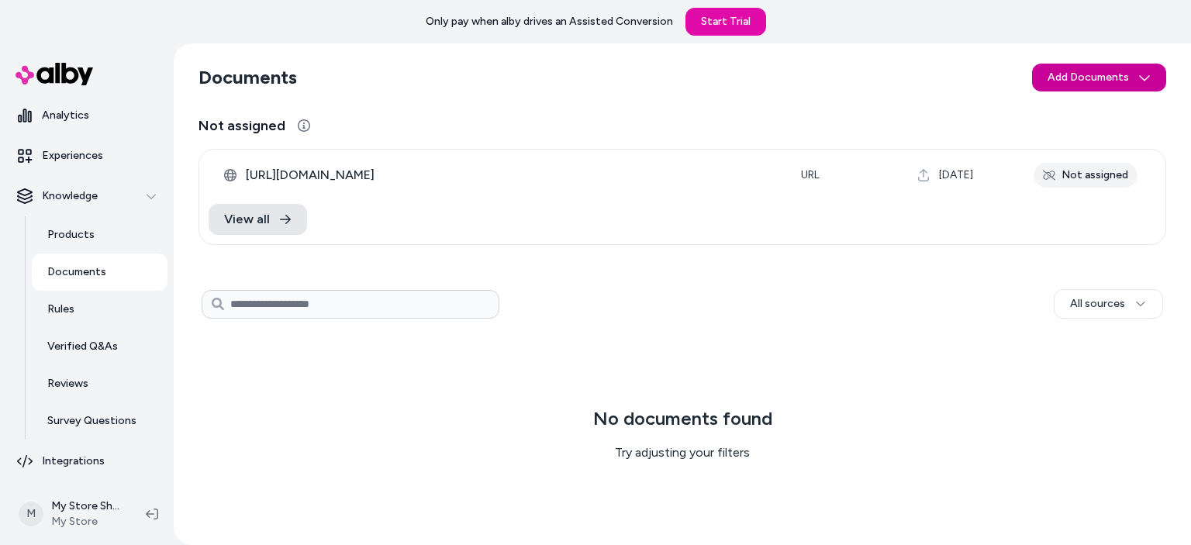
click at [1148, 78] on html "Only pay when [PERSON_NAME] drives an Assisted Conversion Start Trial Home Agen…" at bounding box center [595, 272] width 1191 height 545
click at [390, 288] on html "Only pay when alby drives an Assisted Conversion Start Trial Home Agents Inbox …" at bounding box center [595, 272] width 1191 height 545
click at [1134, 304] on html "Only pay when [PERSON_NAME] drives an Assisted Conversion Start Trial Home Agen…" at bounding box center [595, 272] width 1191 height 545
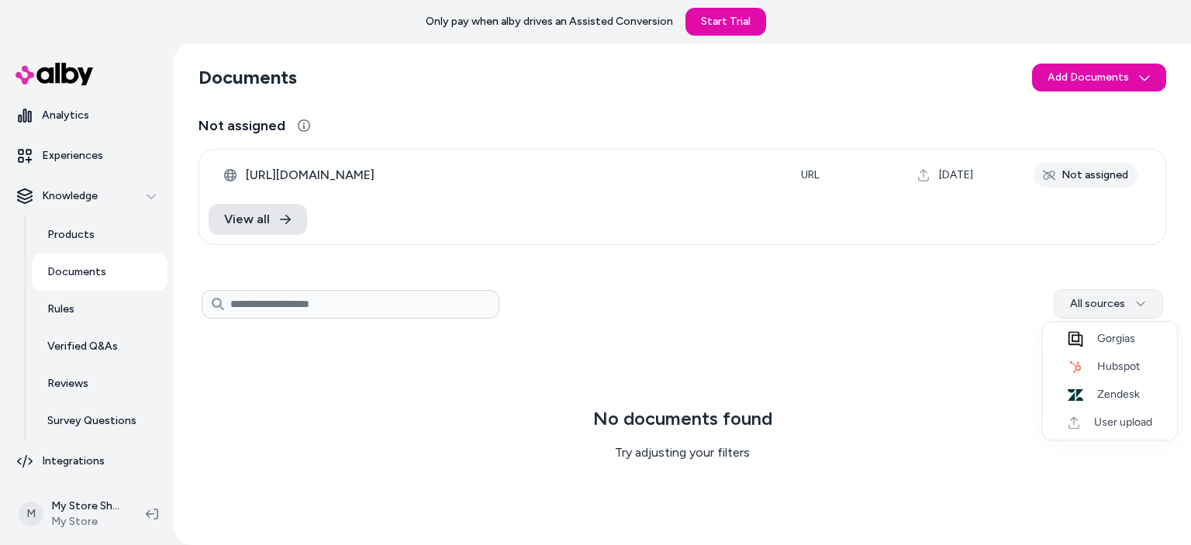
click at [1134, 304] on html "Only pay when alby drives an Assisted Conversion Start Trial Home Agents Inbox …" at bounding box center [595, 272] width 1191 height 545
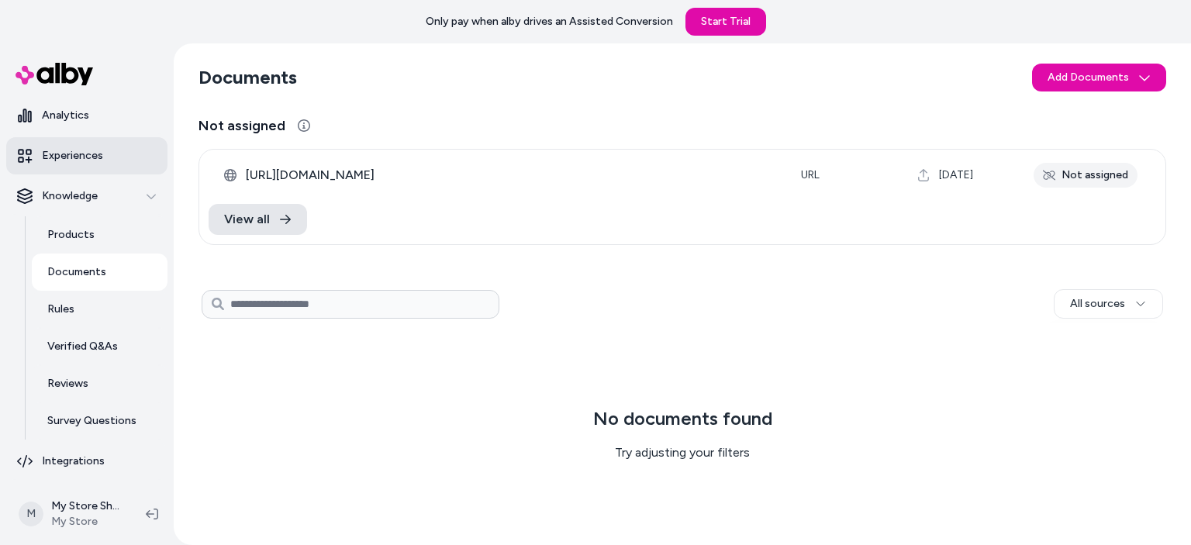
click at [96, 144] on link "Experiences" at bounding box center [86, 155] width 161 height 37
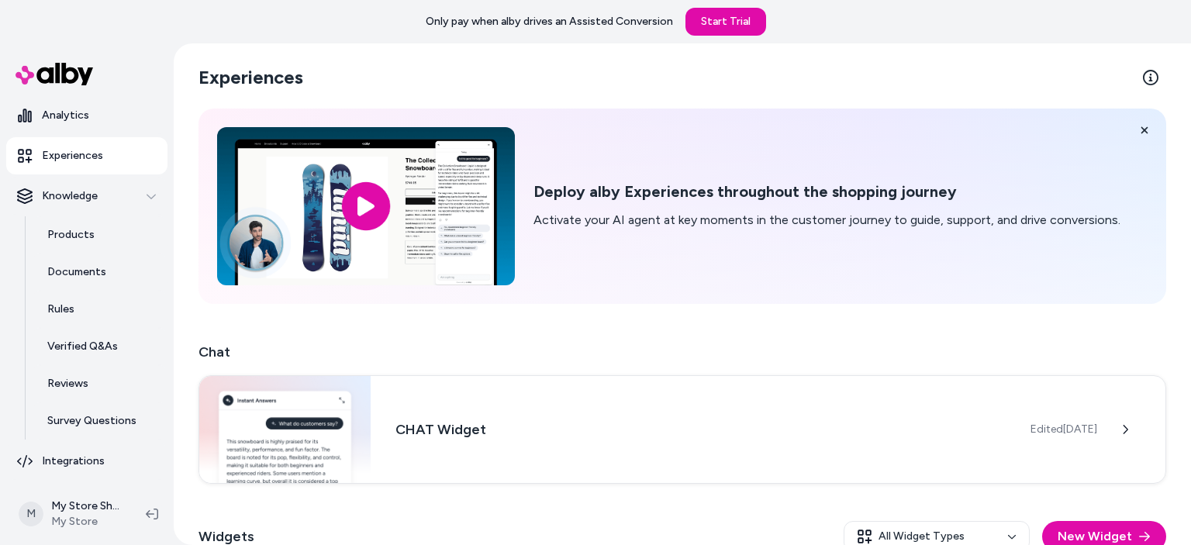
click at [682, 214] on p "Activate your AI agent at key moments in the customer journey to guide, support…" at bounding box center [827, 220] width 587 height 19
click at [1155, 81] on link at bounding box center [1150, 77] width 31 height 31
click at [68, 235] on p "Products" at bounding box center [70, 235] width 47 height 16
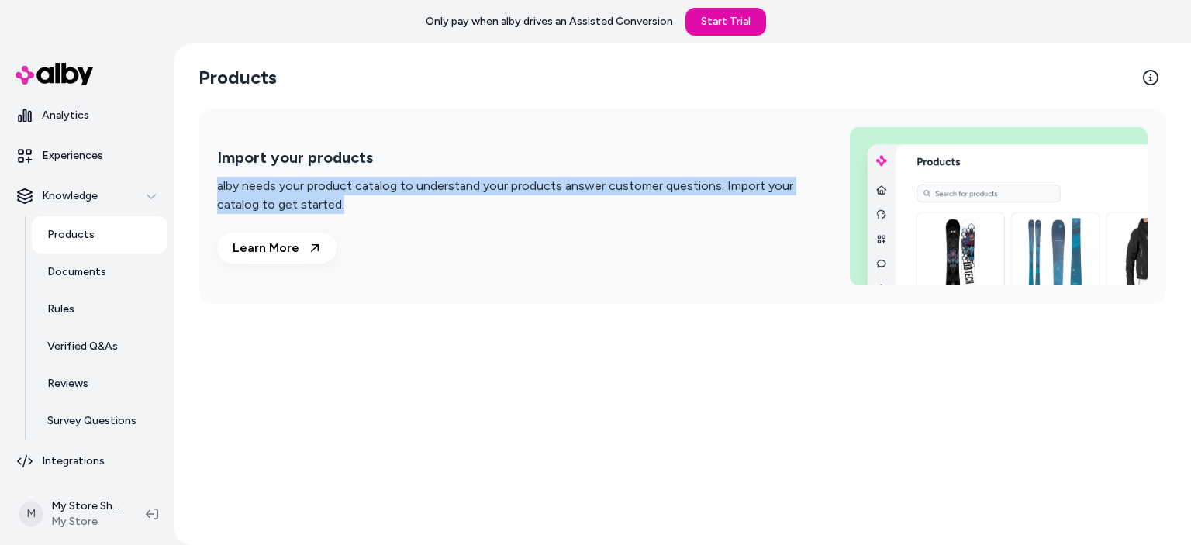
drag, startPoint x: 205, startPoint y: 192, endPoint x: 495, endPoint y: 215, distance: 291.0
click at [495, 215] on div "Import your products alby needs your product catalog to understand your product…" at bounding box center [683, 206] width 968 height 195
click at [78, 117] on p "Analytics" at bounding box center [65, 116] width 47 height 16
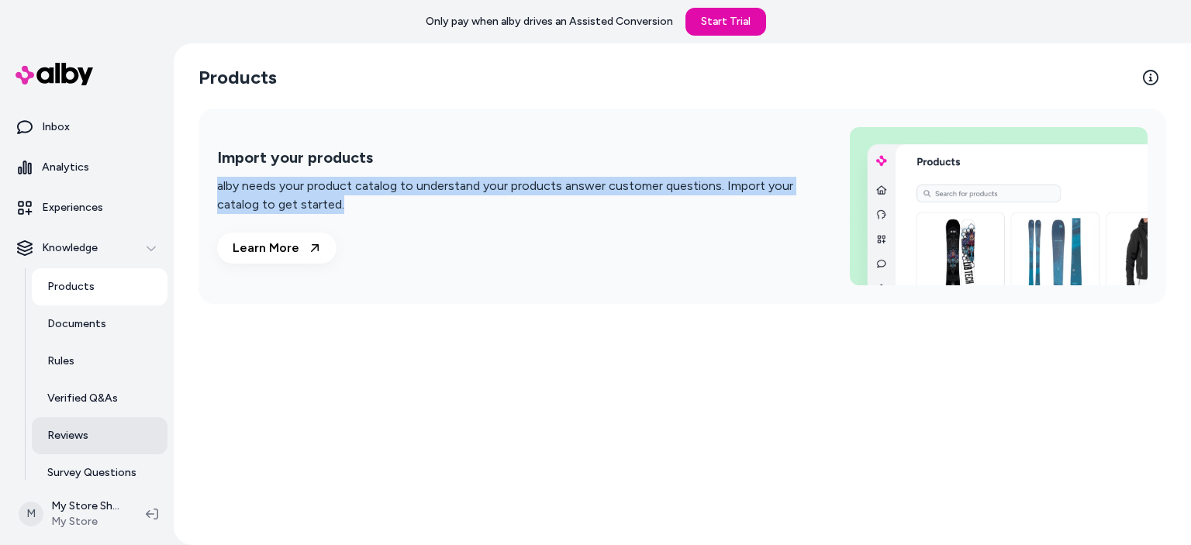
scroll to position [49, 0]
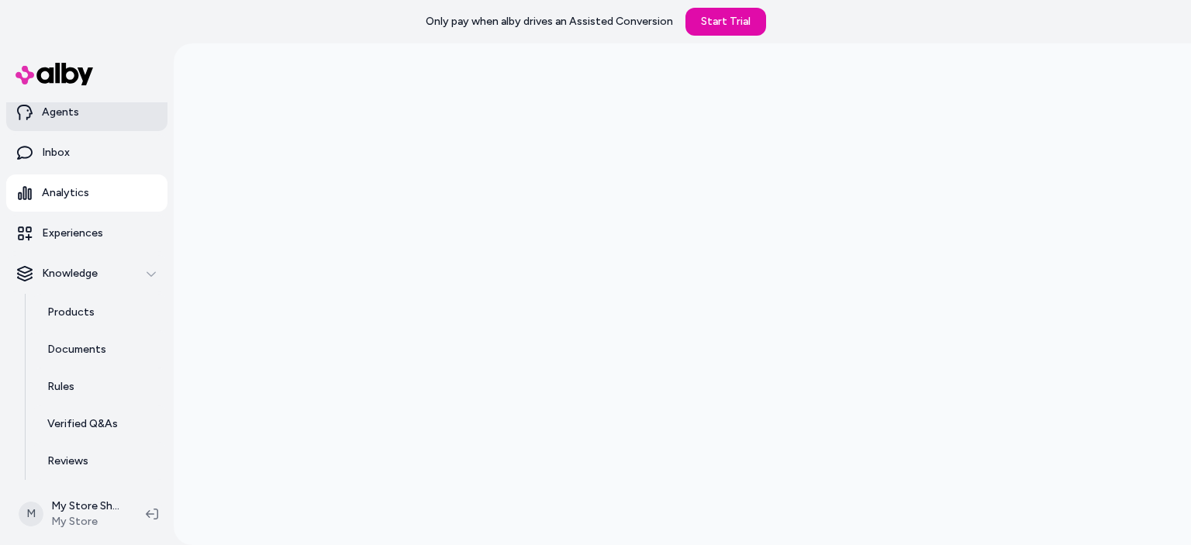
click at [75, 122] on link "Agents" at bounding box center [86, 112] width 161 height 37
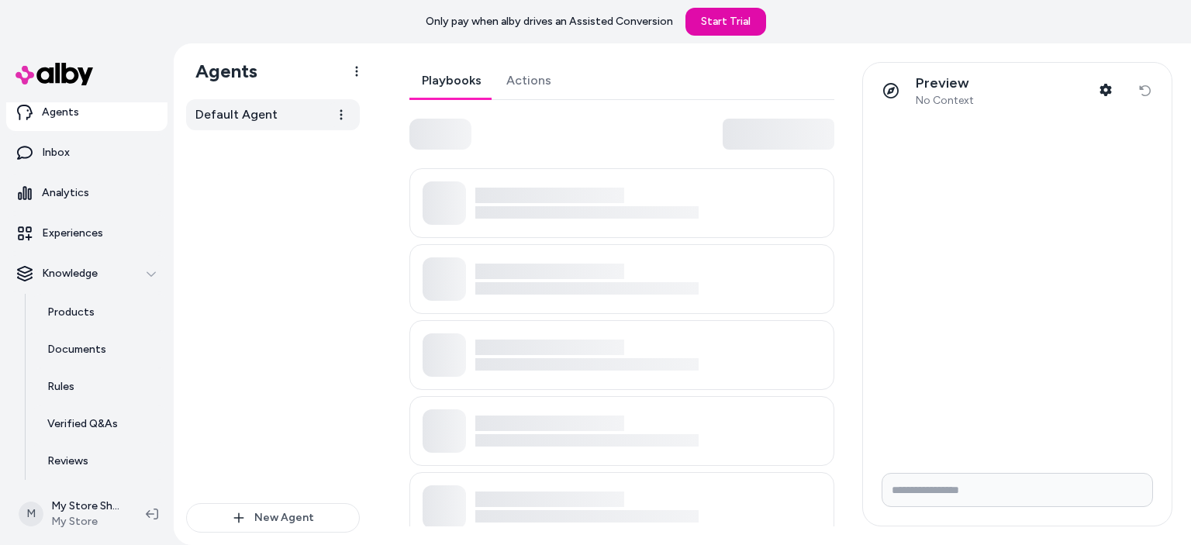
click at [239, 113] on span "Default Agent" at bounding box center [236, 114] width 82 height 19
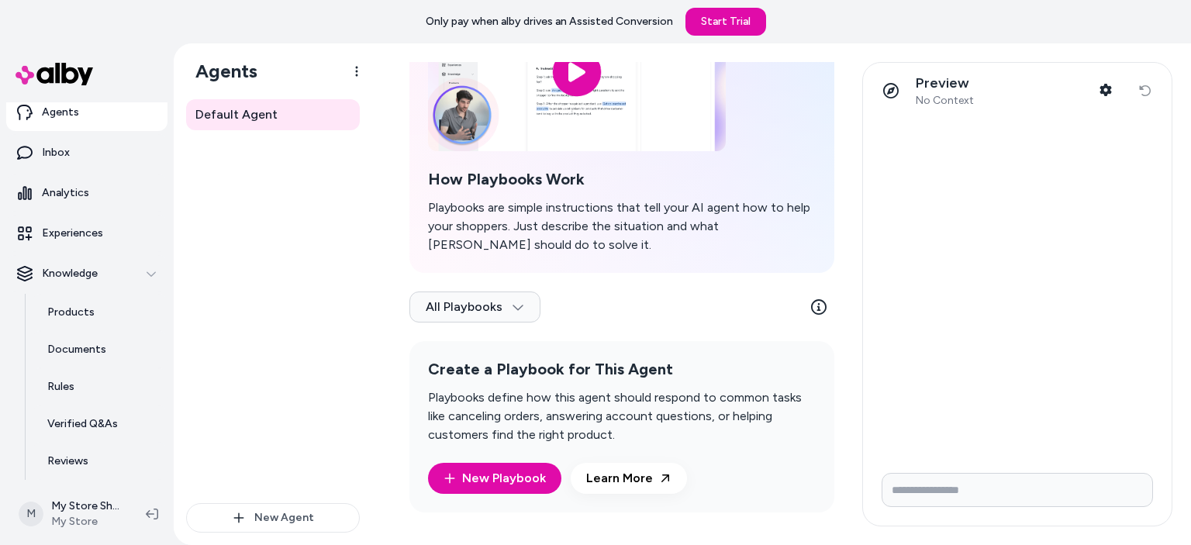
scroll to position [148, 0]
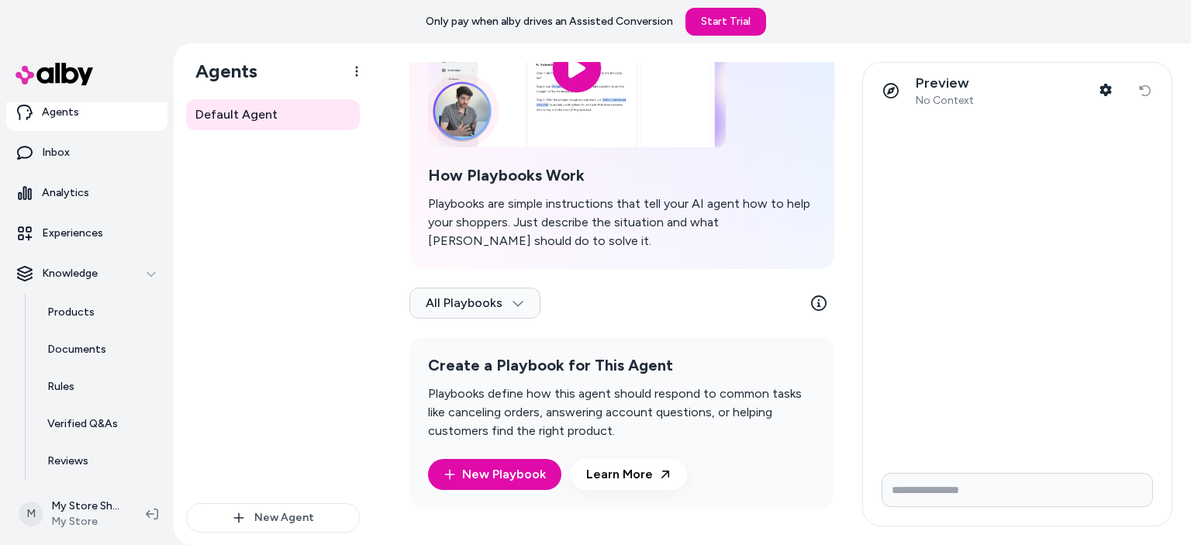
click at [530, 298] on html "Only pay when [PERSON_NAME] drives an Assisted Conversion Start Trial Home Agen…" at bounding box center [595, 272] width 1191 height 545
click at [504, 309] on html "Only pay when [PERSON_NAME] drives an Assisted Conversion Start Trial Home Agen…" at bounding box center [595, 272] width 1191 height 545
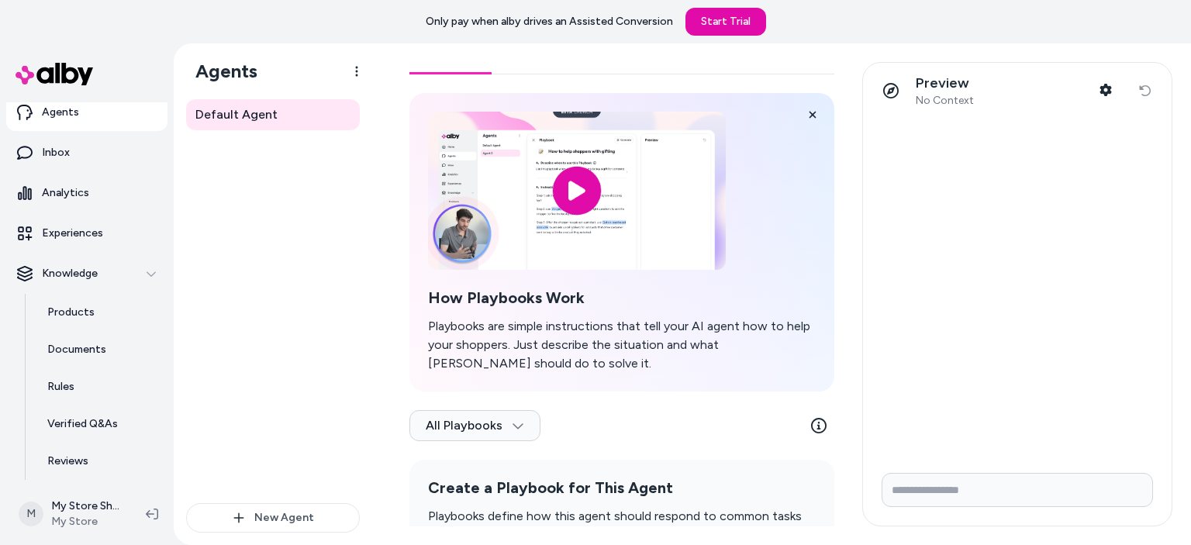
scroll to position [0, 0]
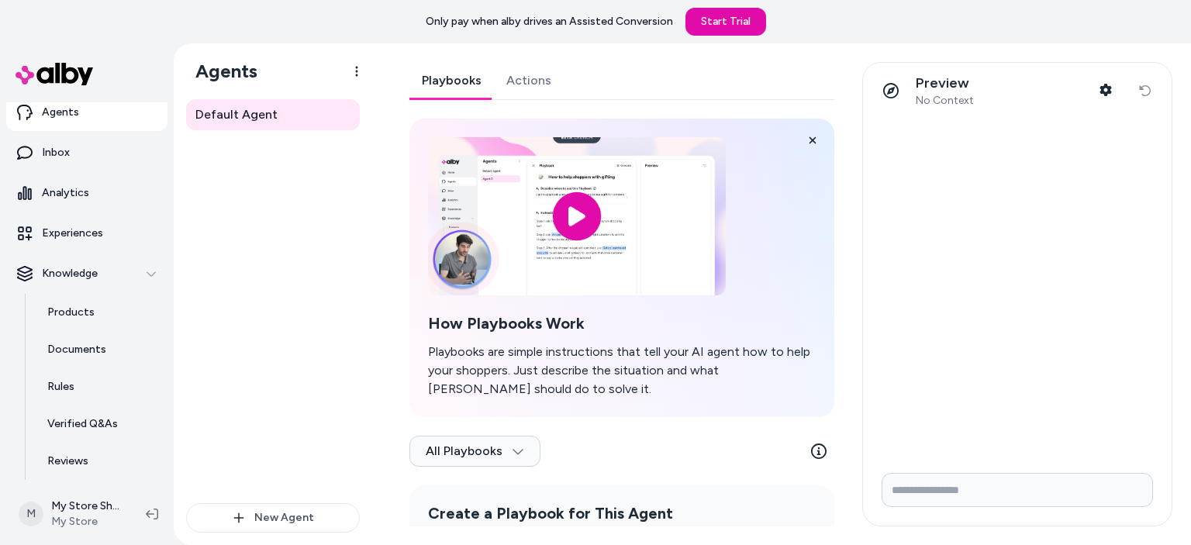
click at [527, 67] on link "Actions" at bounding box center [529, 80] width 70 height 37
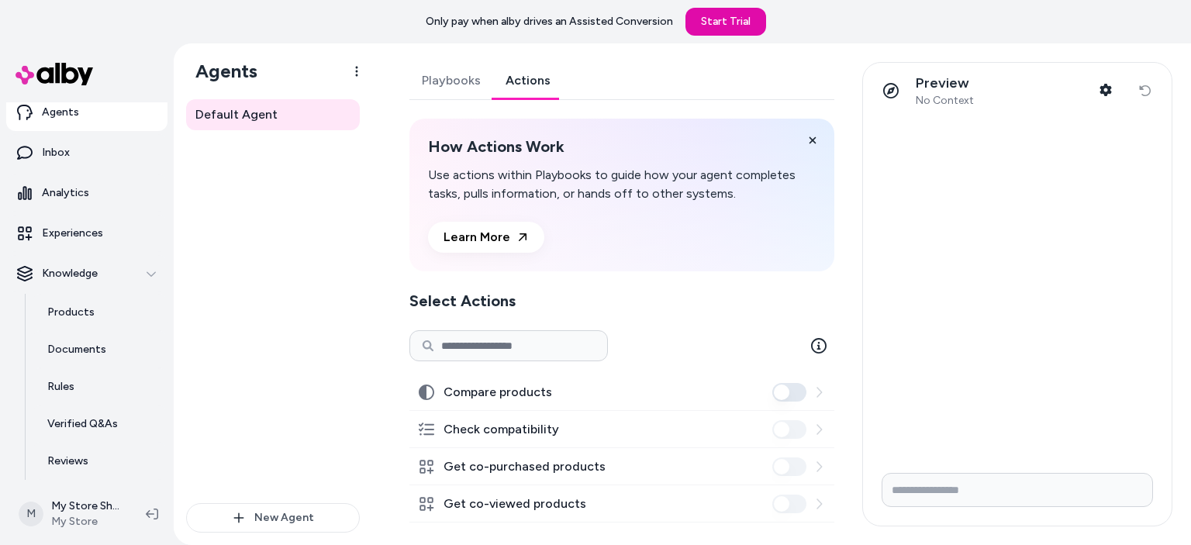
click at [524, 78] on link "Actions" at bounding box center [528, 80] width 70 height 37
click at [111, 120] on link "Agents" at bounding box center [86, 112] width 161 height 37
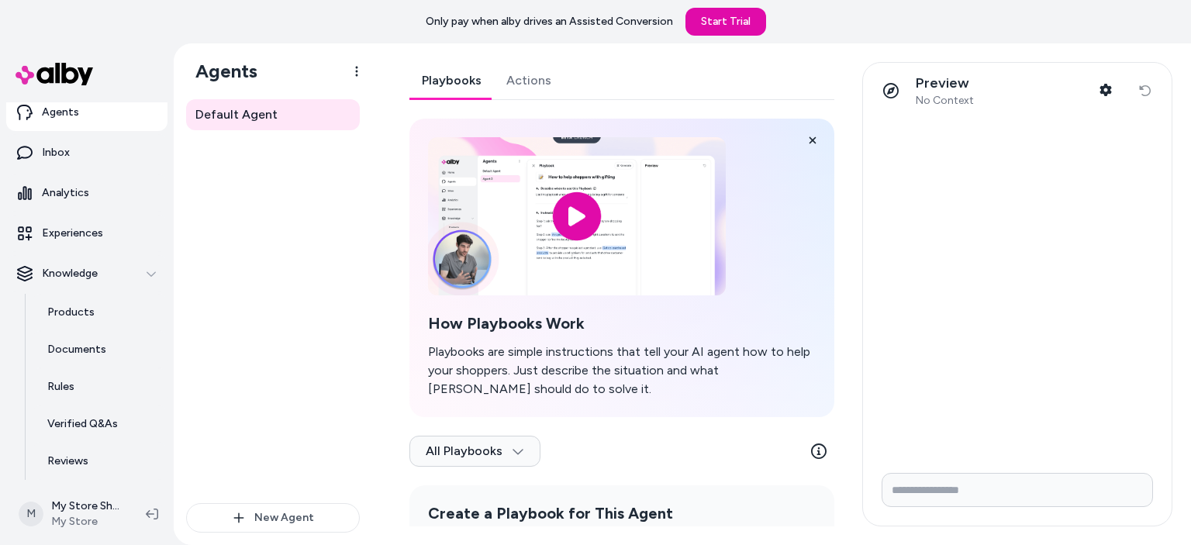
scroll to position [148, 0]
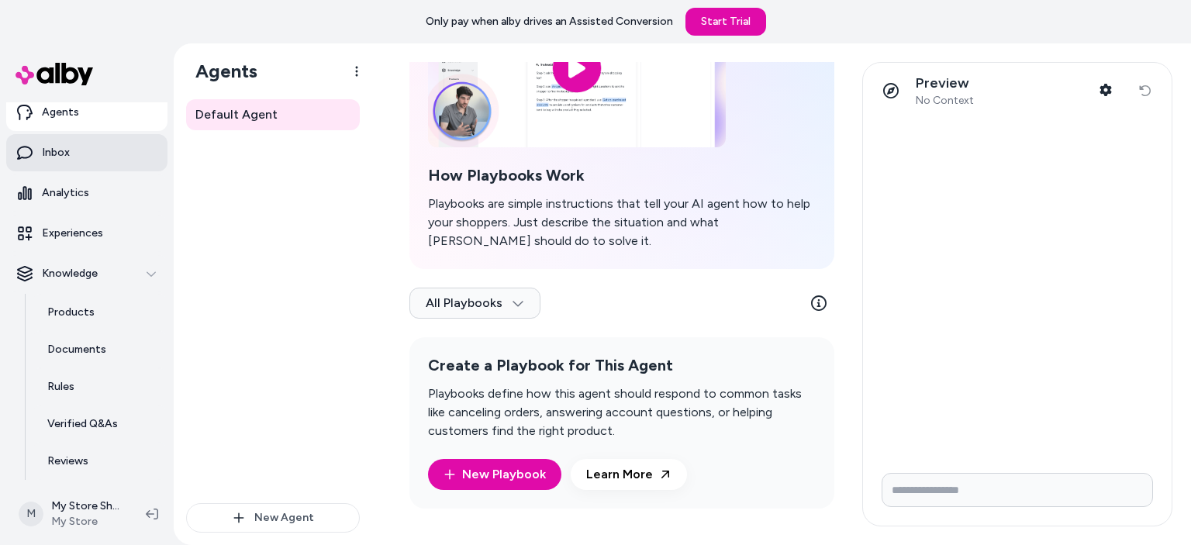
click at [59, 142] on link "Inbox" at bounding box center [86, 152] width 161 height 37
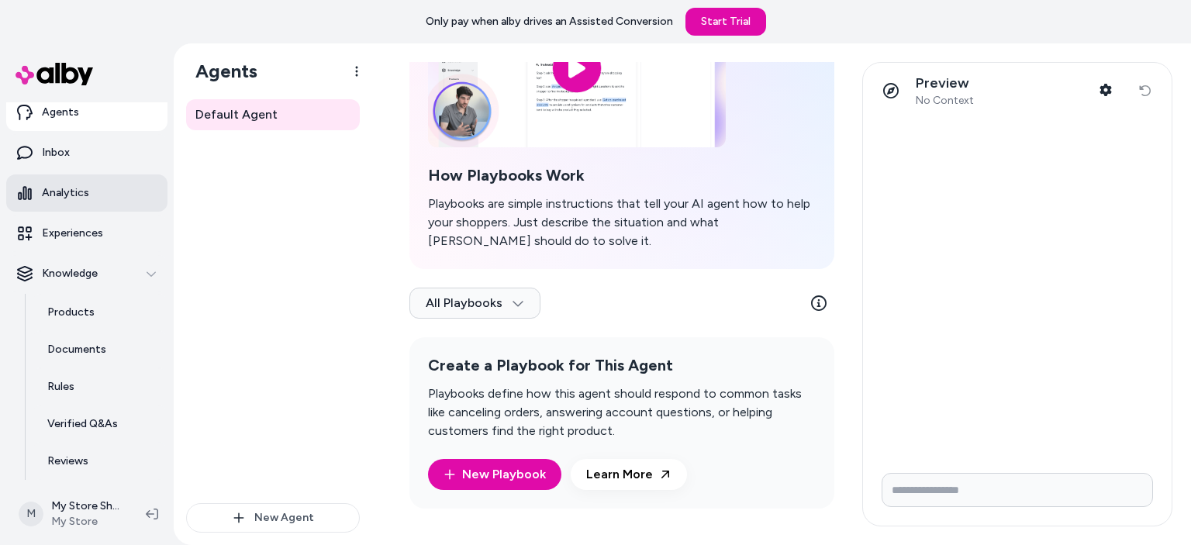
click at [55, 198] on p "Analytics" at bounding box center [65, 193] width 47 height 16
click at [55, 232] on p "Experiences" at bounding box center [72, 234] width 61 height 16
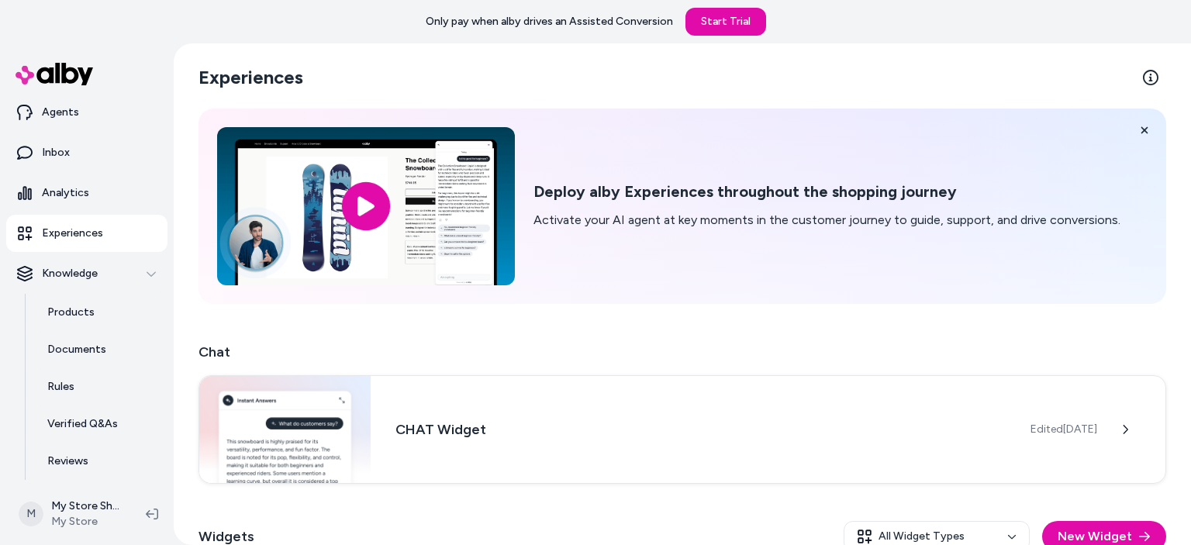
scroll to position [156, 0]
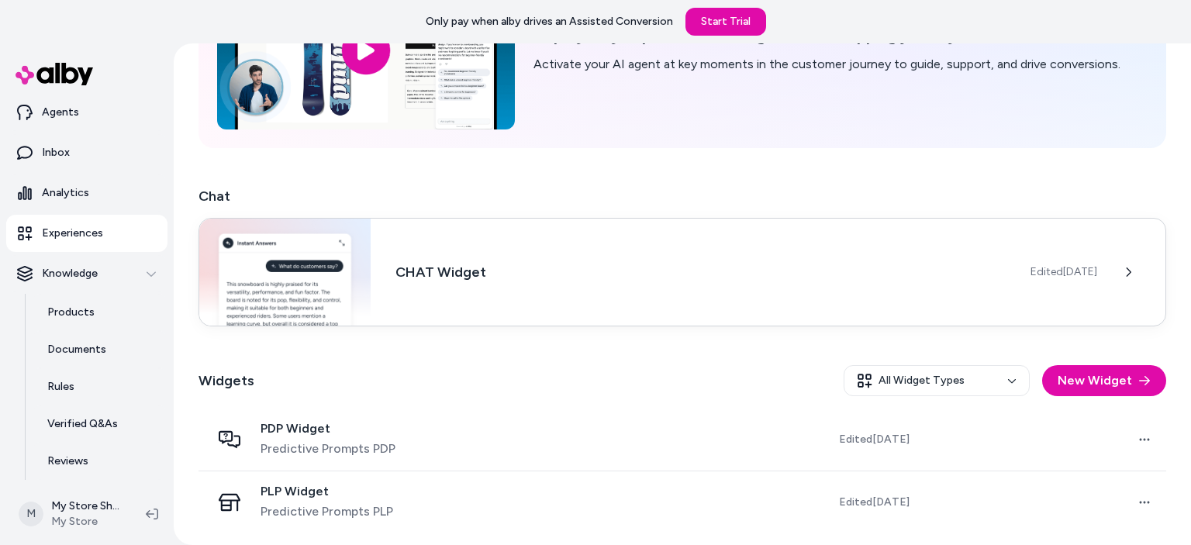
click at [1107, 281] on div "Edited [DATE]" at bounding box center [1098, 272] width 135 height 31
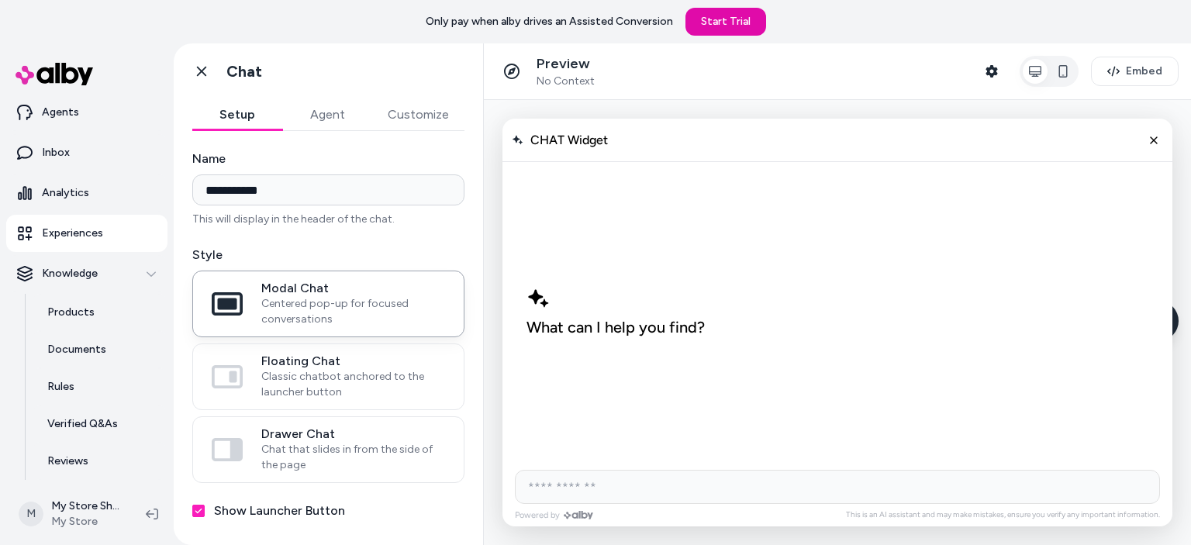
click at [319, 118] on button "Agent" at bounding box center [327, 114] width 90 height 31
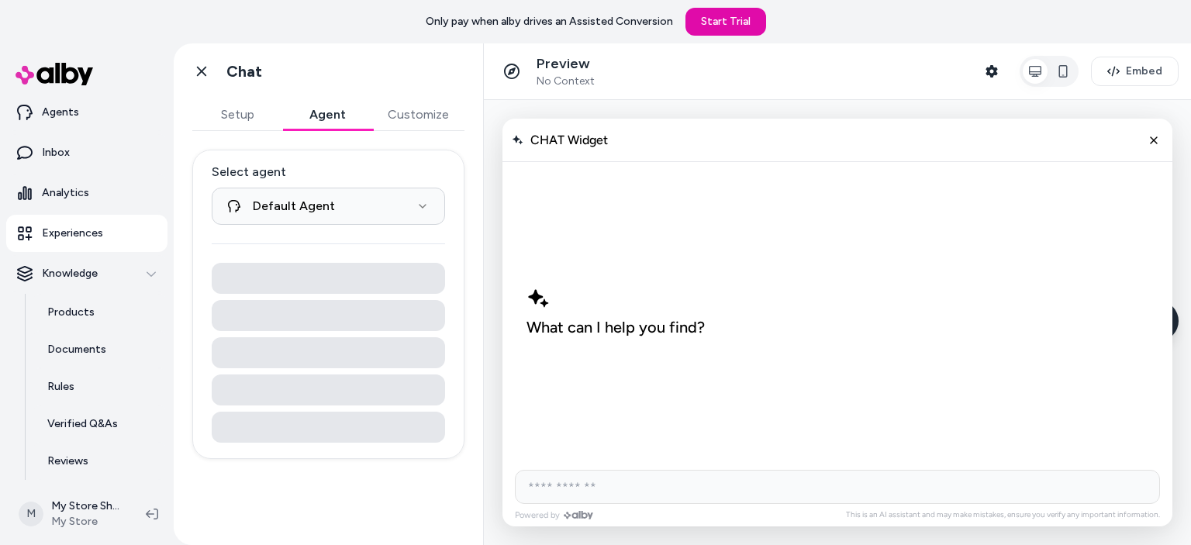
click at [237, 118] on button "Setup" at bounding box center [237, 114] width 90 height 31
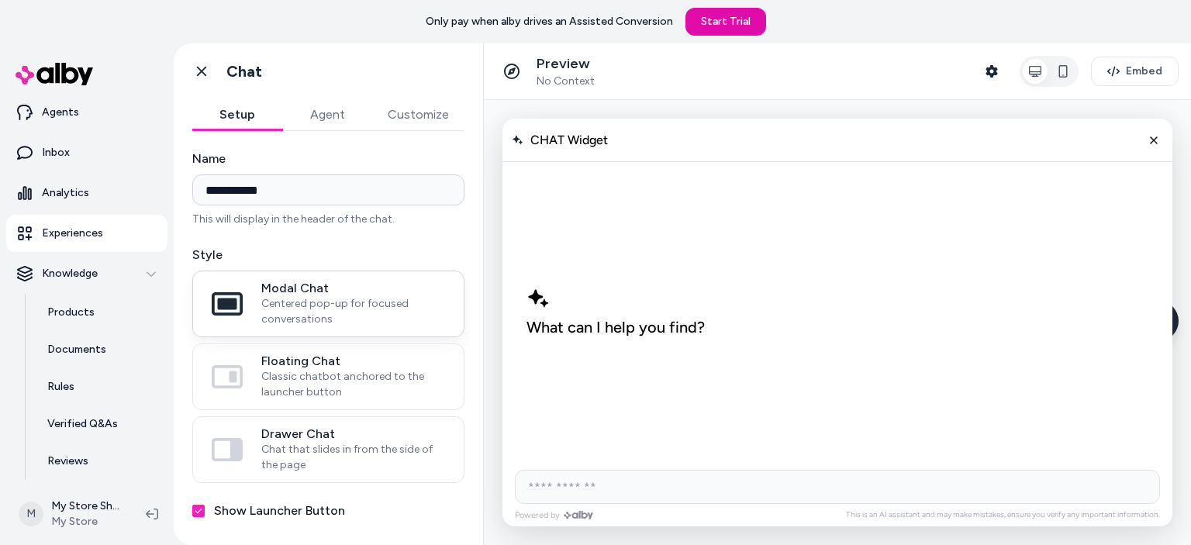
scroll to position [65, 0]
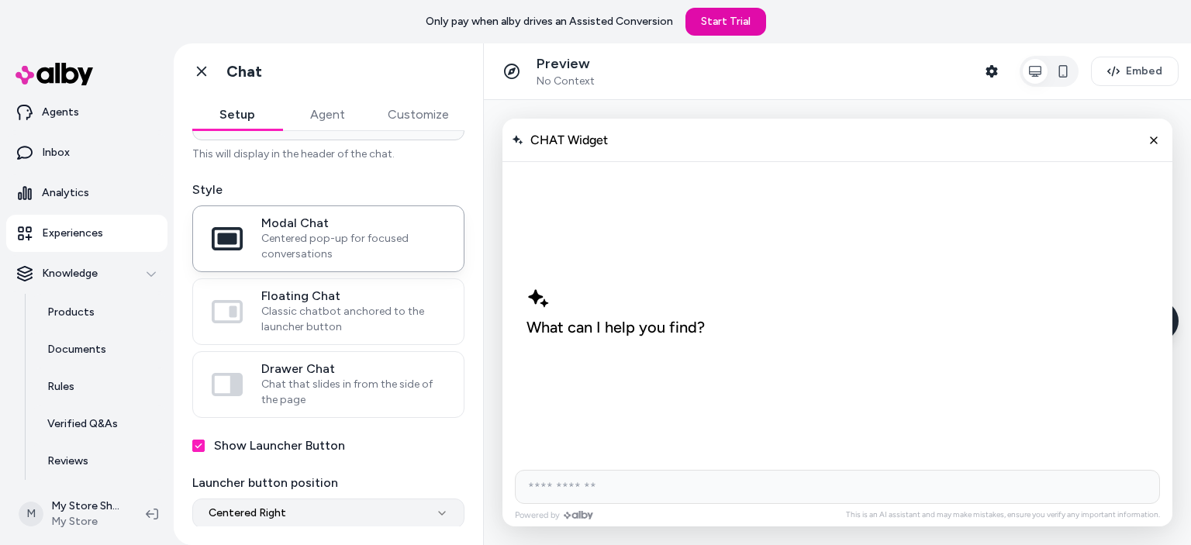
click at [405, 508] on html "**********" at bounding box center [595, 272] width 1191 height 545
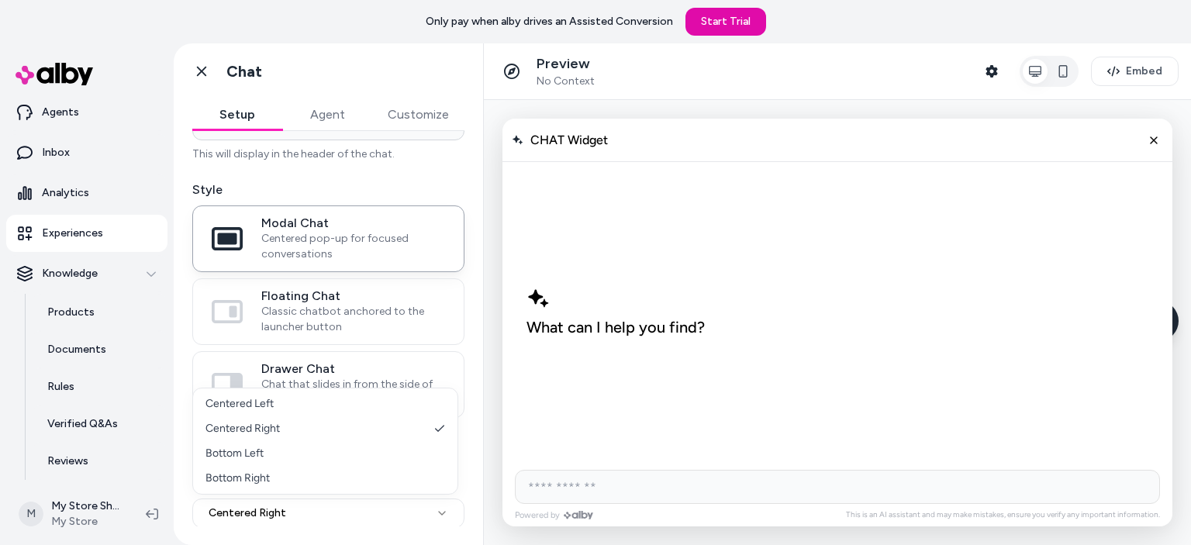
select select "**********"
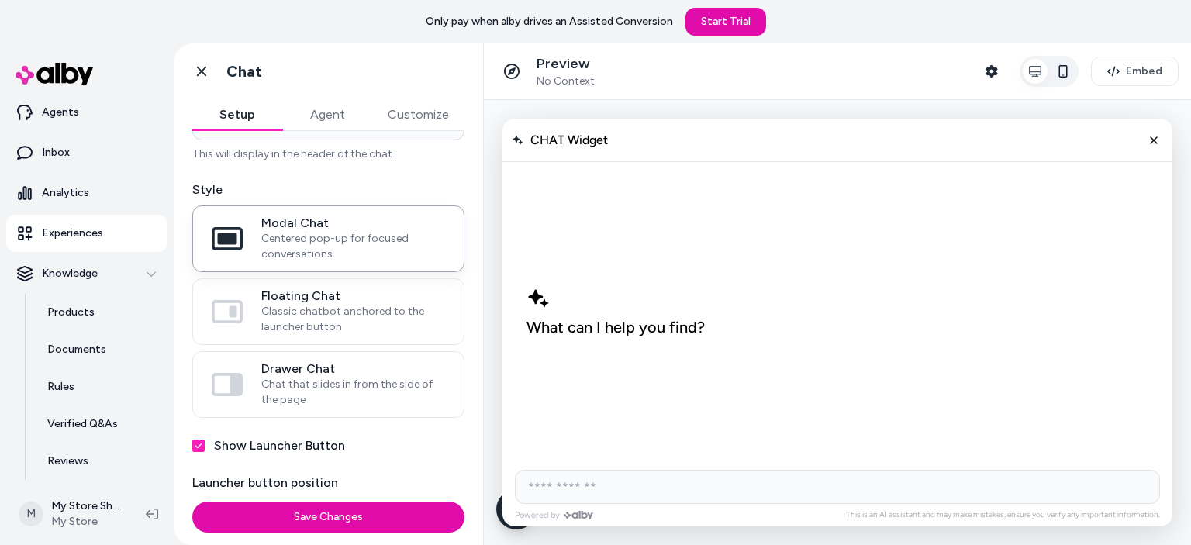
click at [1061, 72] on icon "button" at bounding box center [1063, 71] width 12 height 12
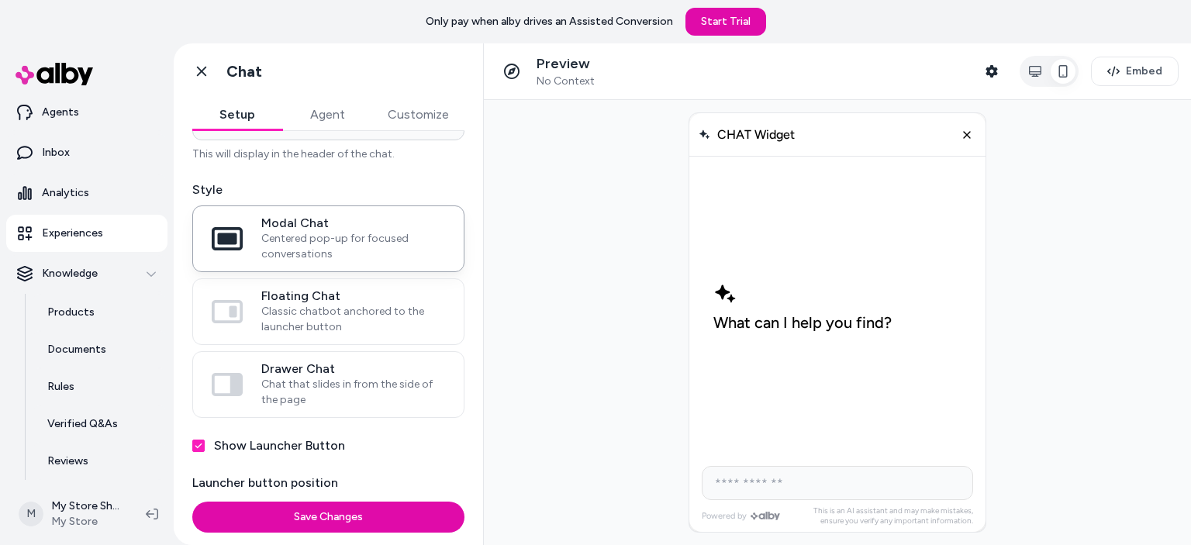
click at [1061, 72] on icon "button" at bounding box center [1063, 71] width 12 height 12
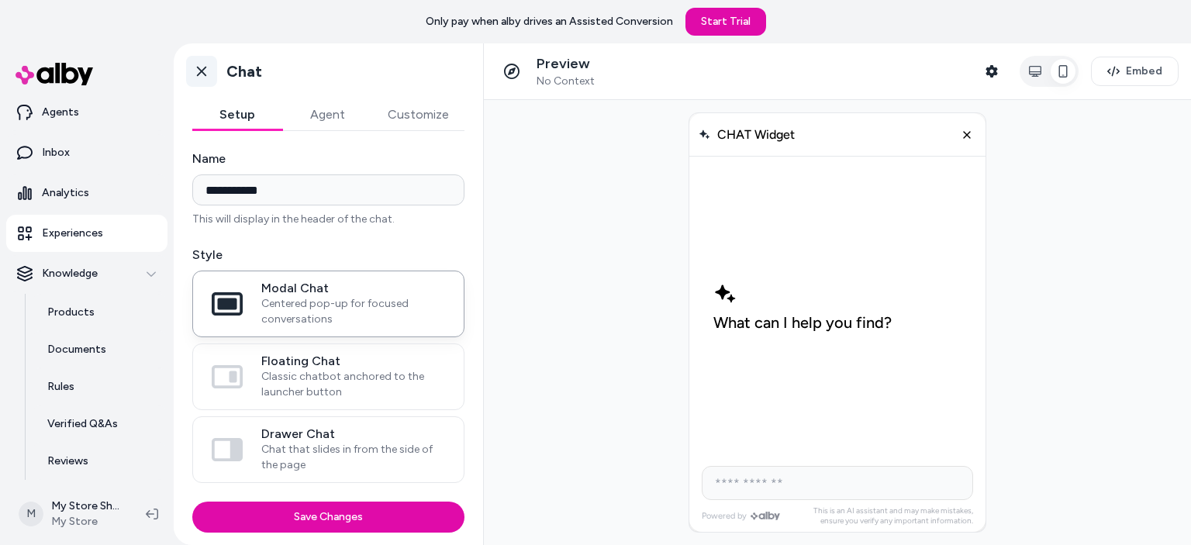
click at [208, 74] on icon at bounding box center [202, 72] width 16 height 16
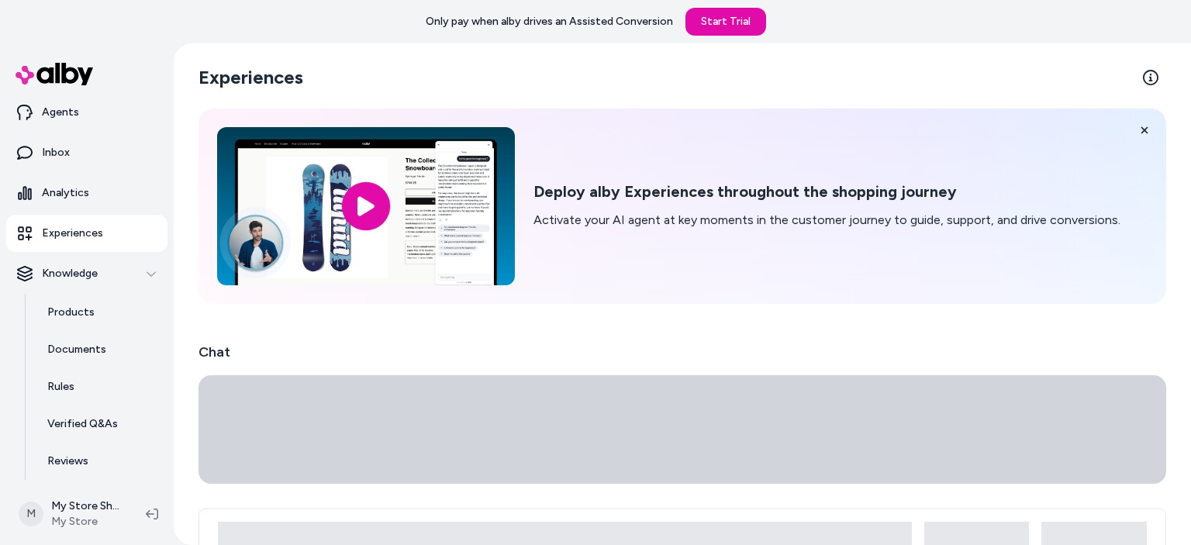
click at [71, 223] on link "Experiences" at bounding box center [86, 233] width 161 height 37
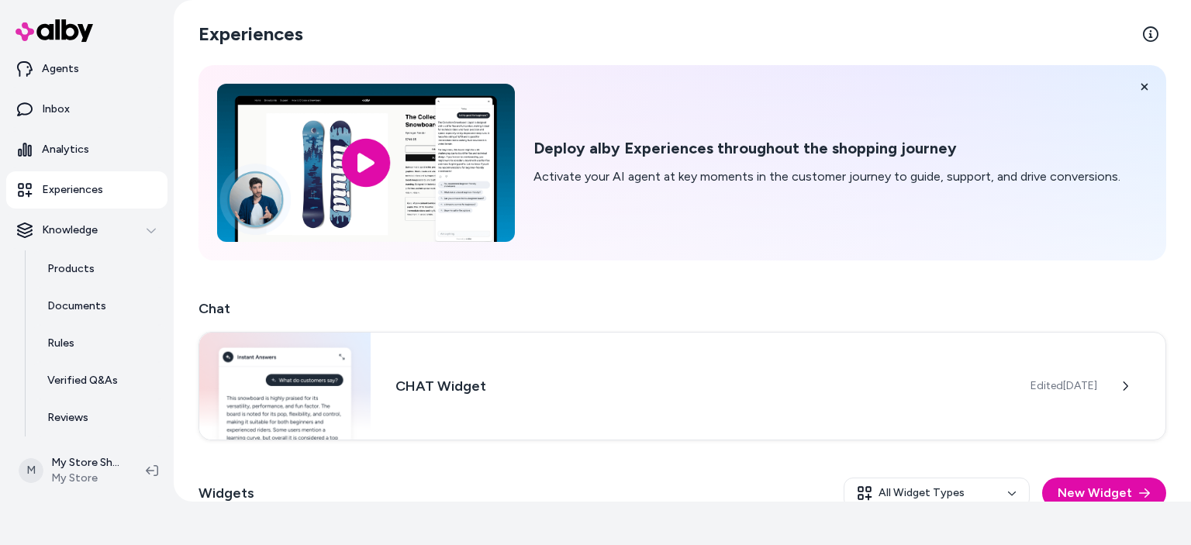
scroll to position [156, 0]
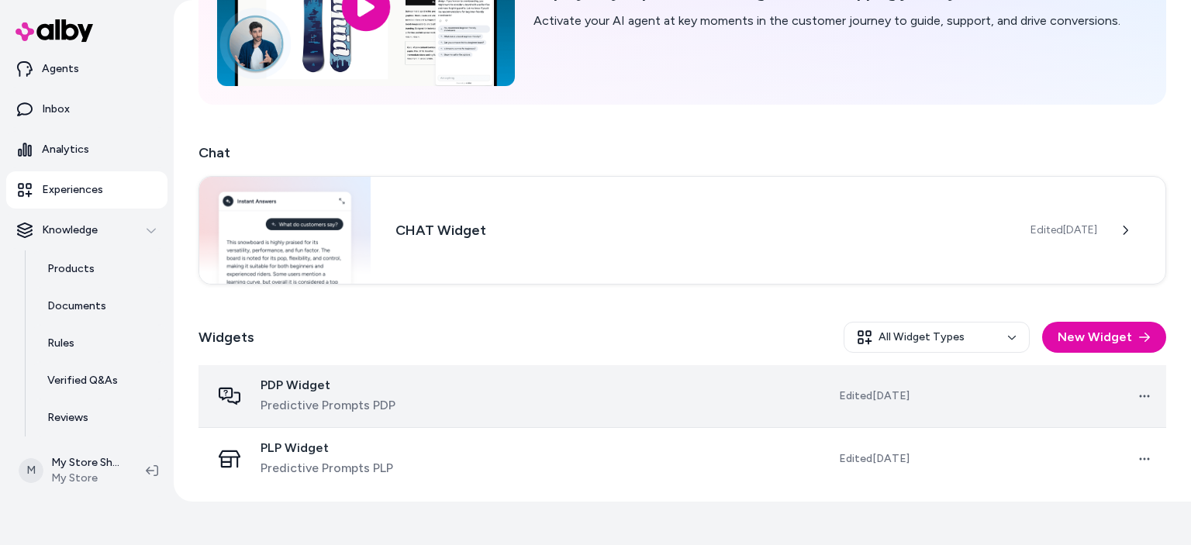
drag, startPoint x: 543, startPoint y: 398, endPoint x: 913, endPoint y: 398, distance: 369.9
click at [922, 398] on td "Open menu" at bounding box center [1044, 396] width 244 height 63
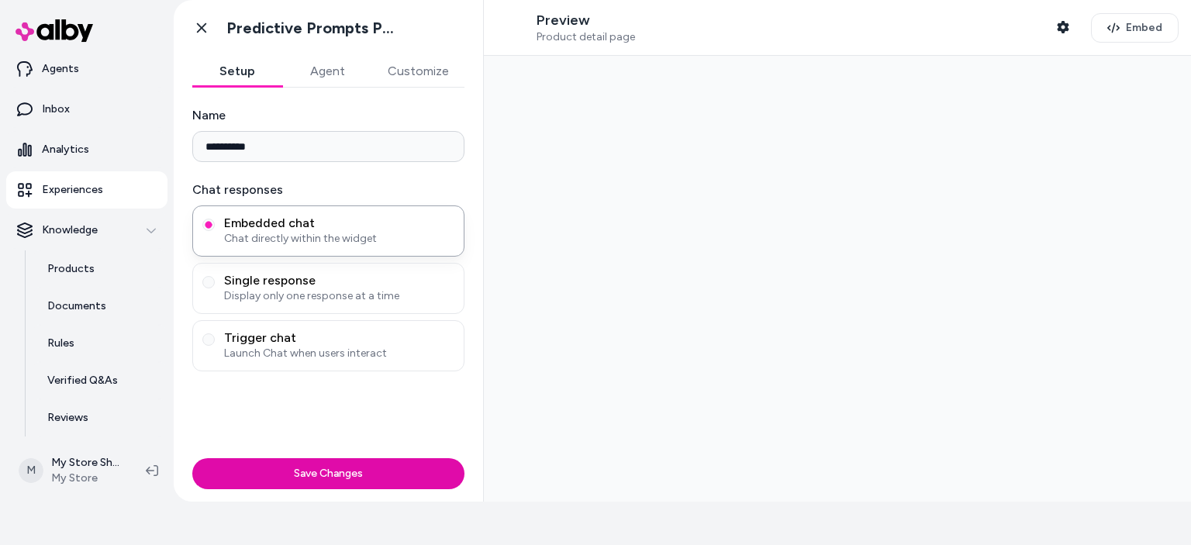
click at [511, 22] on div at bounding box center [511, 27] width 31 height 31
drag, startPoint x: 511, startPoint y: 22, endPoint x: 690, endPoint y: 257, distance: 296.1
click at [690, 257] on div "Preview Product detail page Shopper Context Embed" at bounding box center [837, 251] width 707 height 502
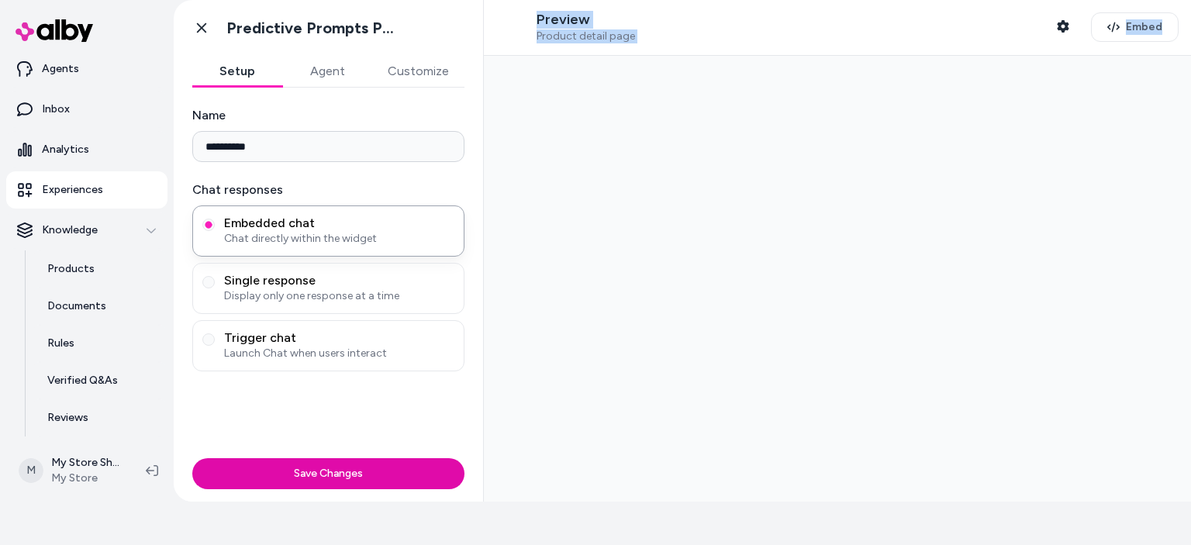
click at [770, 260] on div at bounding box center [837, 279] width 707 height 446
click at [334, 83] on button "Agent" at bounding box center [327, 71] width 90 height 31
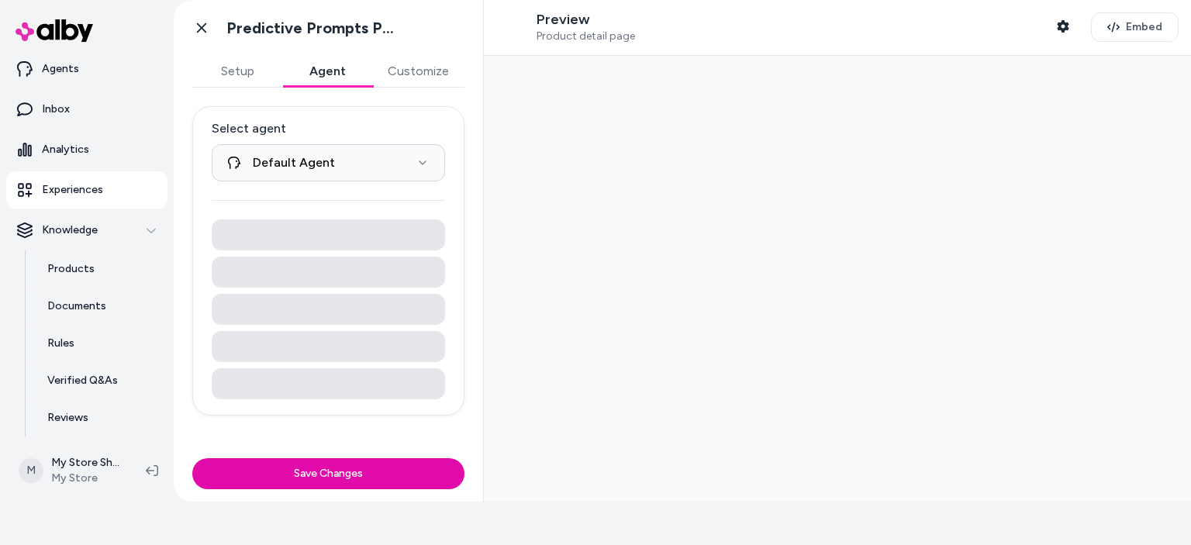
click at [255, 74] on button "Setup" at bounding box center [237, 71] width 90 height 31
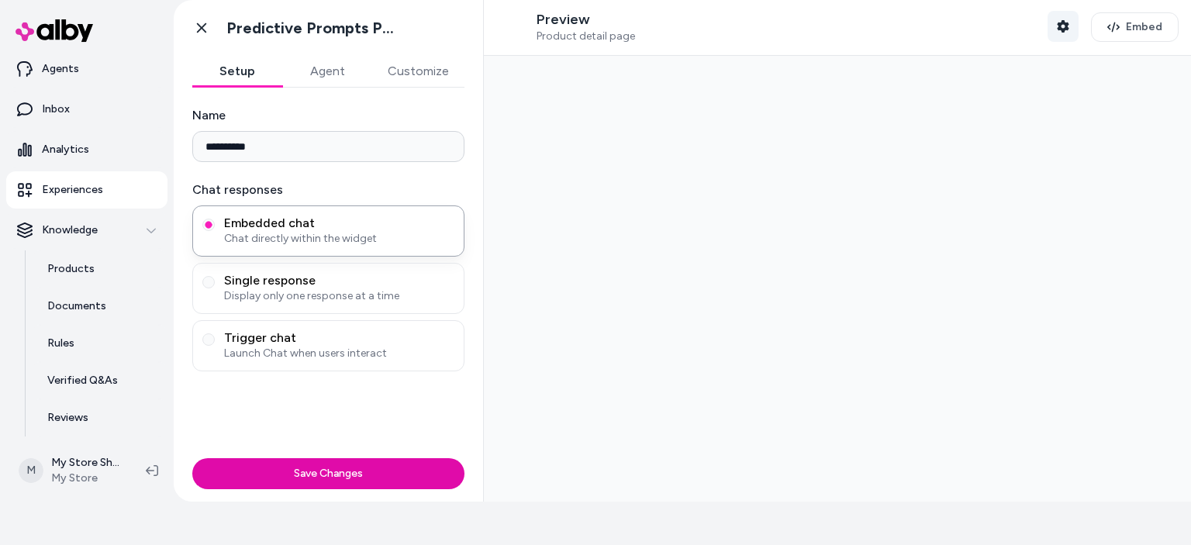
click at [1057, 24] on icon "button" at bounding box center [1063, 26] width 12 height 12
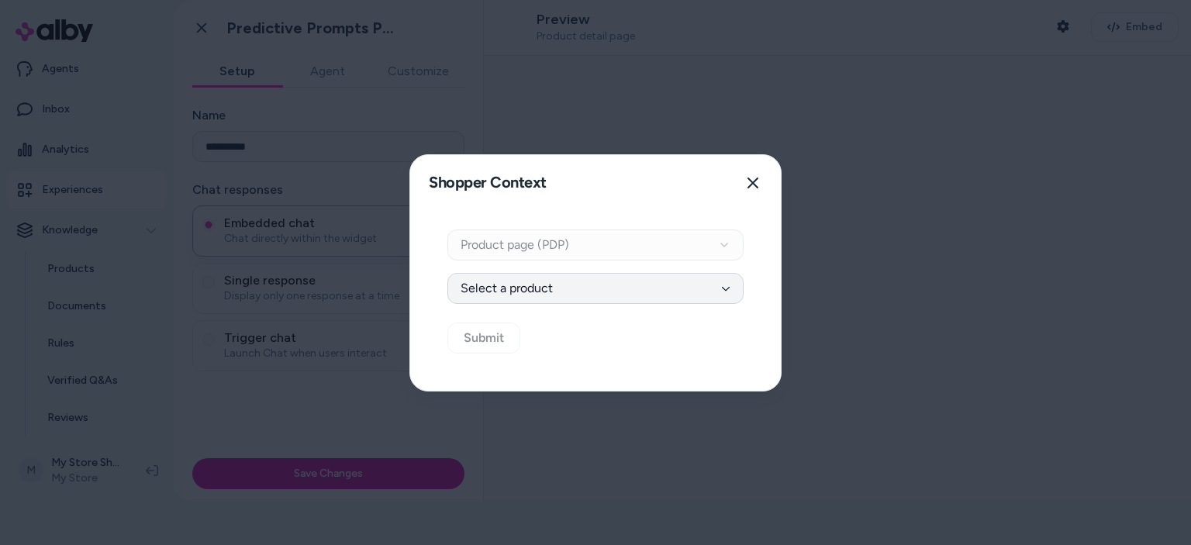
click at [661, 287] on button "Select a product" at bounding box center [595, 288] width 296 height 31
click at [610, 291] on button "Select a product" at bounding box center [595, 288] width 296 height 31
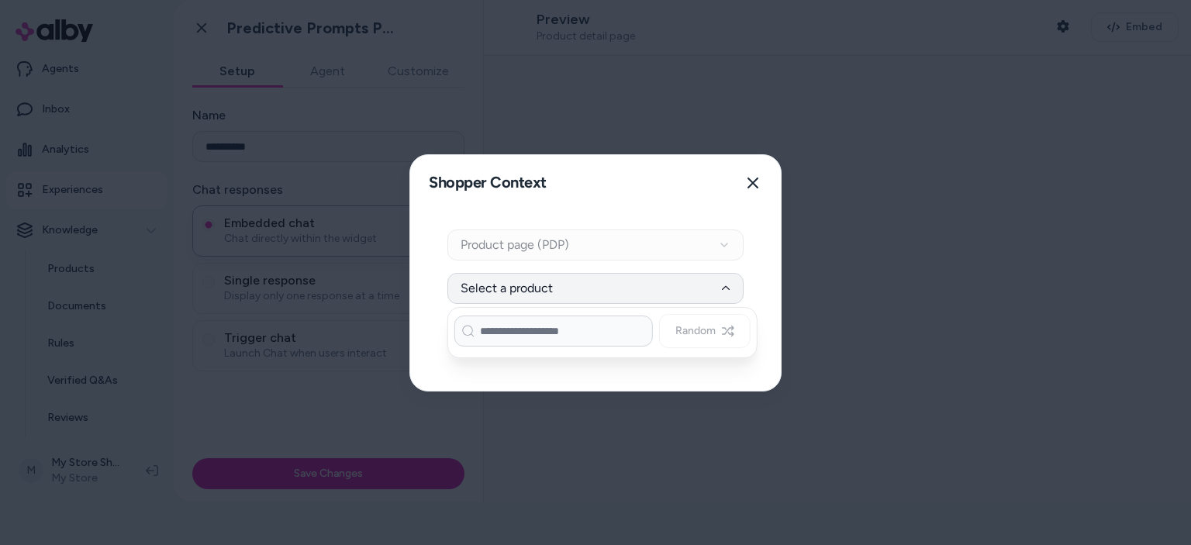
click at [559, 332] on input at bounding box center [553, 331] width 199 height 31
click at [705, 328] on div "Random" at bounding box center [602, 331] width 296 height 34
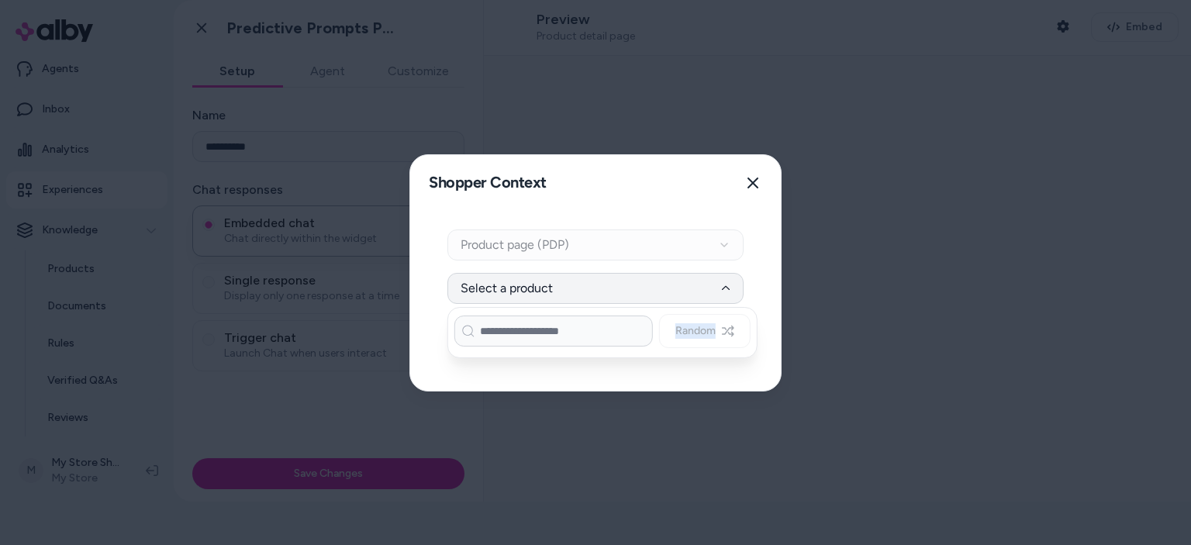
click at [705, 328] on div "Random" at bounding box center [602, 331] width 296 height 34
click at [572, 333] on input at bounding box center [553, 331] width 199 height 31
type input "*"
click at [722, 247] on div "Context Type Product page (PDP)" at bounding box center [595, 245] width 296 height 31
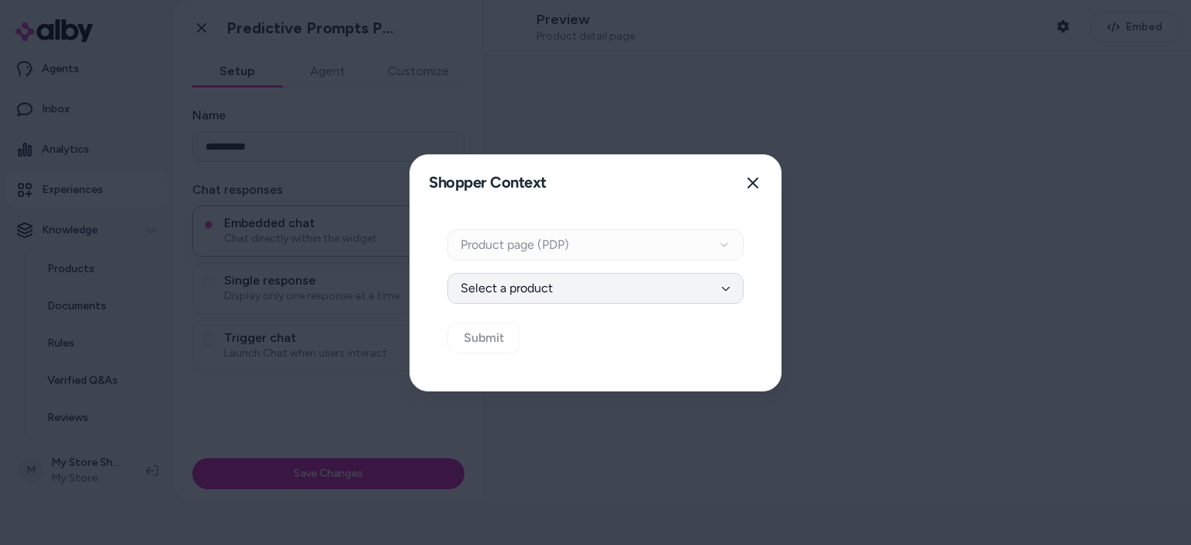
click at [709, 275] on button "Select a product" at bounding box center [595, 288] width 296 height 31
click at [744, 186] on button "Close" at bounding box center [752, 183] width 31 height 31
